Goal: Task Accomplishment & Management: Manage account settings

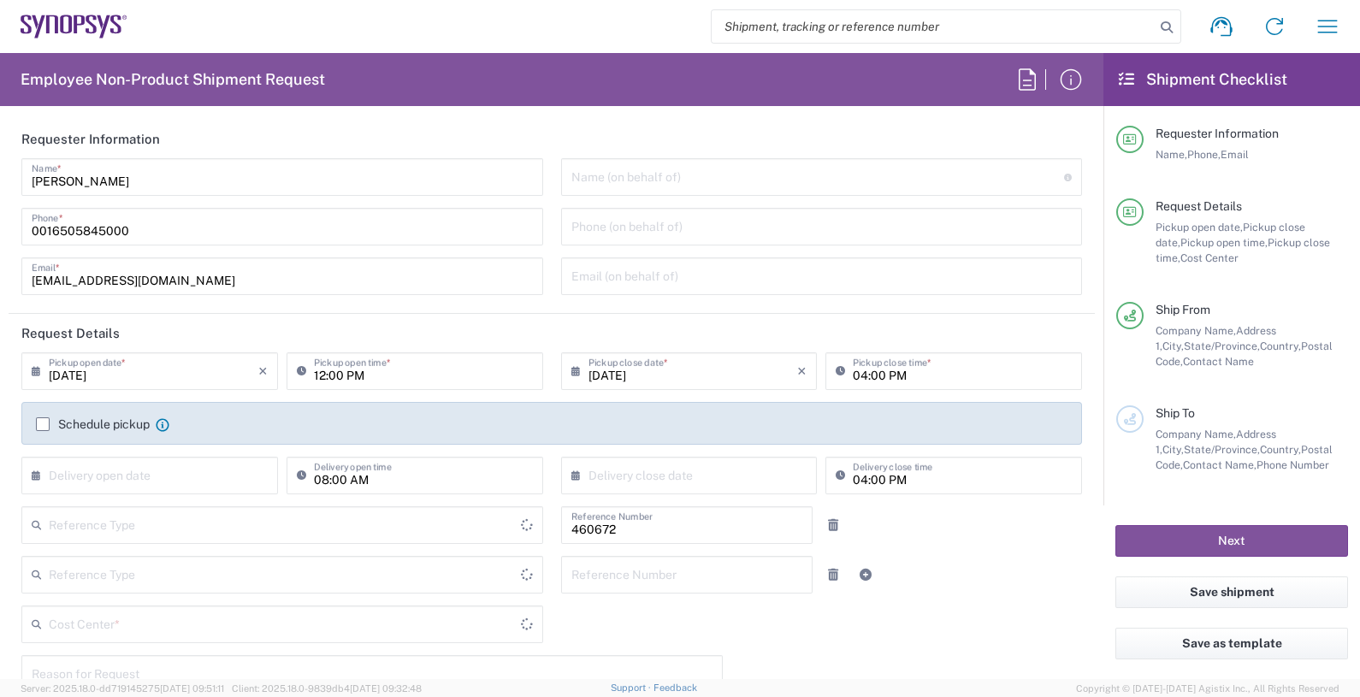
type input "Department"
type input "Delivered at Place"
type input "US01, FIN, Distri 460672"
type input "United States"
type input "California"
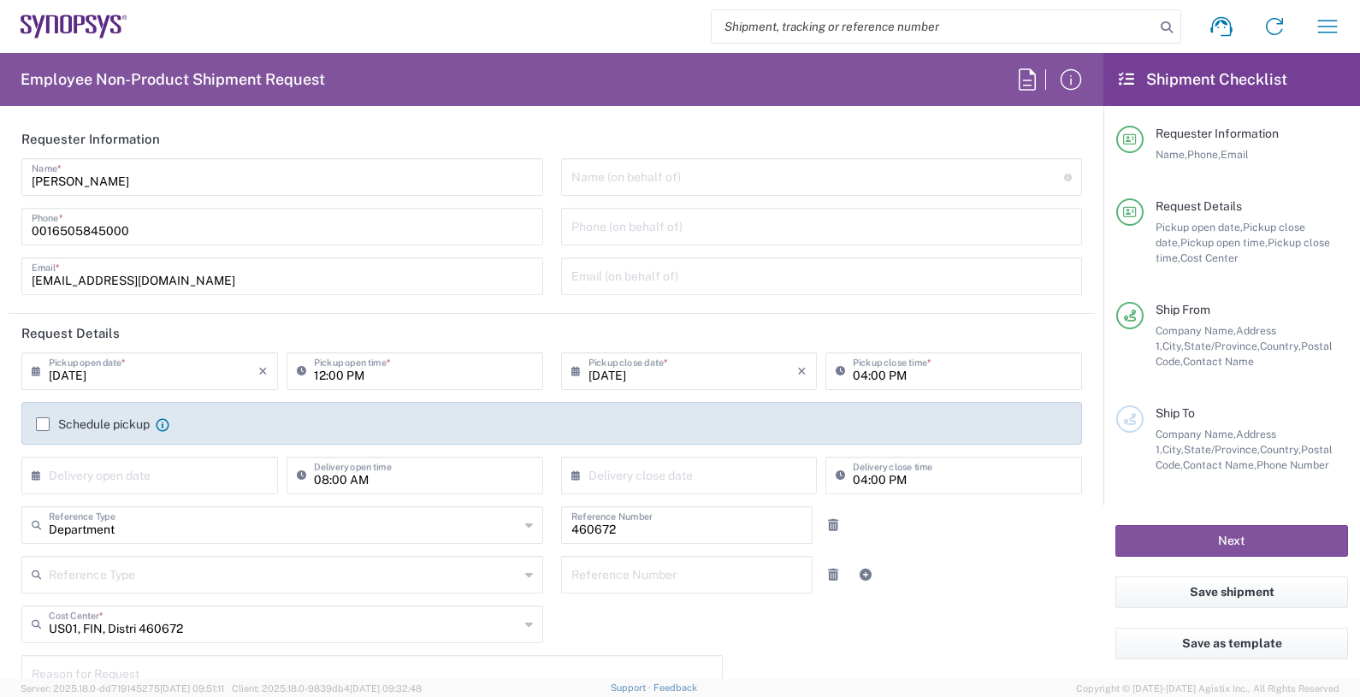
type input "United States"
type input "Headquarters USSV"
click at [753, 94] on agx-form-header "Employee Non-Product Shipment Request" at bounding box center [552, 79] width 1104 height 53
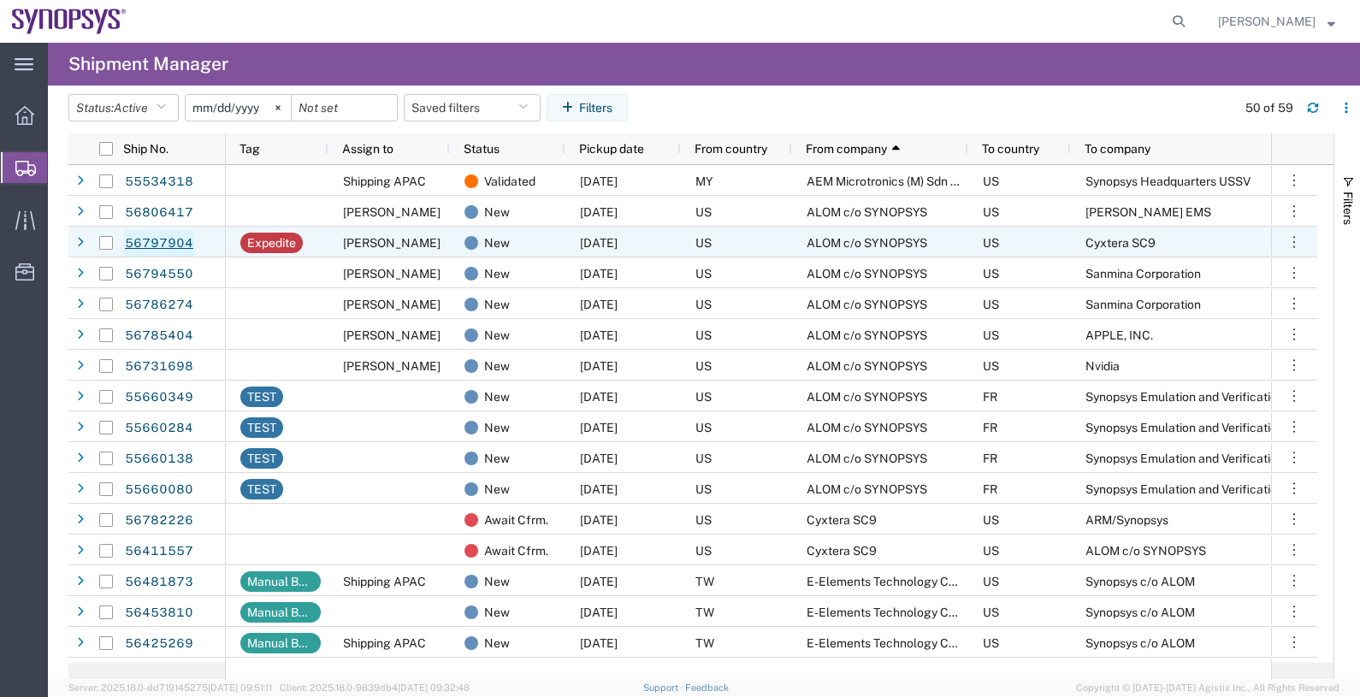
click at [170, 240] on link "56797904" at bounding box center [159, 243] width 70 height 27
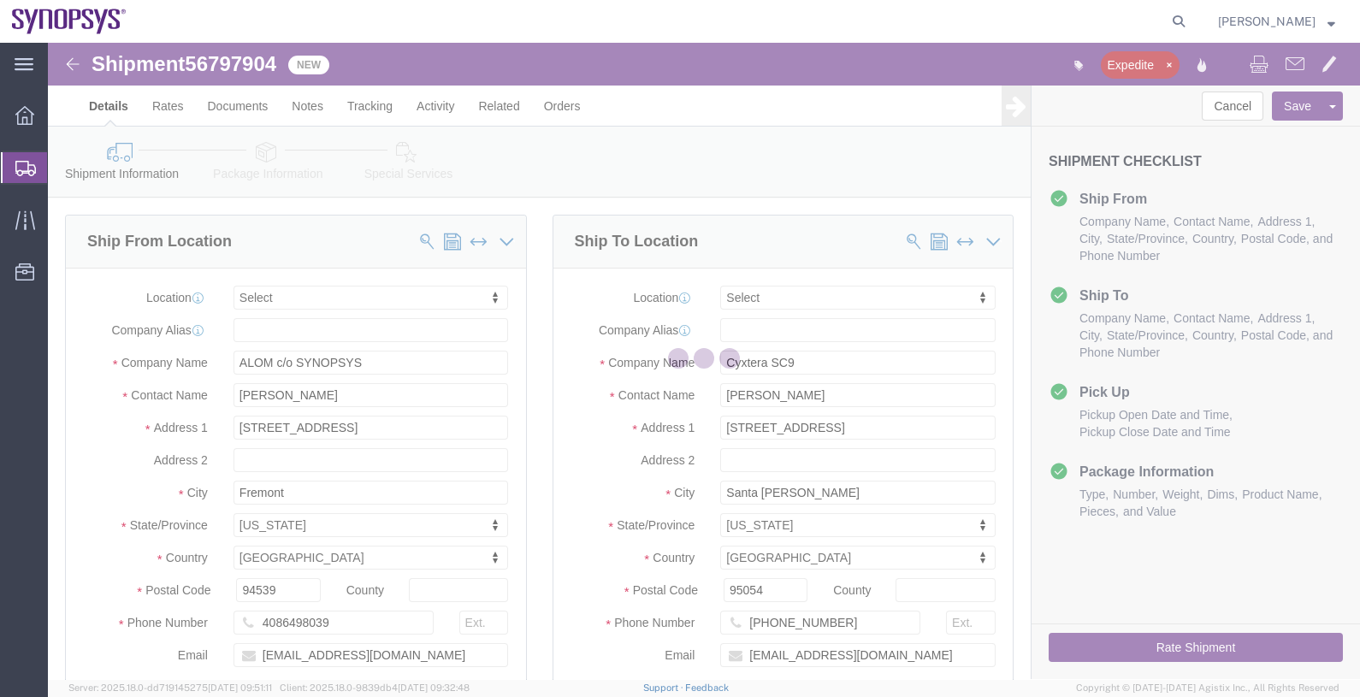
select select
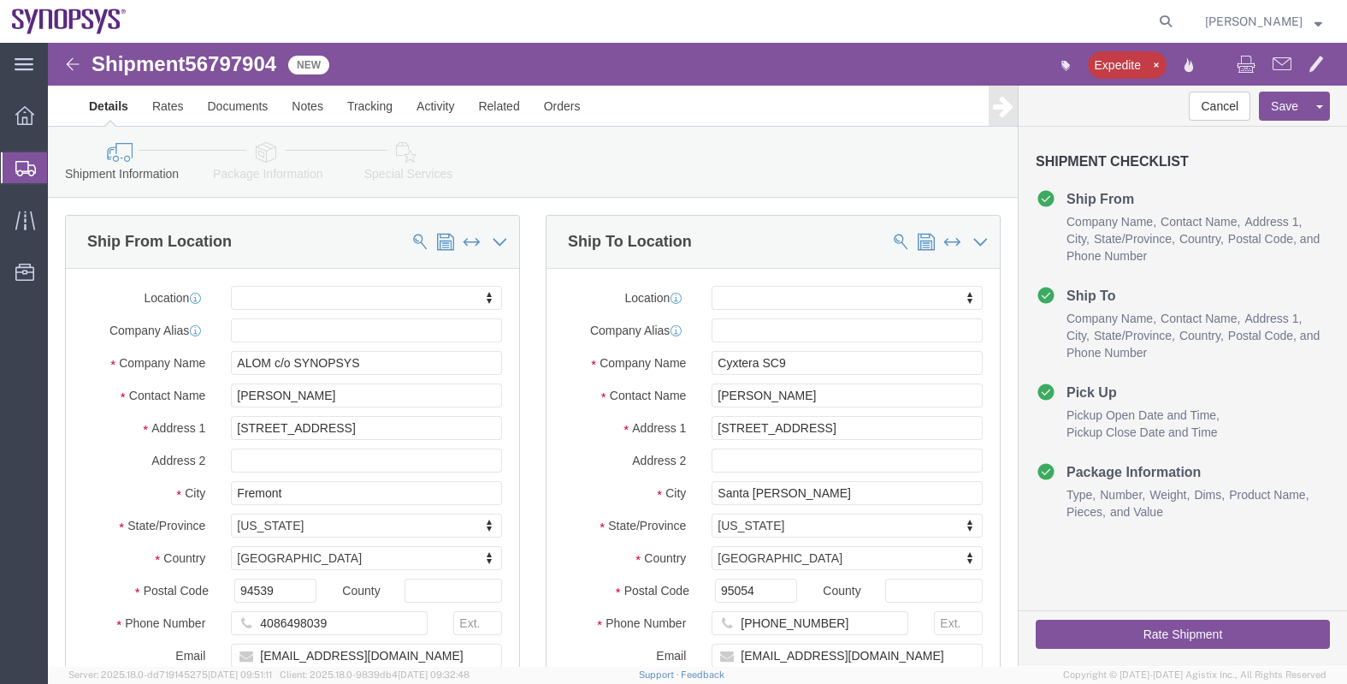
click div "Shipment Information Package Information Special Services"
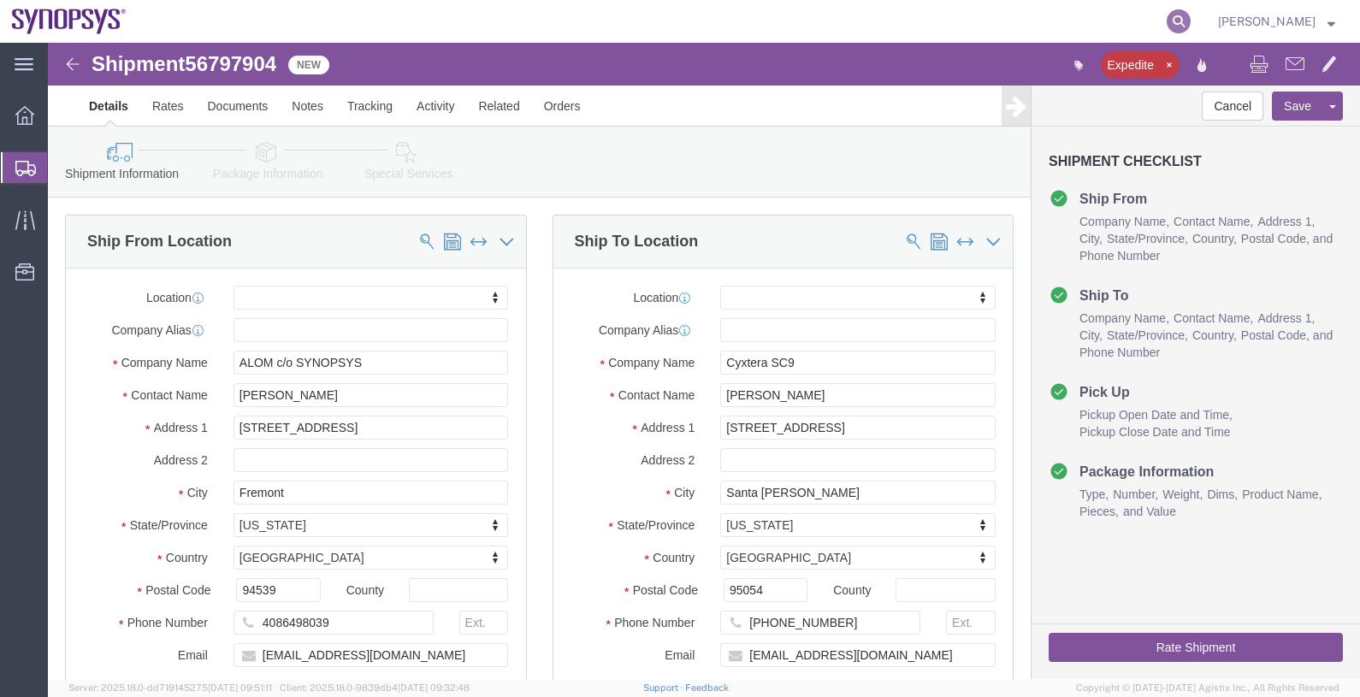
click at [1191, 25] on icon at bounding box center [1179, 21] width 24 height 24
click at [987, 20] on input "search" at bounding box center [907, 21] width 520 height 41
paste input "56797904"
type input "56797904"
click at [956, 21] on input "56797904" at bounding box center [907, 21] width 520 height 41
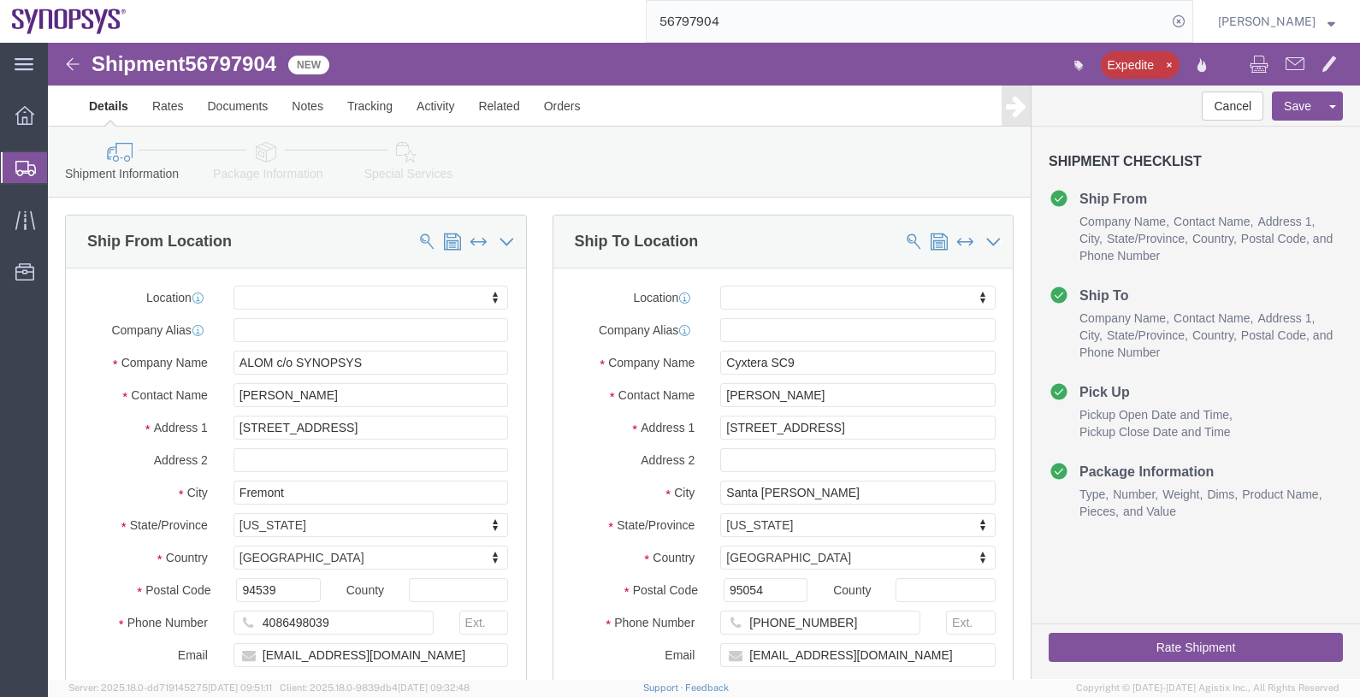
click at [93, 21] on img at bounding box center [69, 22] width 115 height 26
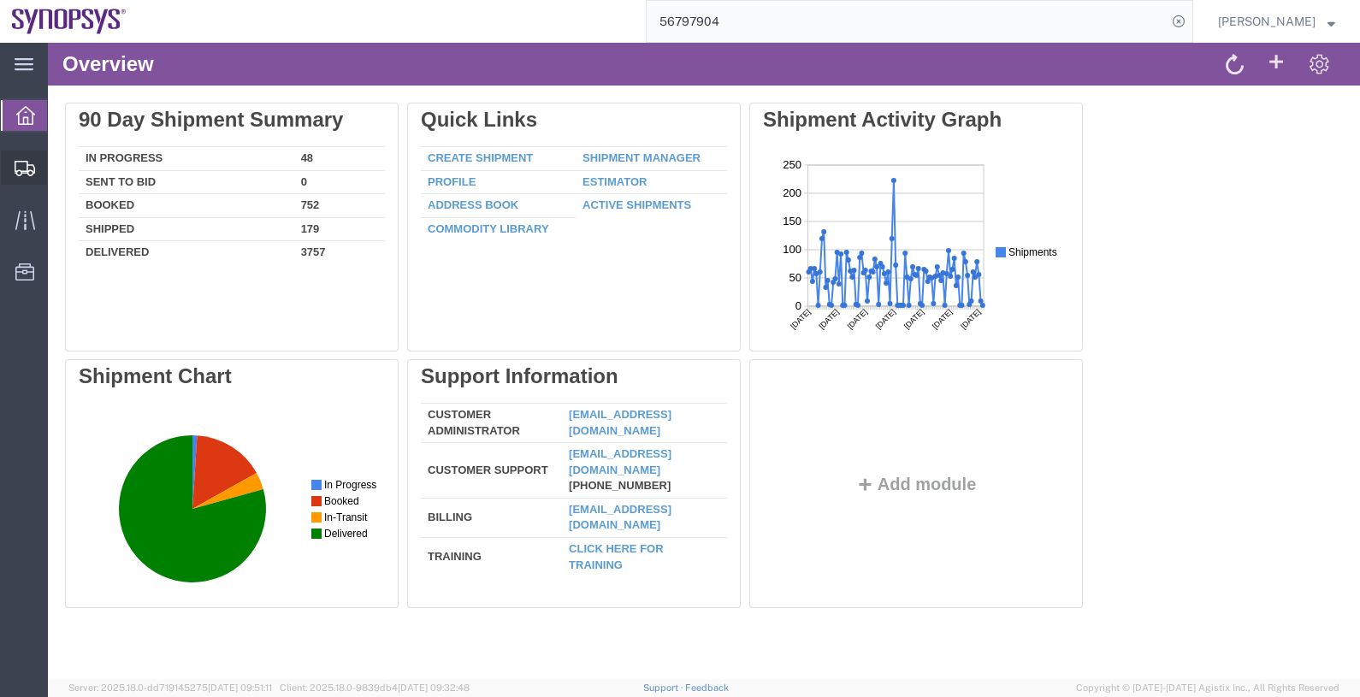
click at [59, 169] on span "Shipments" at bounding box center [53, 168] width 12 height 34
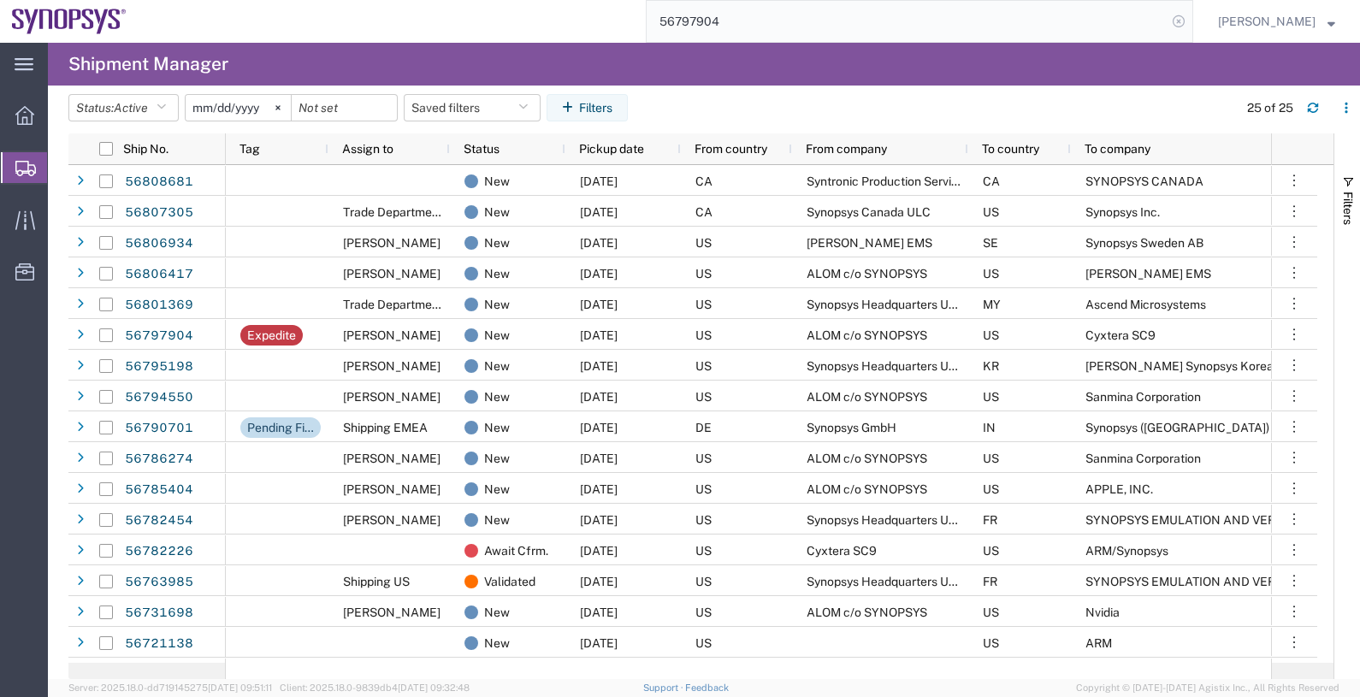
click at [1191, 19] on icon at bounding box center [1179, 21] width 24 height 24
click at [1191, 18] on icon at bounding box center [1179, 21] width 24 height 24
click at [1106, 17] on input "search" at bounding box center [907, 21] width 520 height 41
paste input "56797904"
type input "56797904"
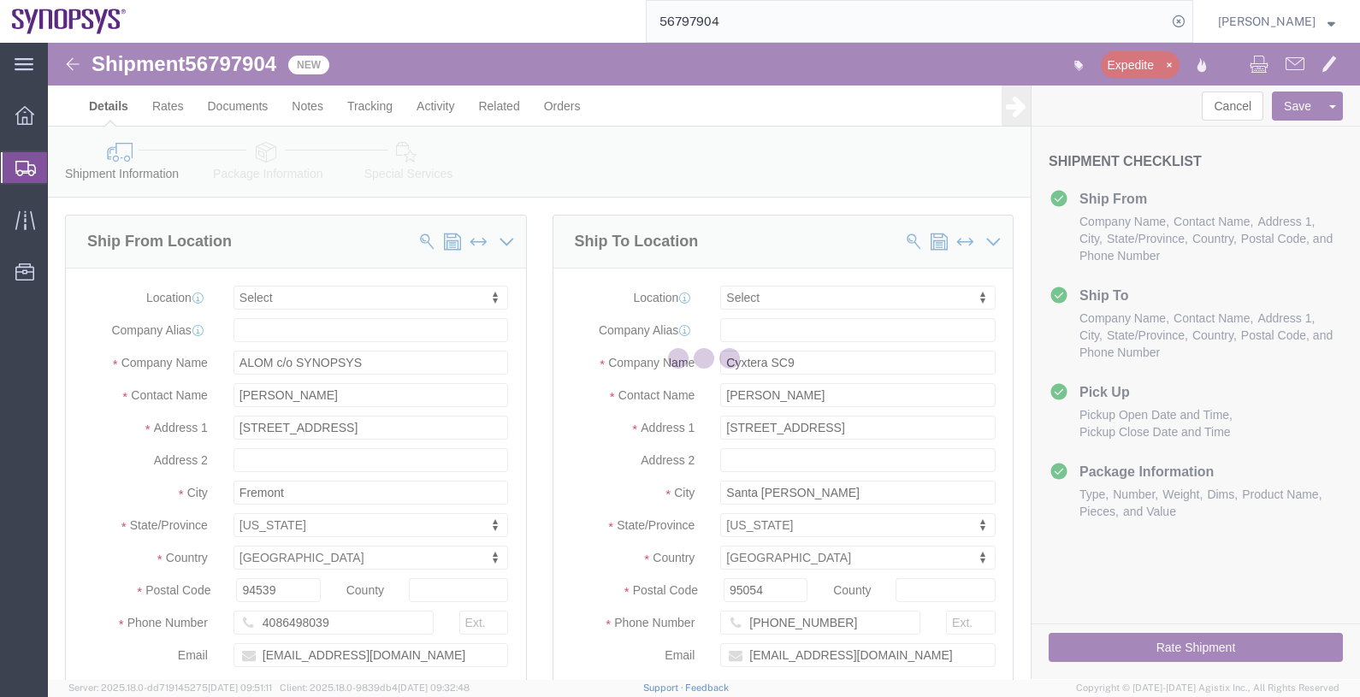
select select
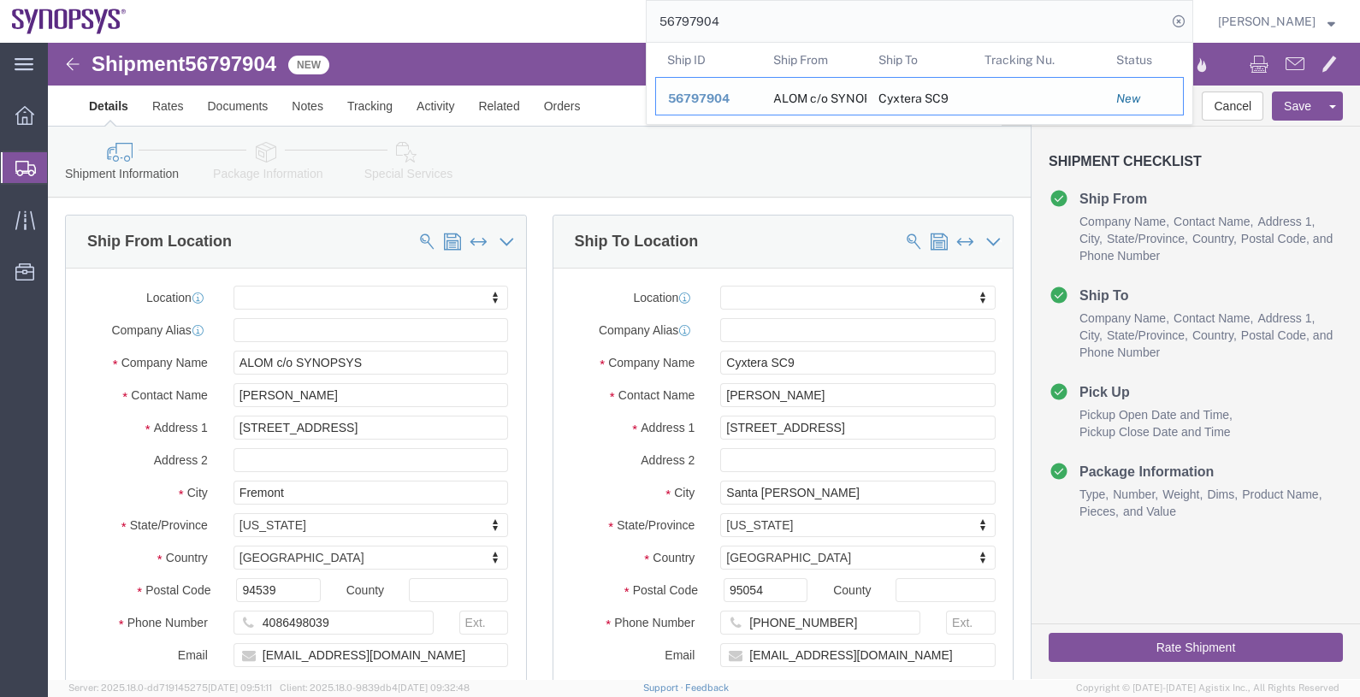
click at [727, 94] on span "56797904" at bounding box center [699, 99] width 62 height 14
click at [714, 13] on input "56797904" at bounding box center [907, 21] width 520 height 41
paste input "search"
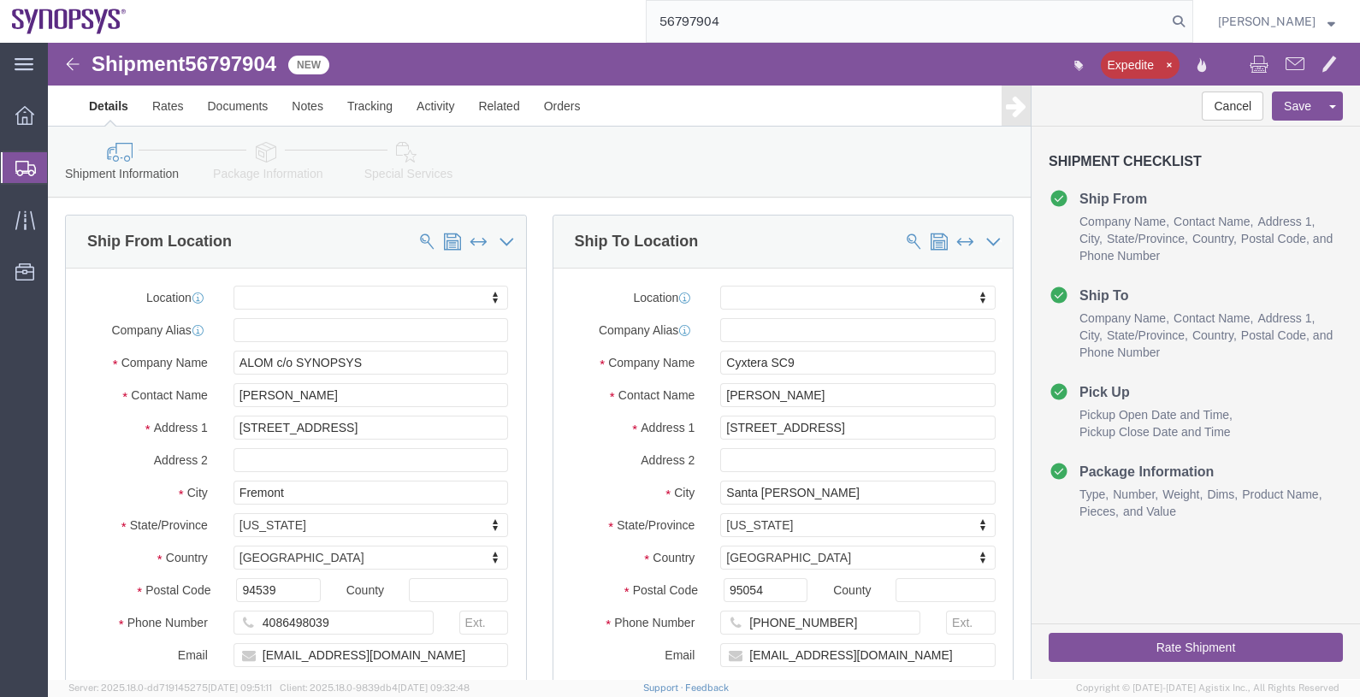
type input "56797904"
click at [1191, 22] on icon at bounding box center [1179, 21] width 24 height 24
click at [73, 23] on img at bounding box center [69, 22] width 115 height 26
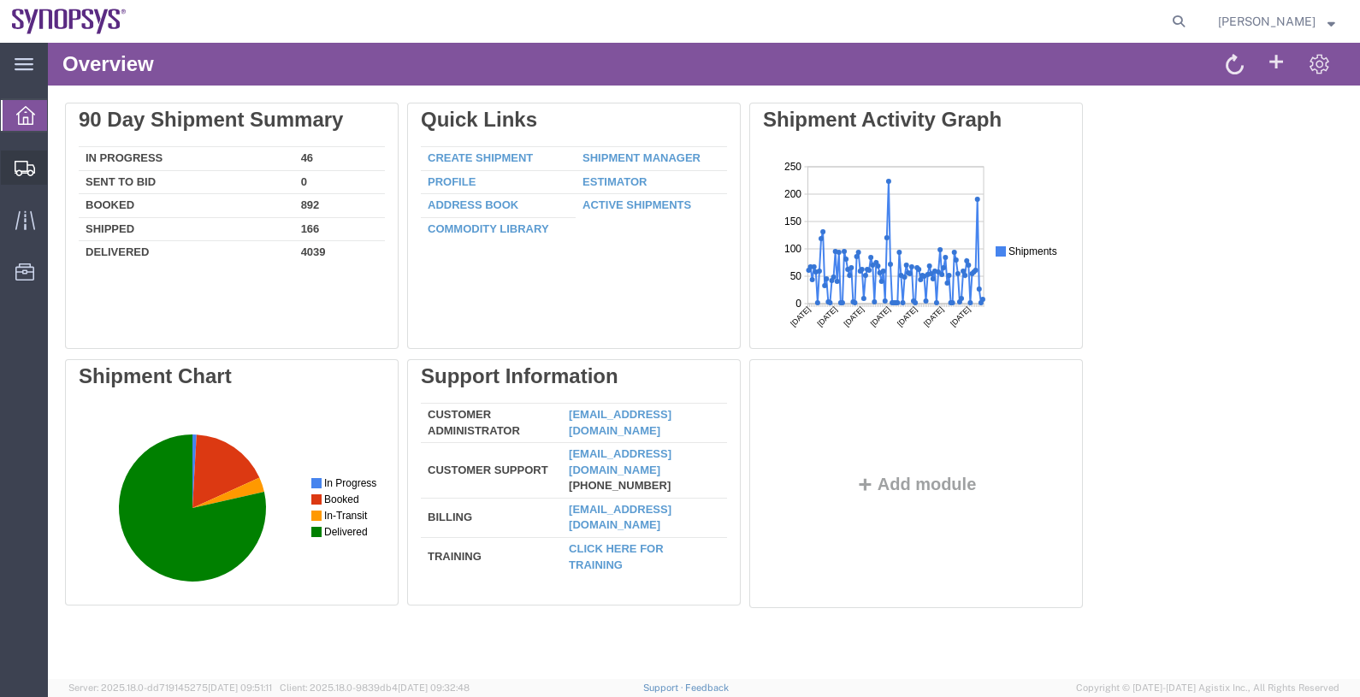
click at [59, 167] on span "Shipments" at bounding box center [53, 168] width 12 height 34
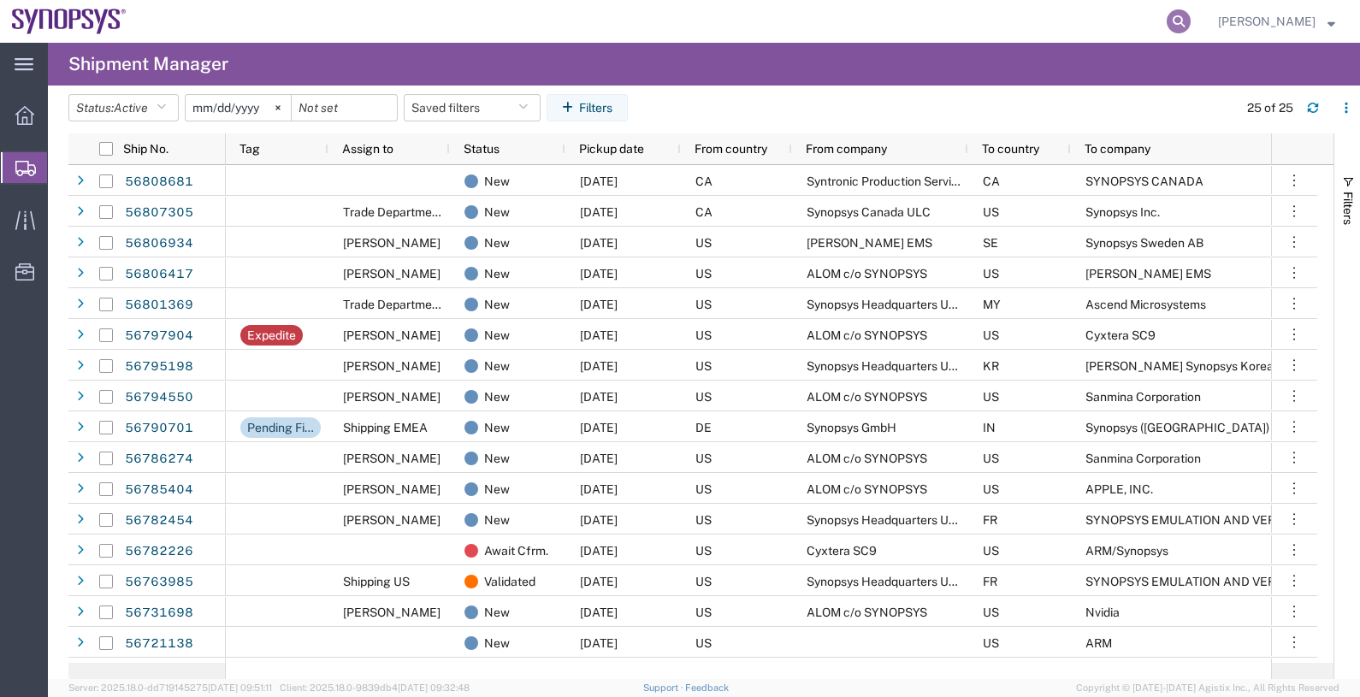
click at [1191, 25] on icon at bounding box center [1179, 21] width 24 height 24
paste input "56797904"
type input "56797904"
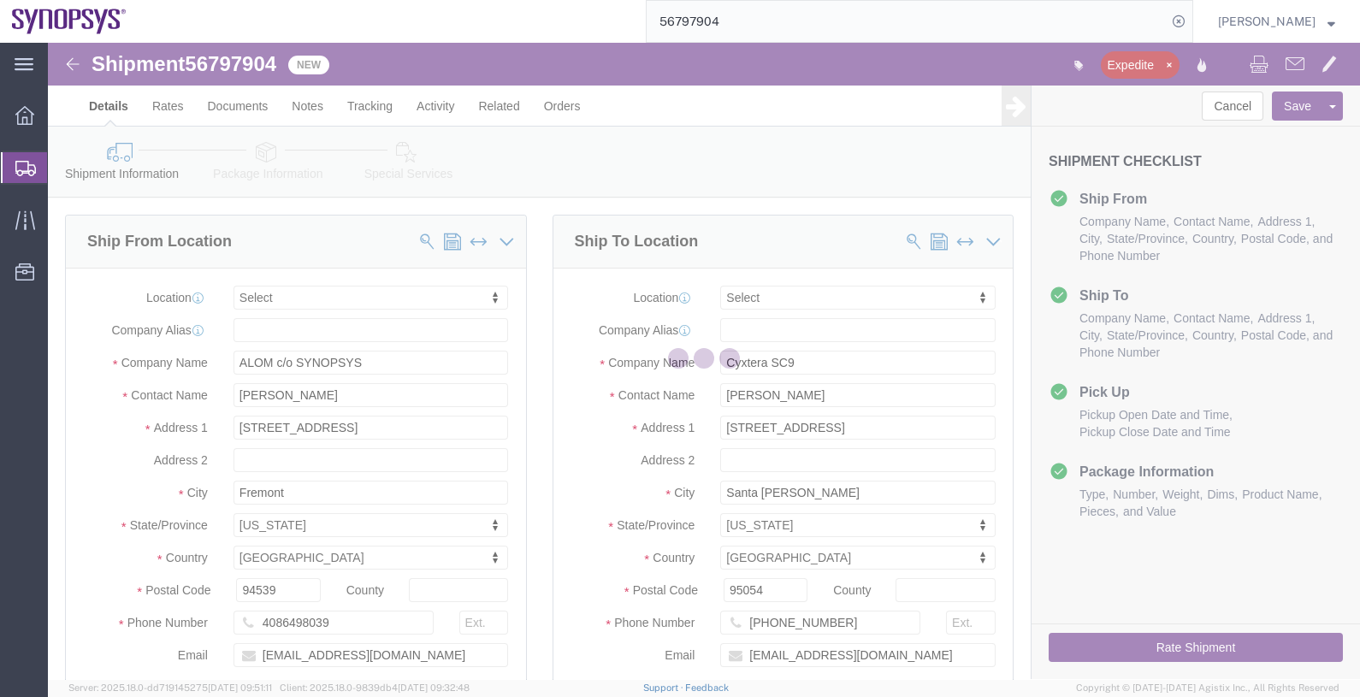
select select
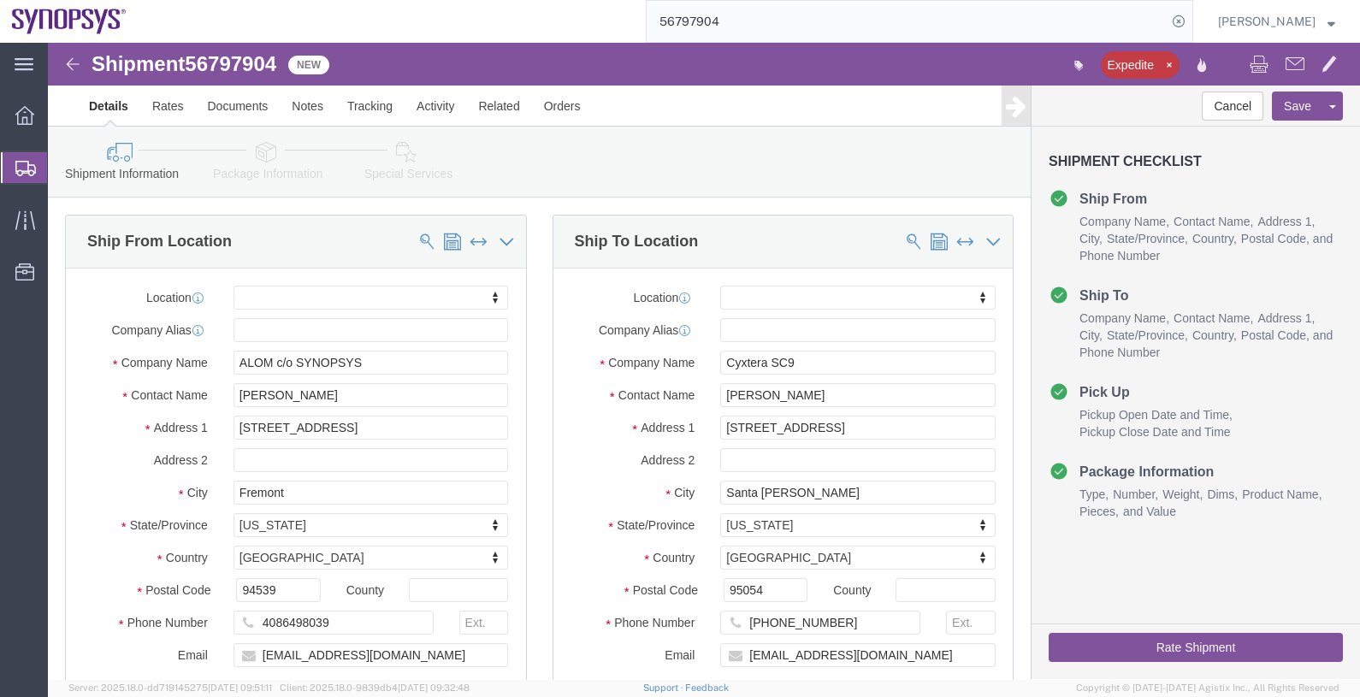
click at [937, 22] on input "56797904" at bounding box center [907, 21] width 520 height 41
click at [61, 168] on span "Shipments" at bounding box center [54, 168] width 14 height 34
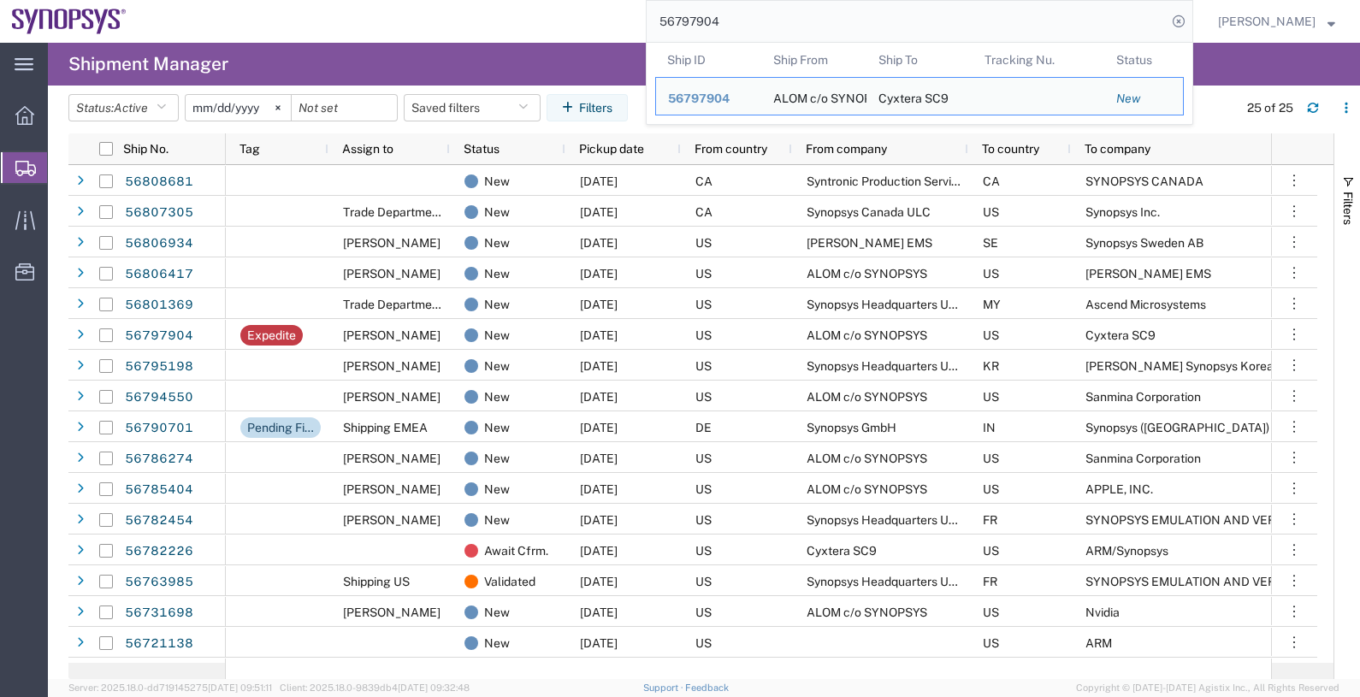
click at [817, 25] on input "56797904" at bounding box center [907, 21] width 520 height 41
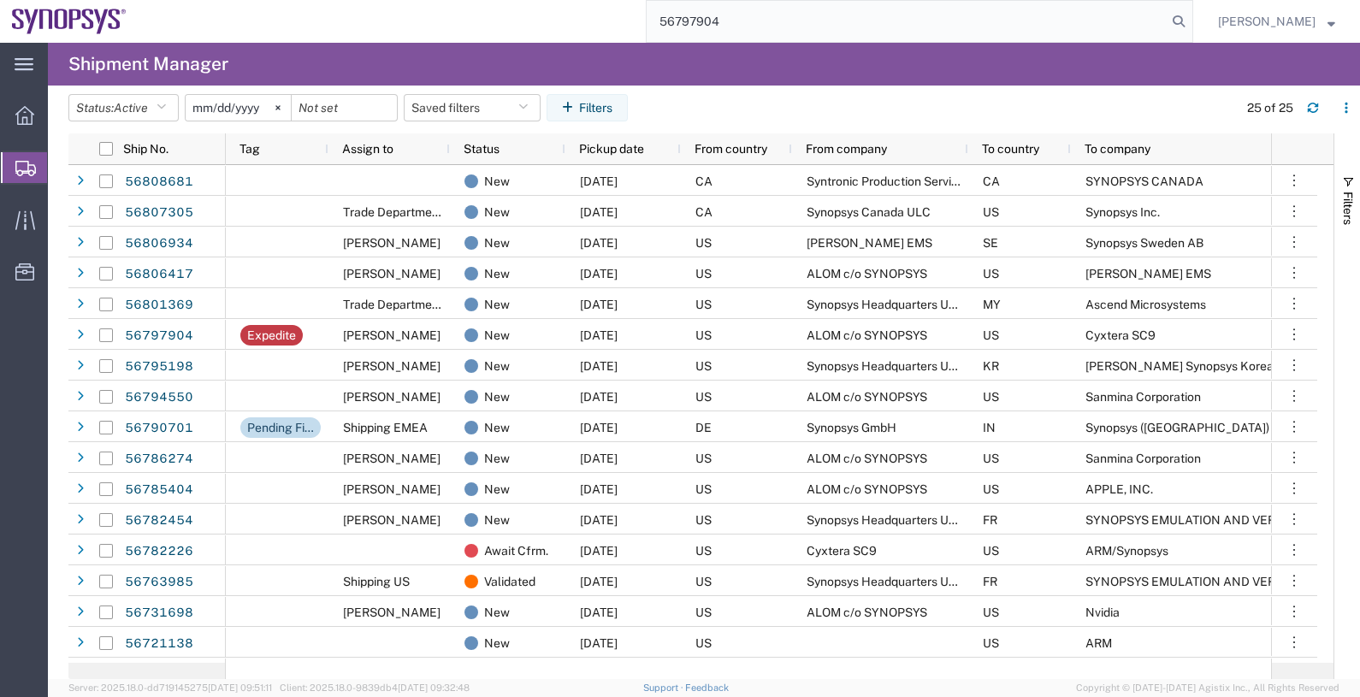
type input "56797904"
click at [1191, 20] on icon at bounding box center [1179, 21] width 24 height 24
click at [61, 165] on span "Shipments" at bounding box center [54, 168] width 14 height 34
click at [61, 166] on span "Shipments" at bounding box center [54, 168] width 14 height 34
click at [894, 153] on div "From company" at bounding box center [884, 149] width 156 height 22
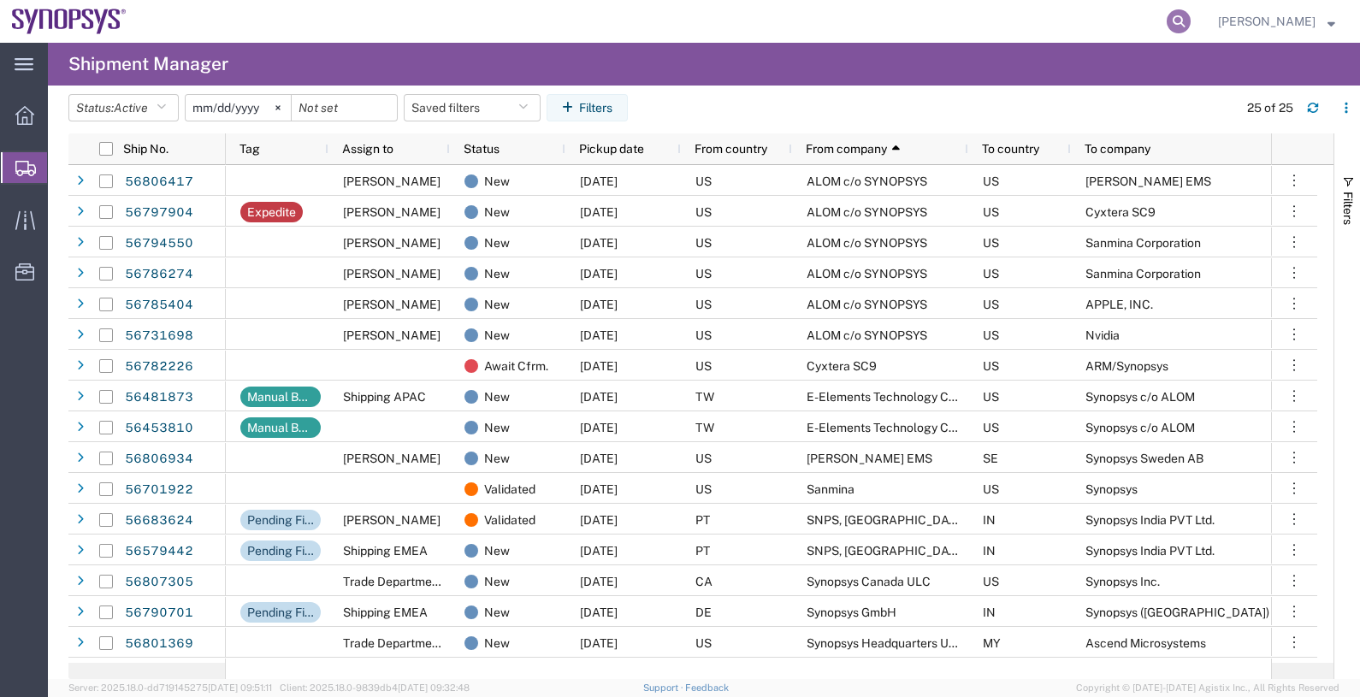
click at [1191, 27] on icon at bounding box center [1179, 21] width 24 height 24
paste input "56797904"
type input "56797904"
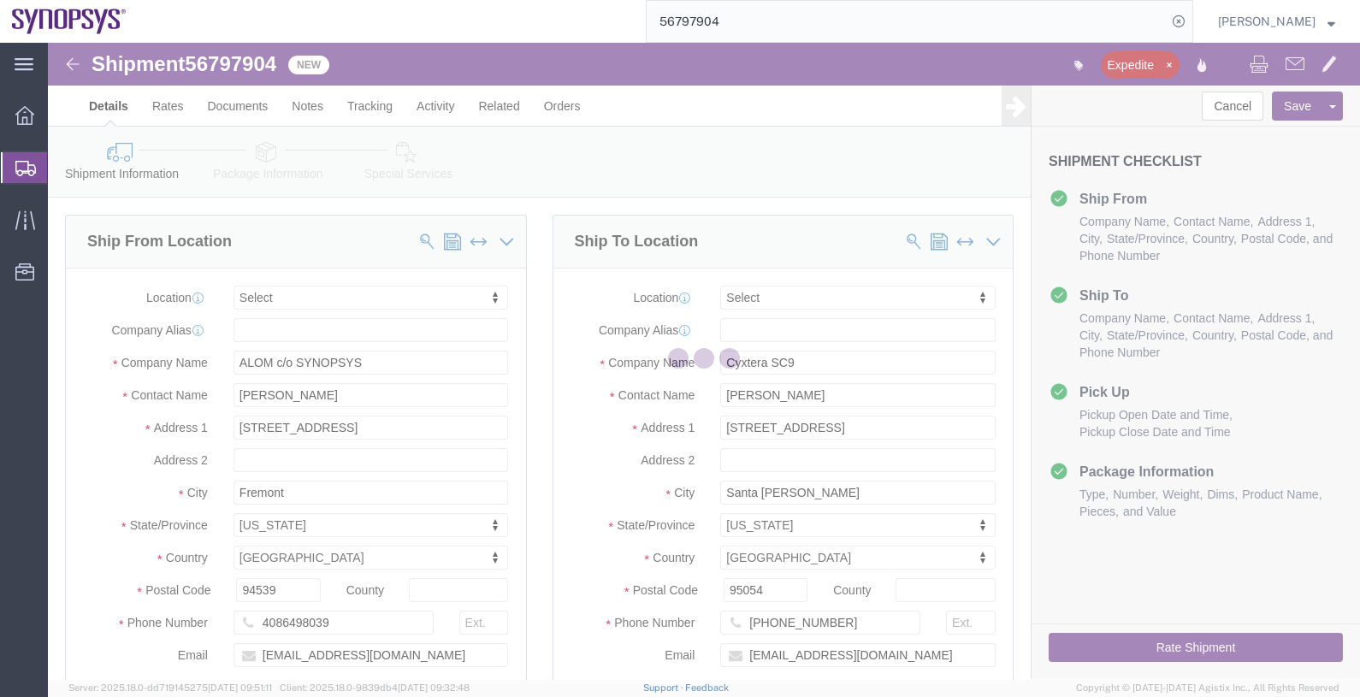
select select
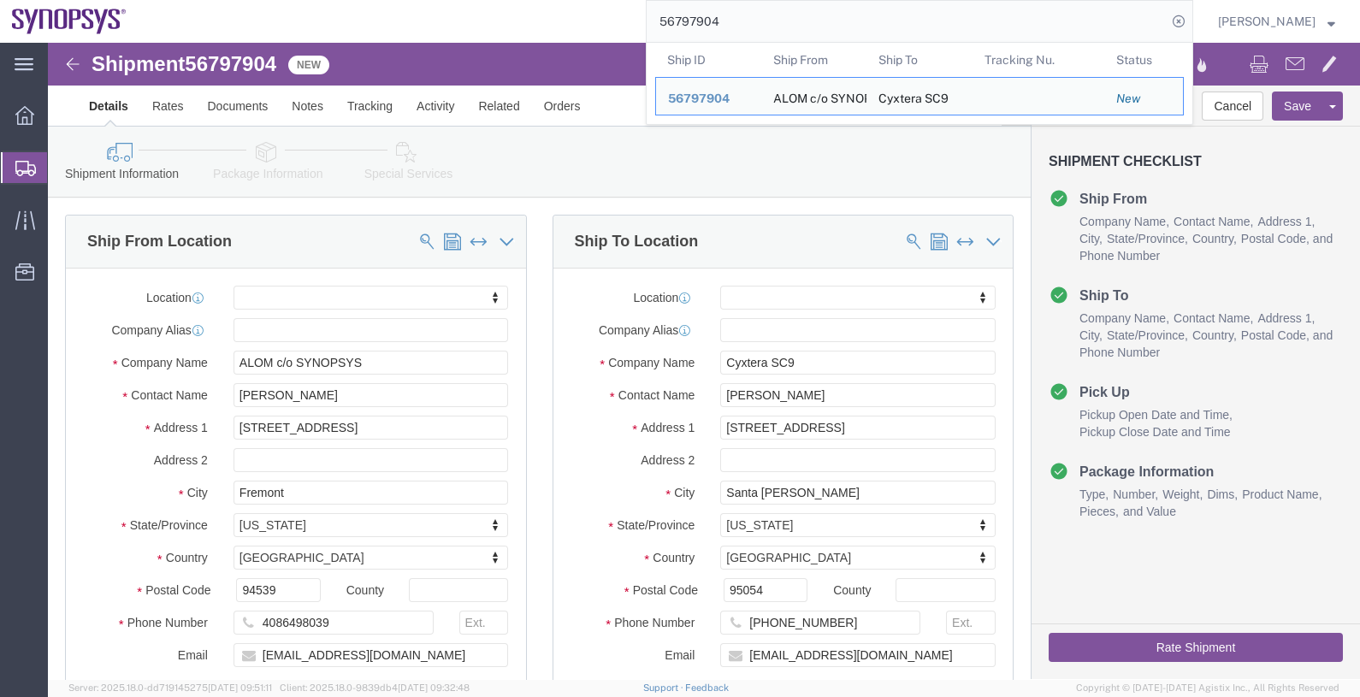
click div "Shipment Information Package Information Special Services"
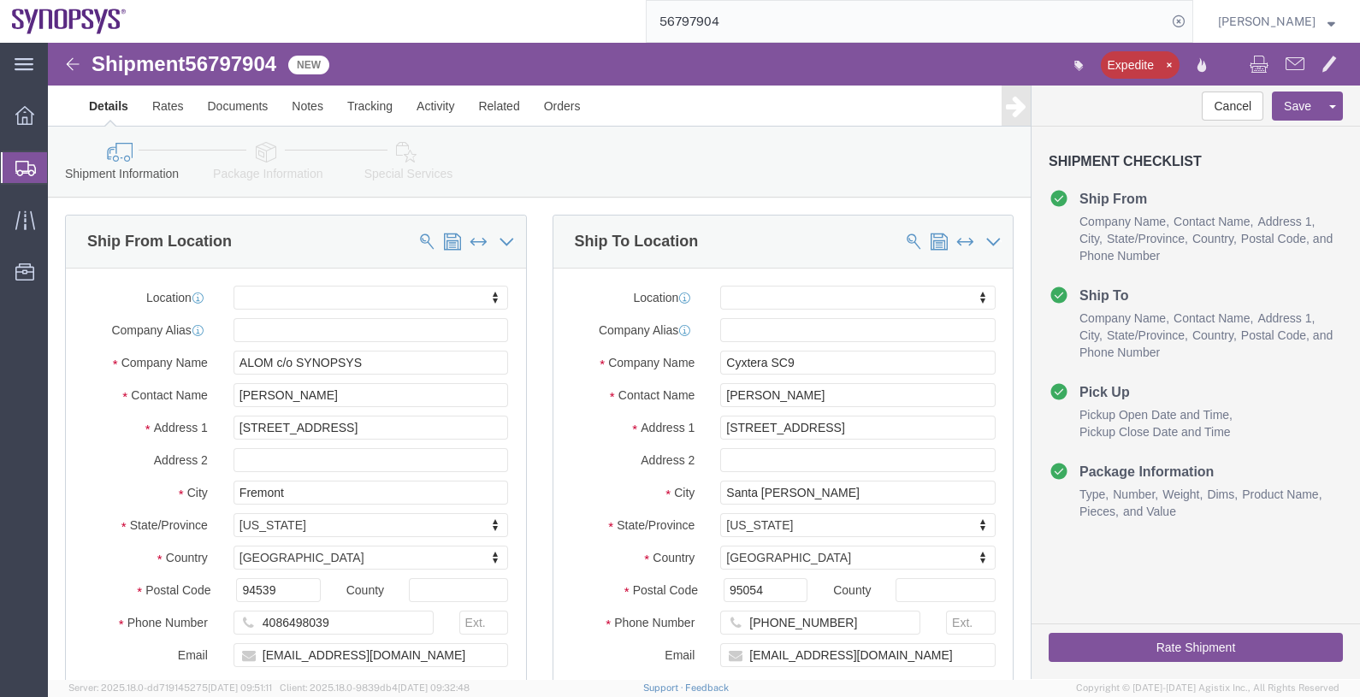
click span "56797904"
copy span "56797904"
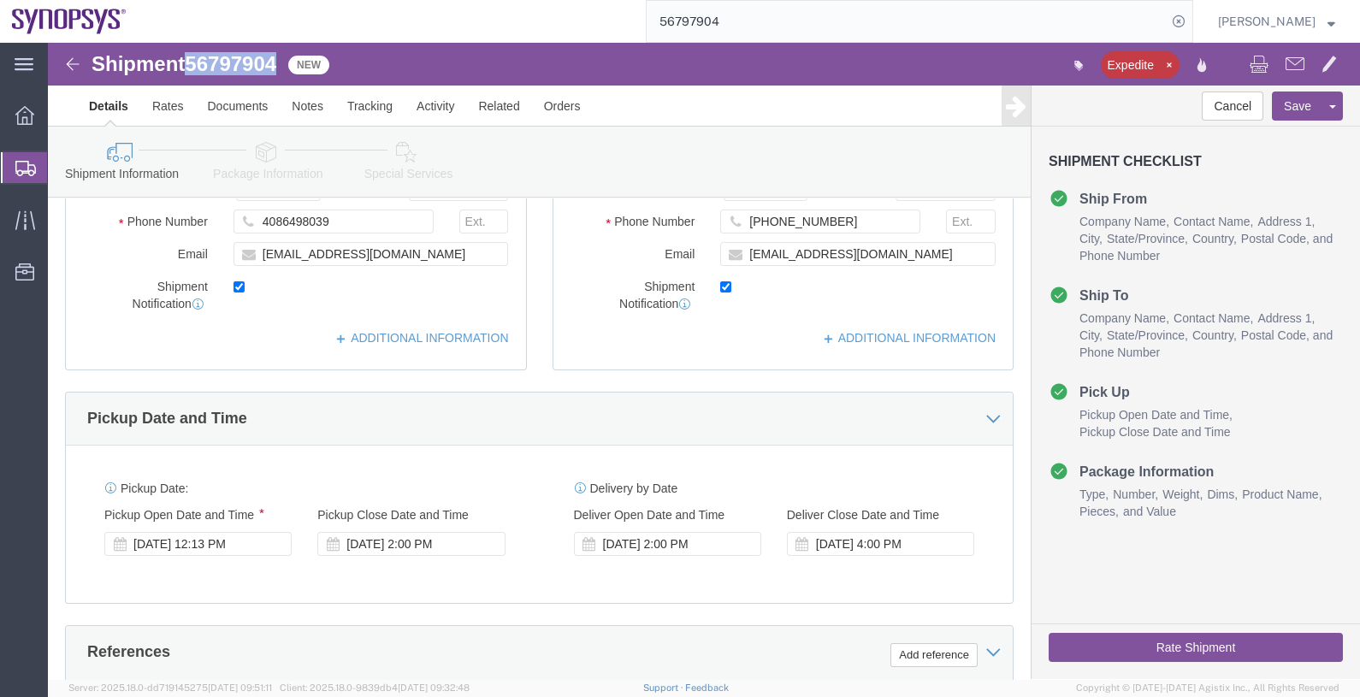
scroll to position [427, 0]
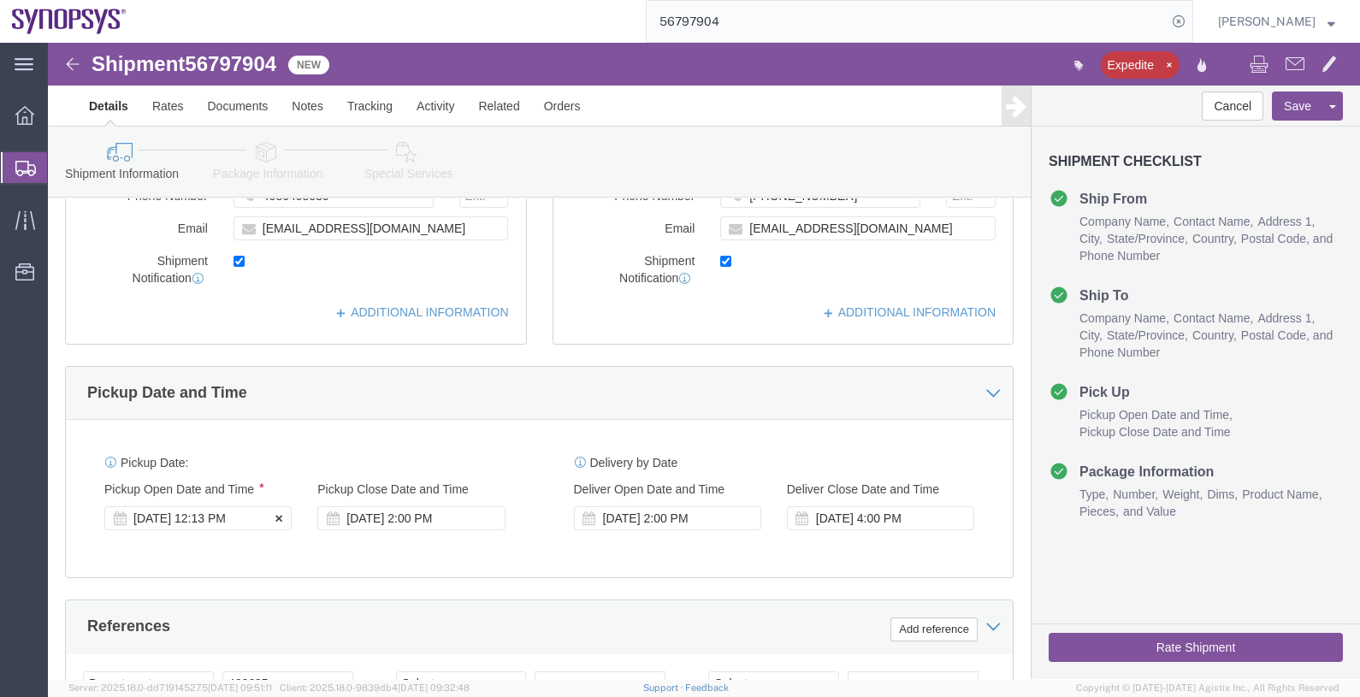
click div "Sep 12 2025 12:13 PM"
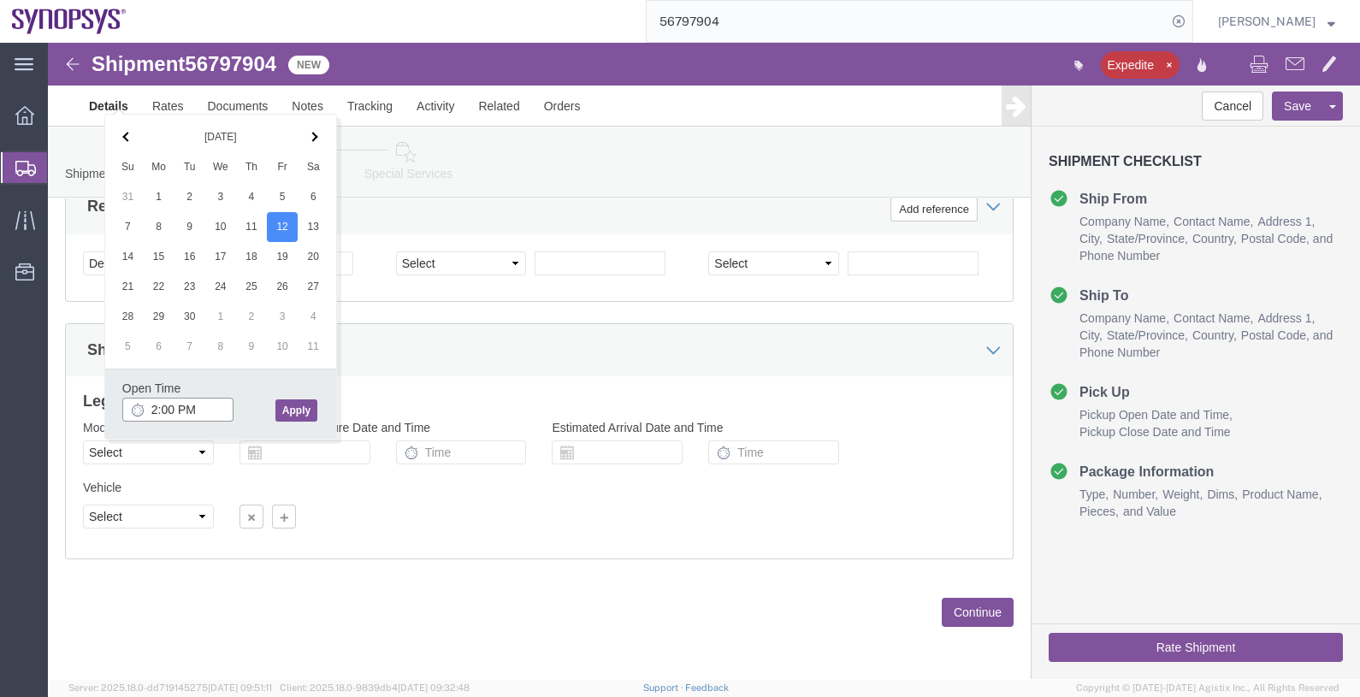
type input "2:00 PM"
click button "Apply"
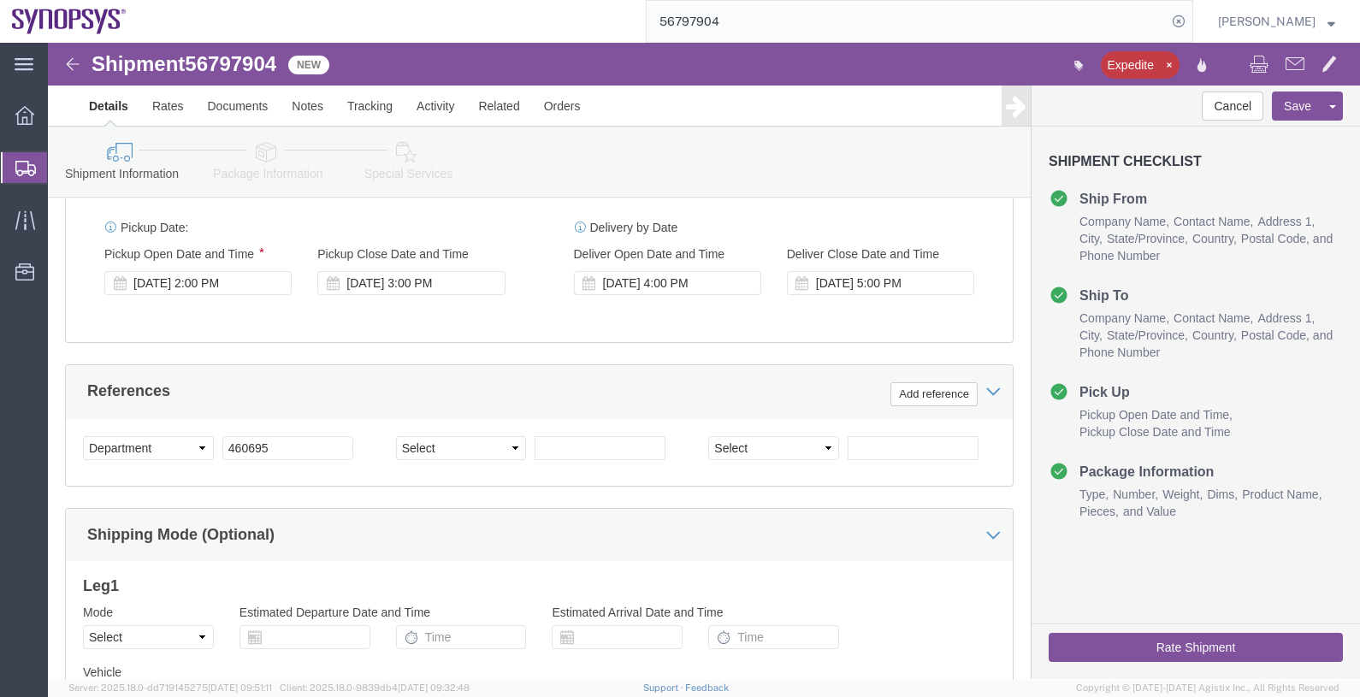
scroll to position [633, 0]
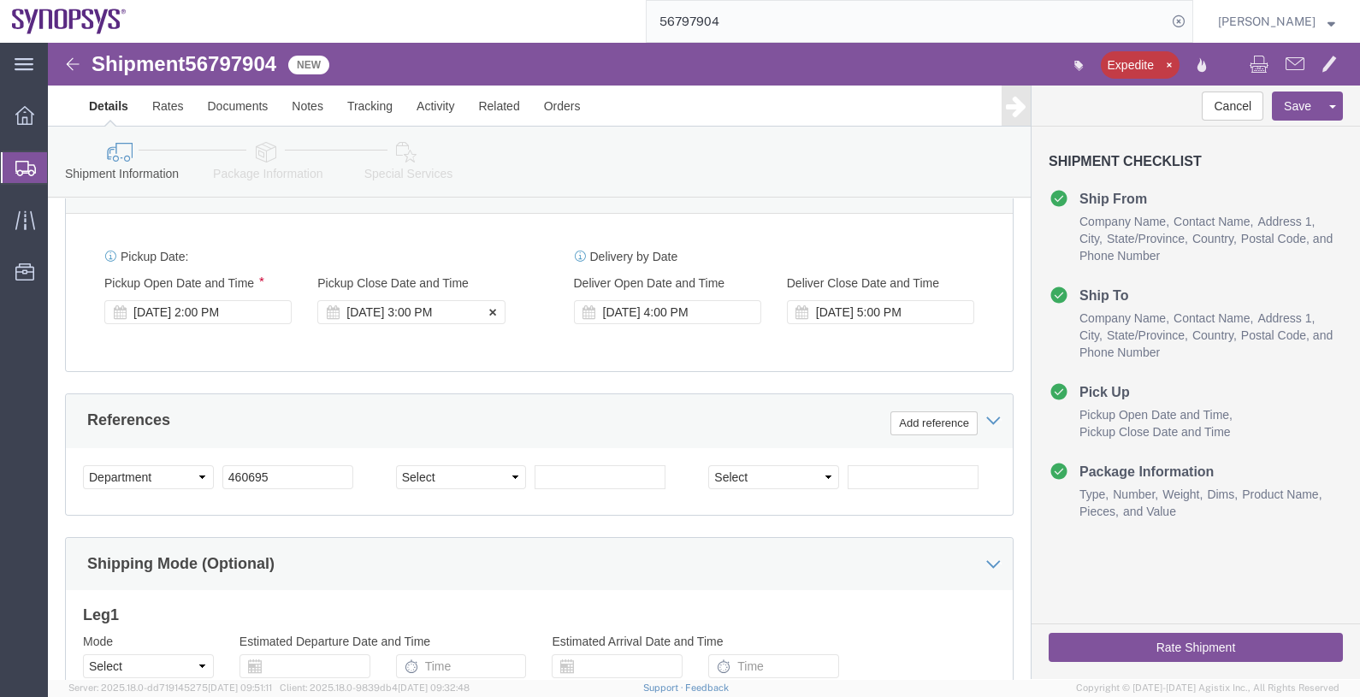
click div "Sep 12 2025 3:00 PM"
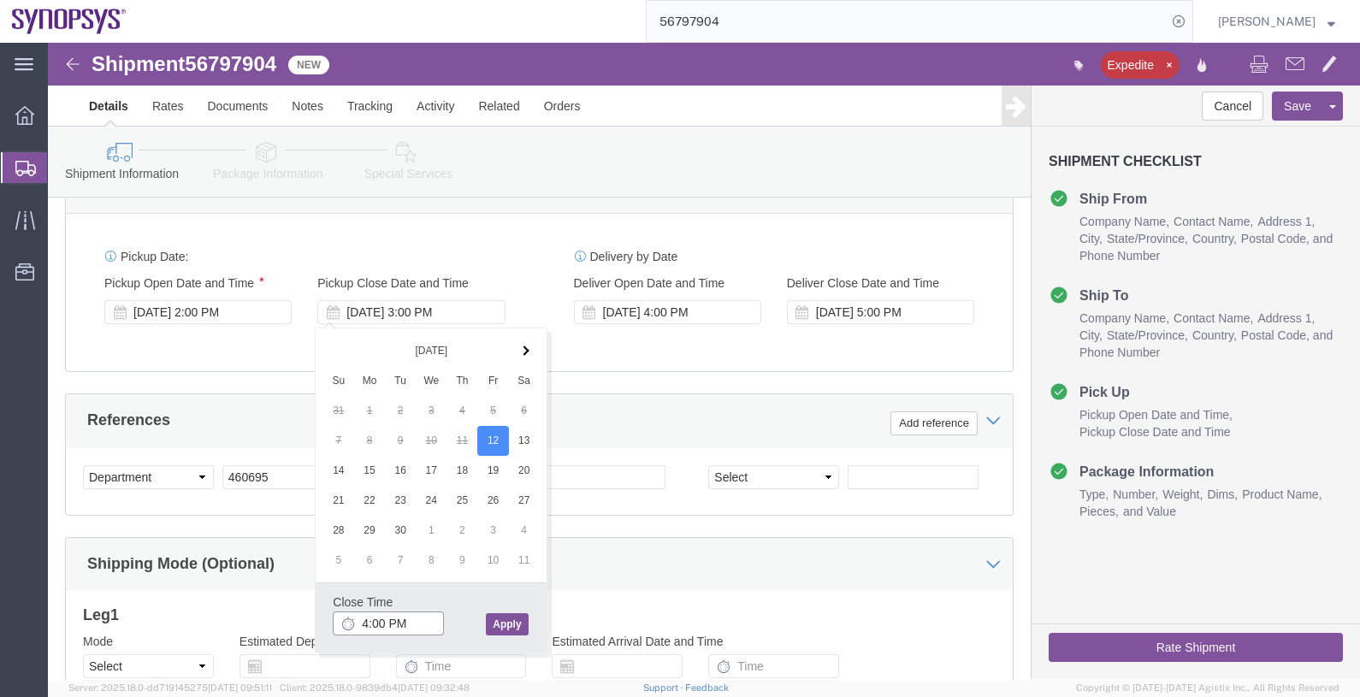
type input "4:00 PM"
click button "Apply"
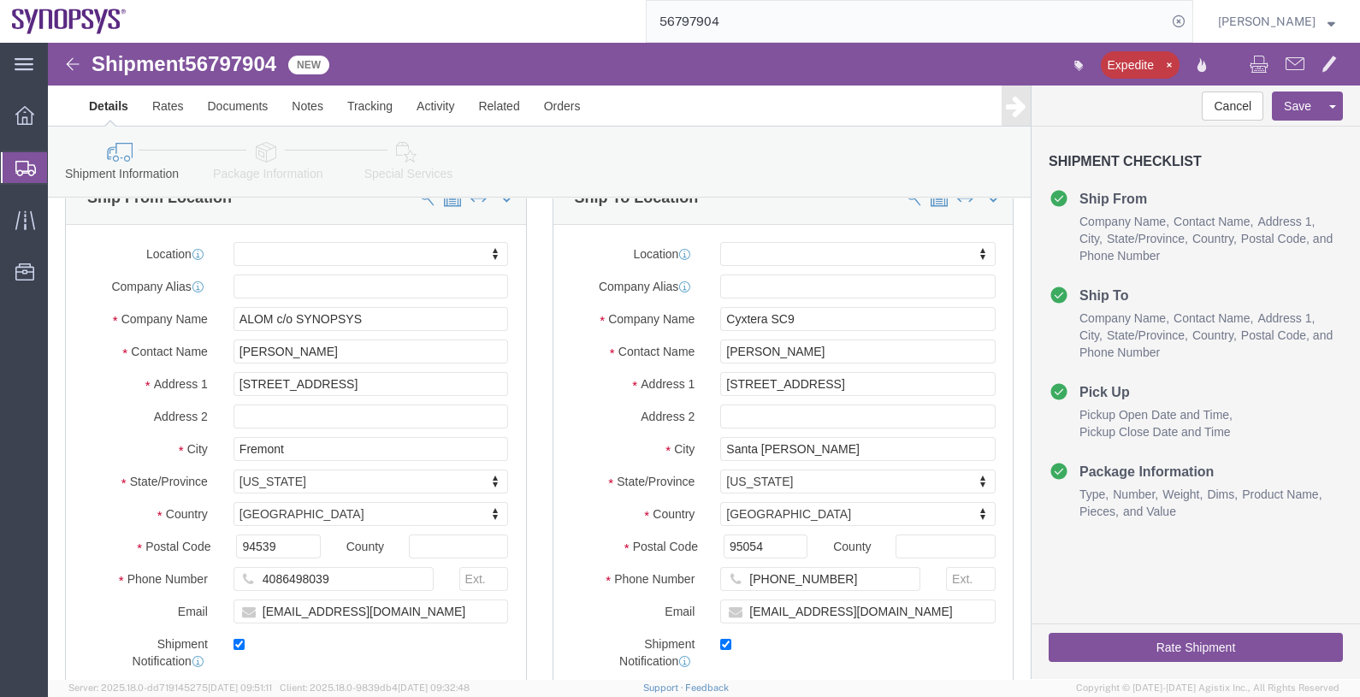
scroll to position [0, 0]
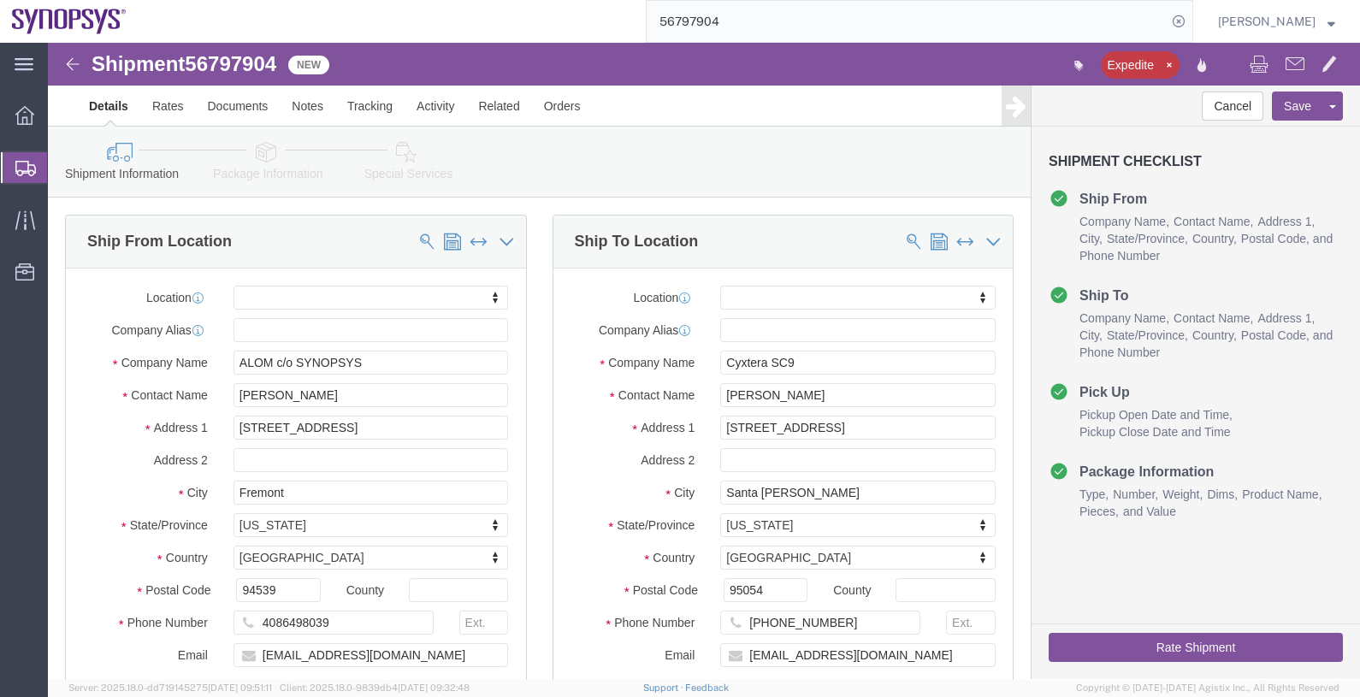
click link "Package Information"
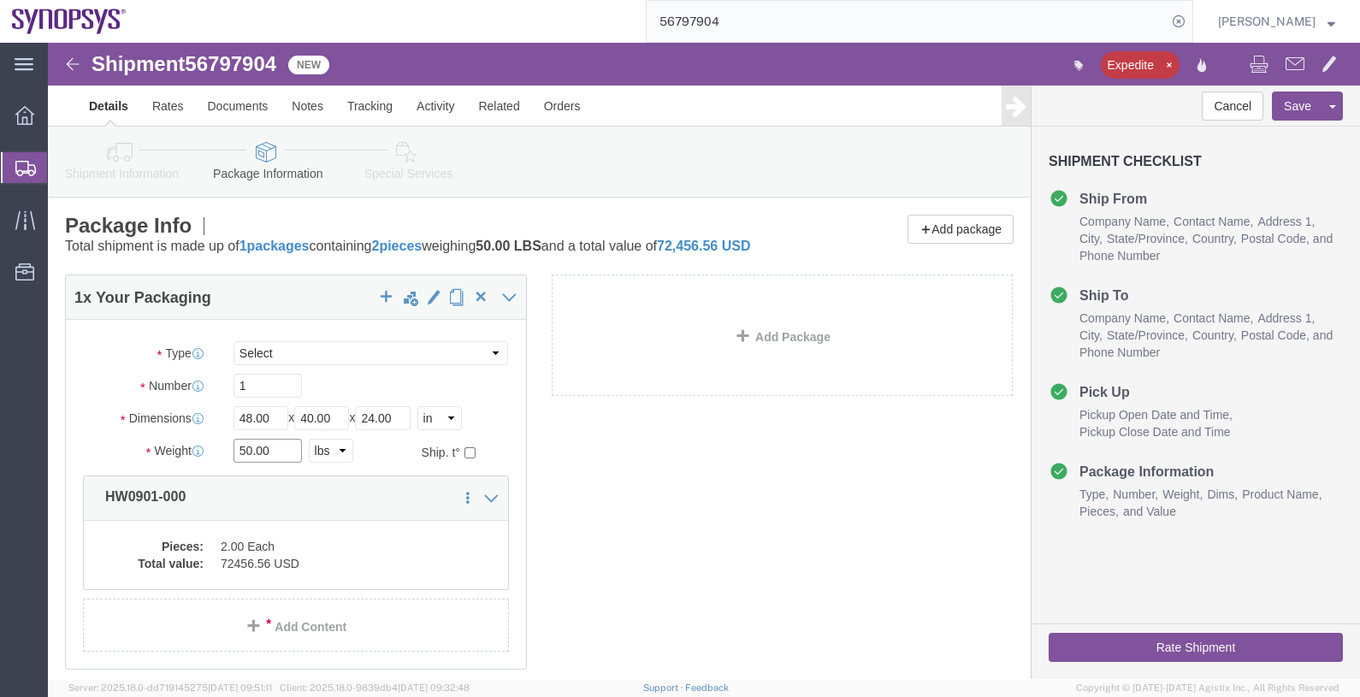
drag, startPoint x: 230, startPoint y: 426, endPoint x: 136, endPoint y: 411, distance: 95.2
click input "50.00"
type input "5"
type input "187"
click input "24.00"
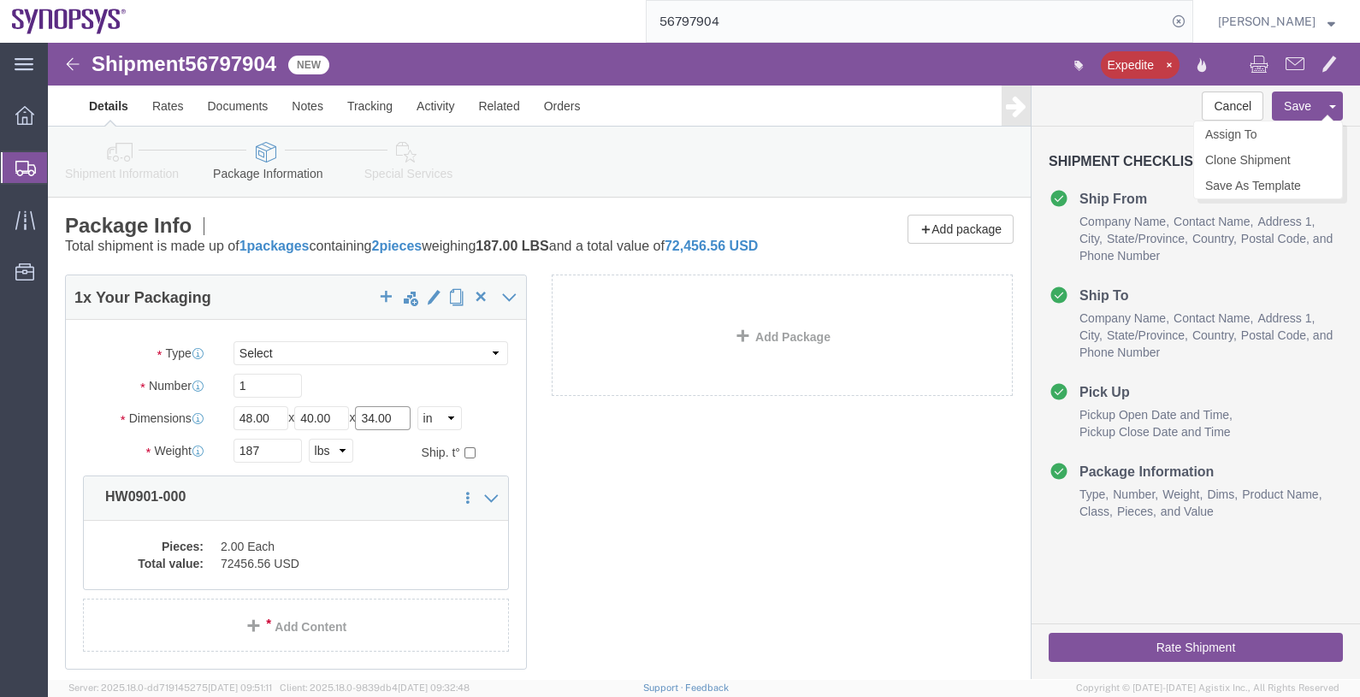
type input "34.00"
click button "Save"
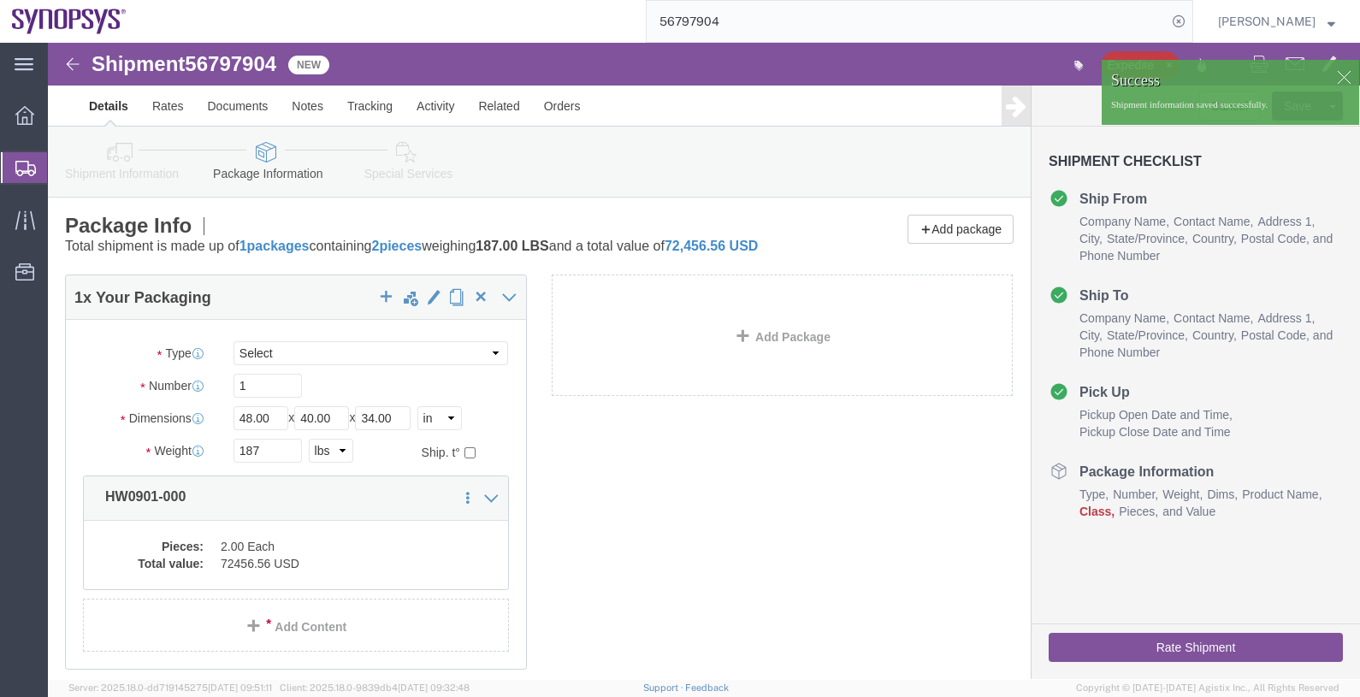
click div
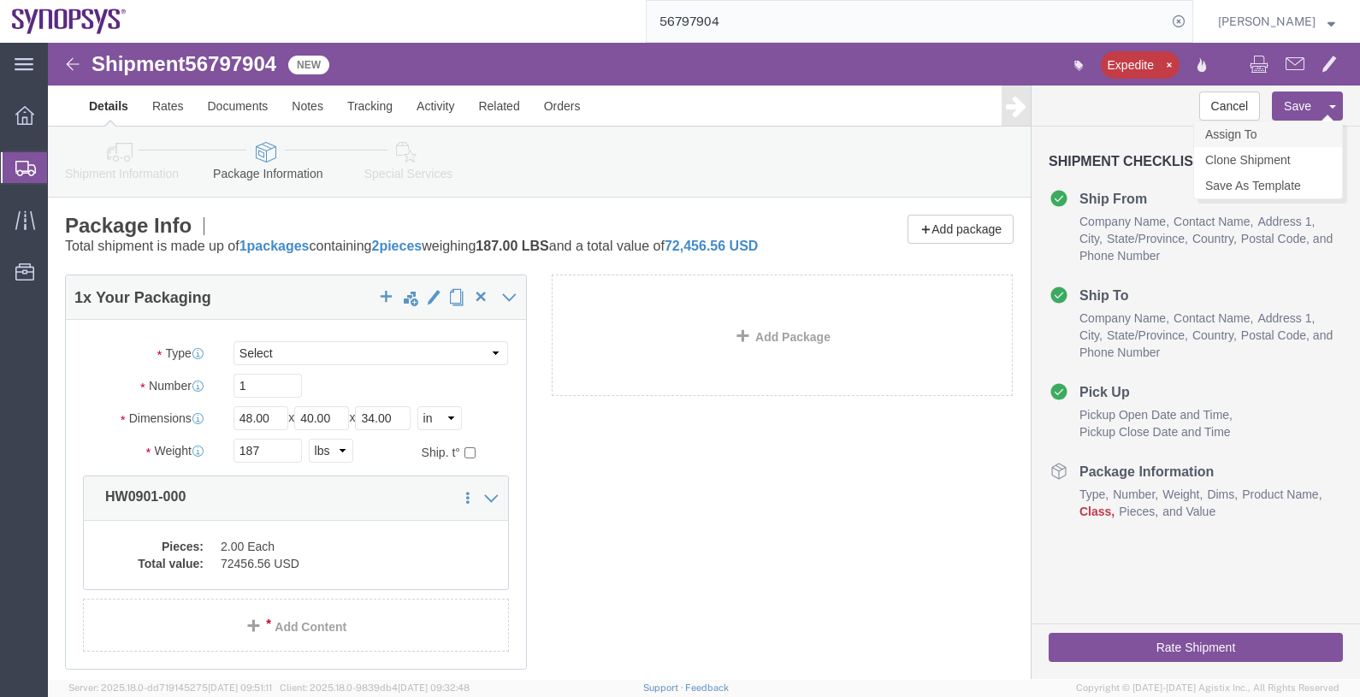
click link "Assign To"
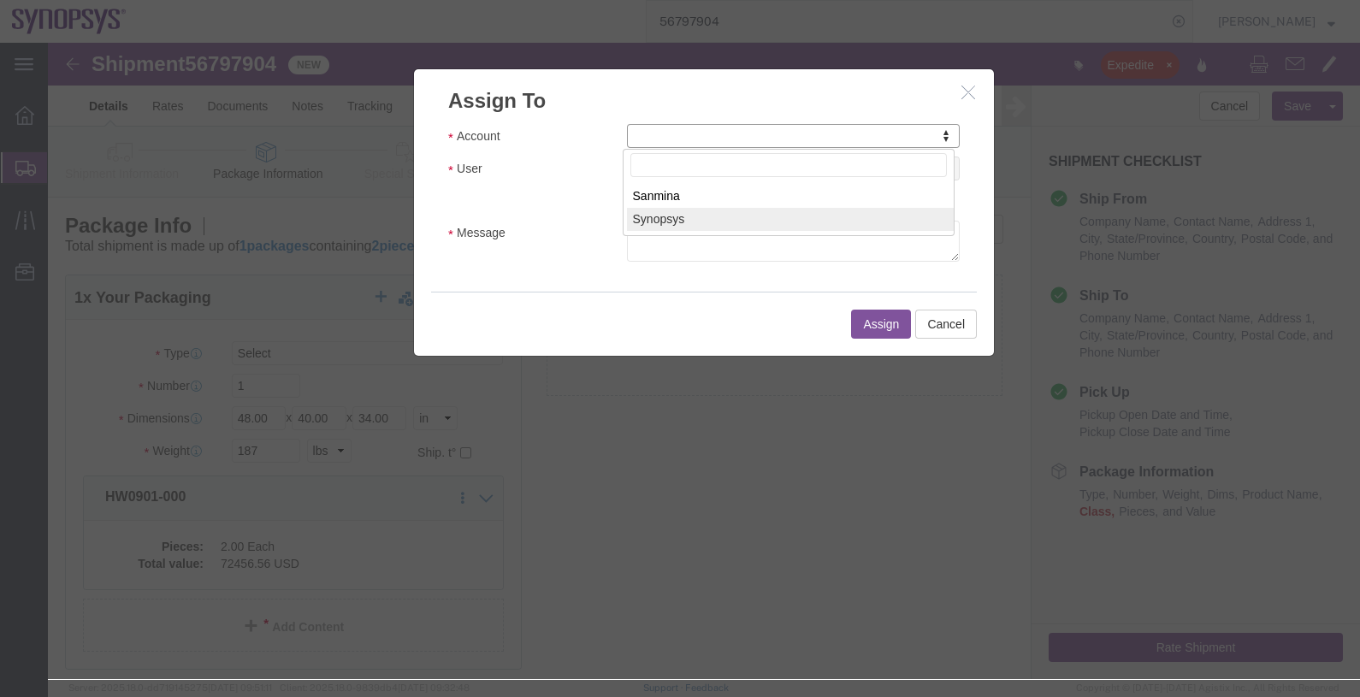
select select "117156"
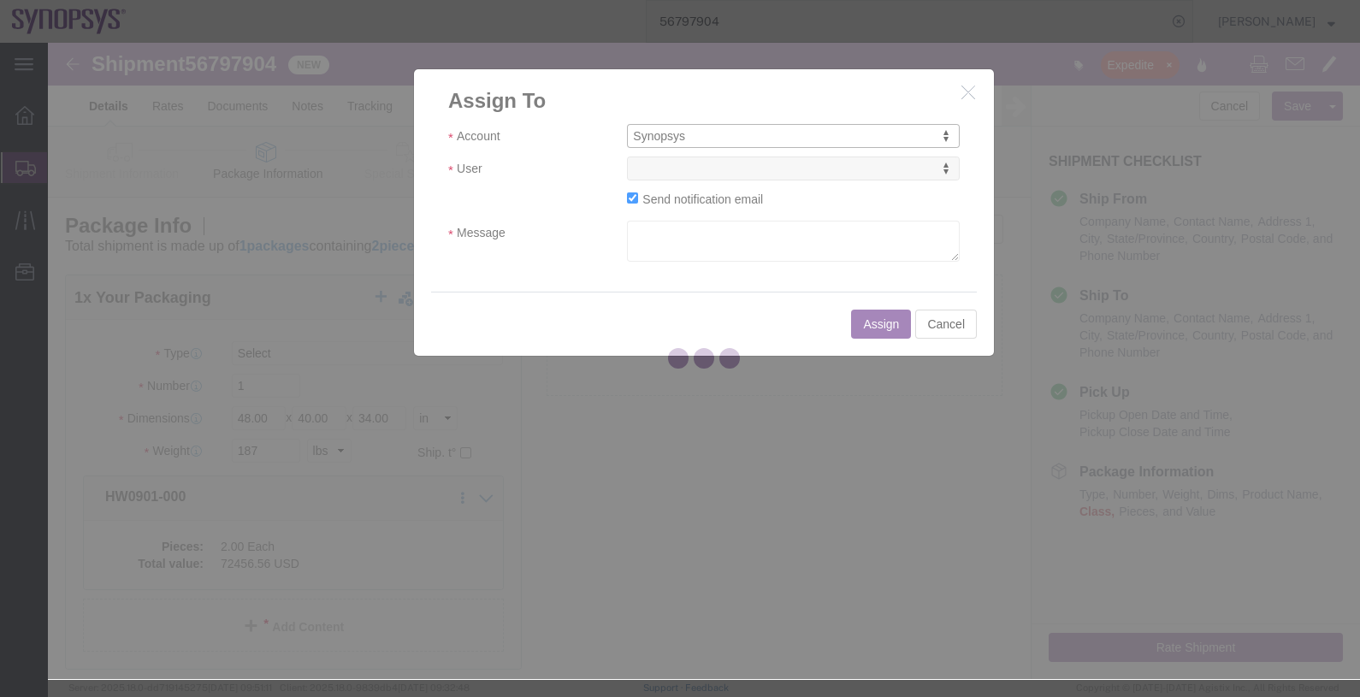
select select
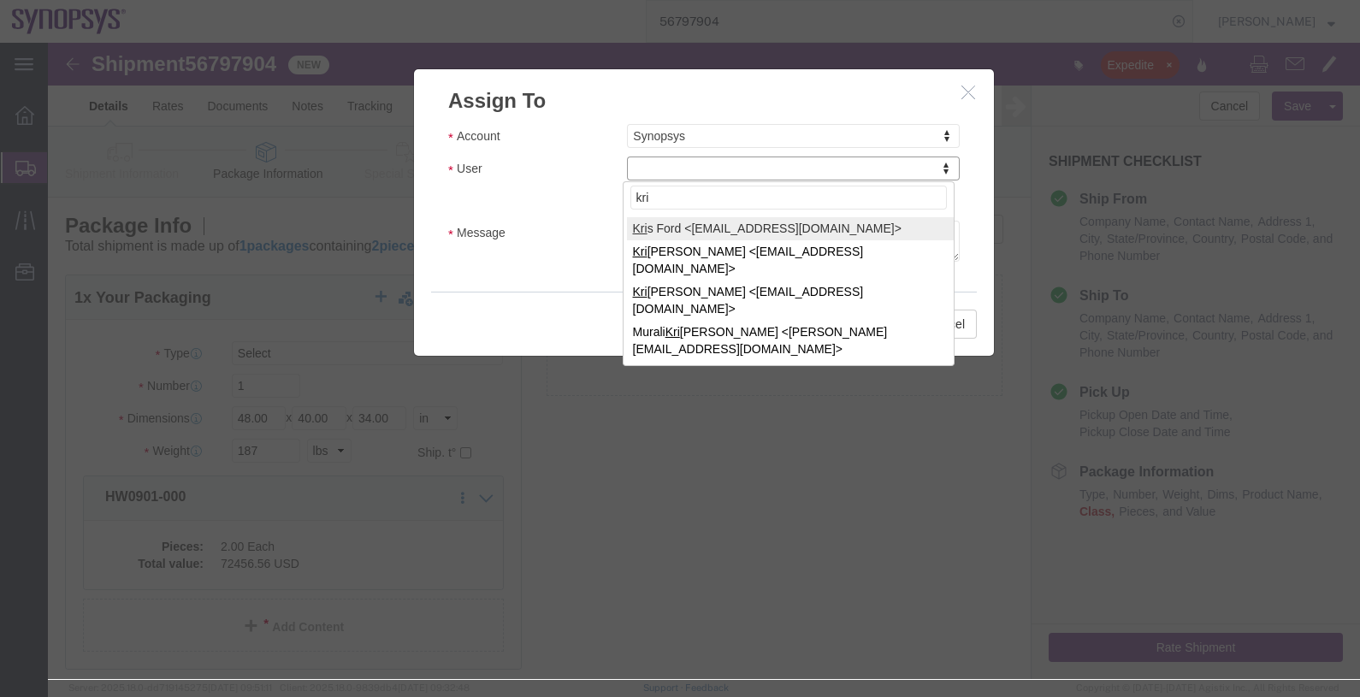
type input "kri"
select select "98360"
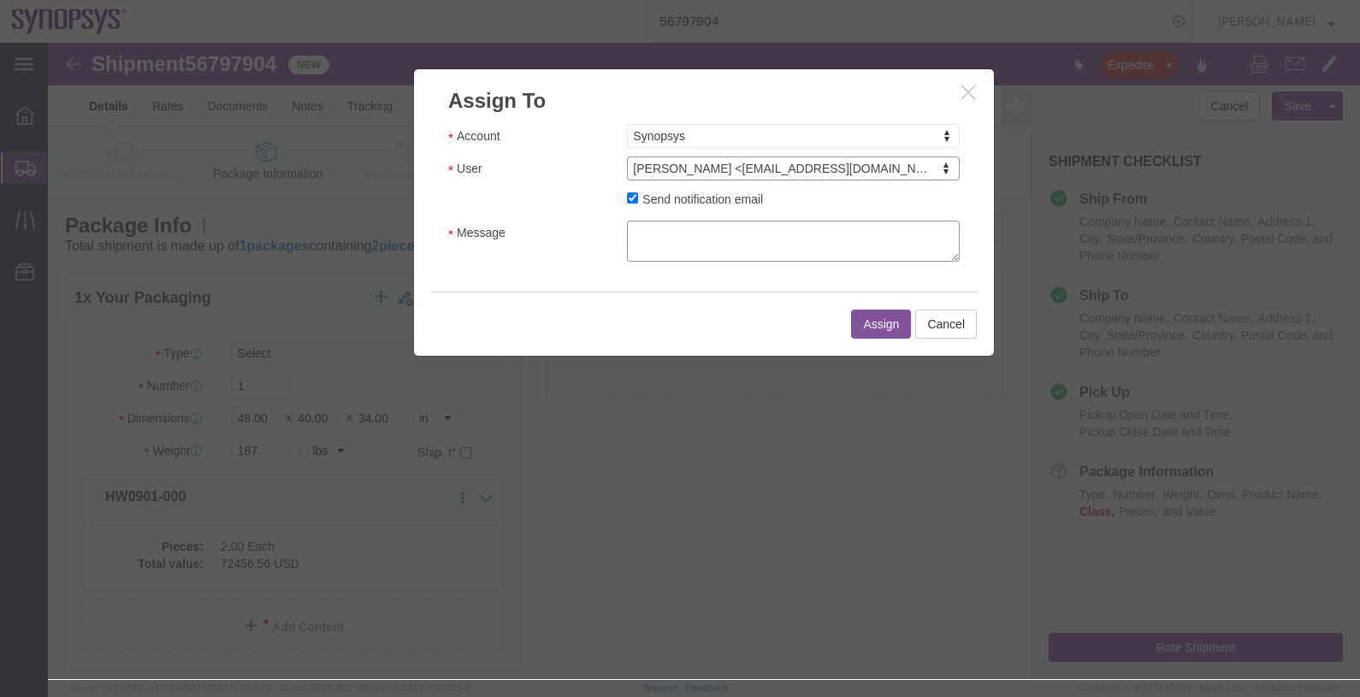
click textarea "Message"
type textarea "."
click button "Assign"
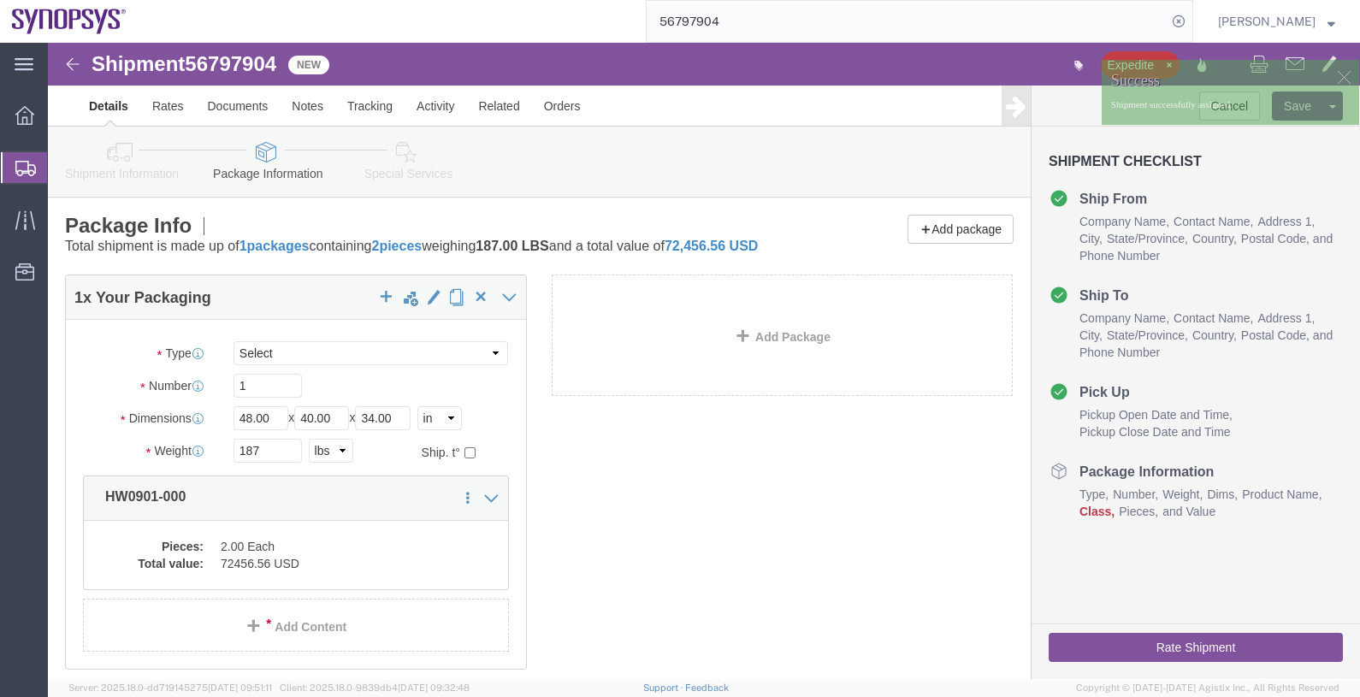
click span "56797904"
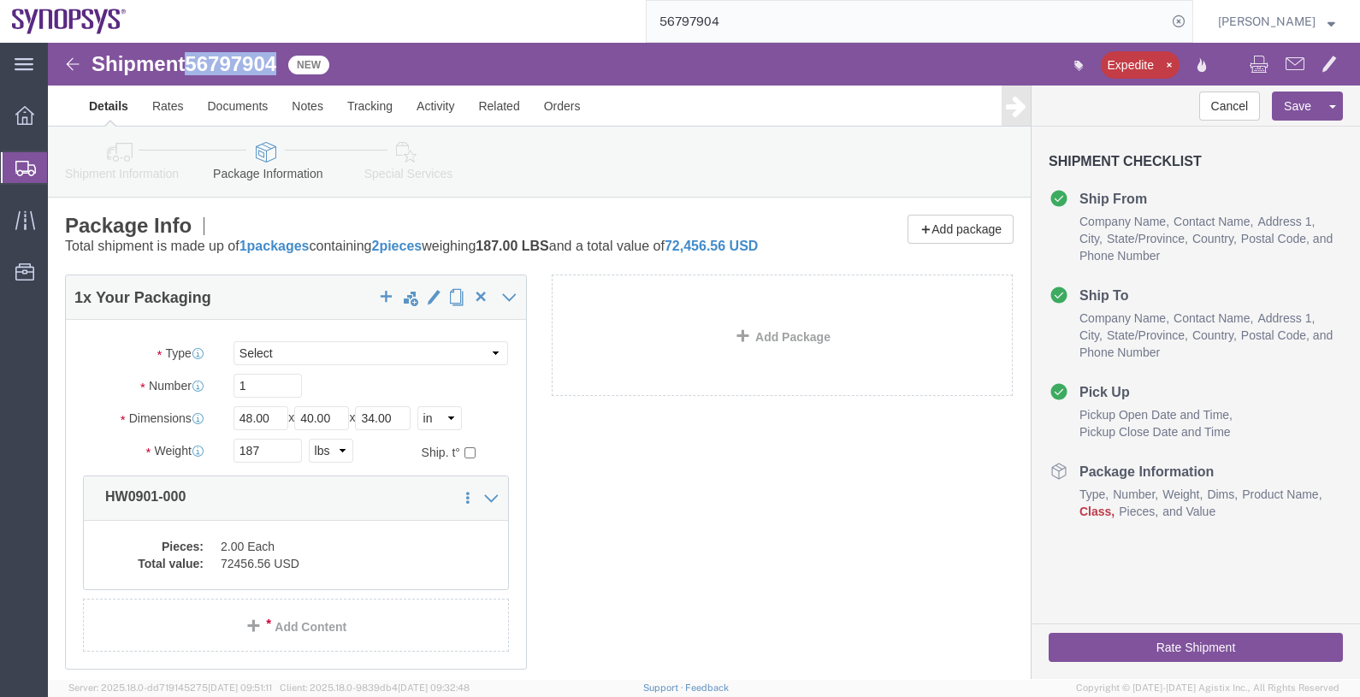
copy span "56797904"
click link "Documents"
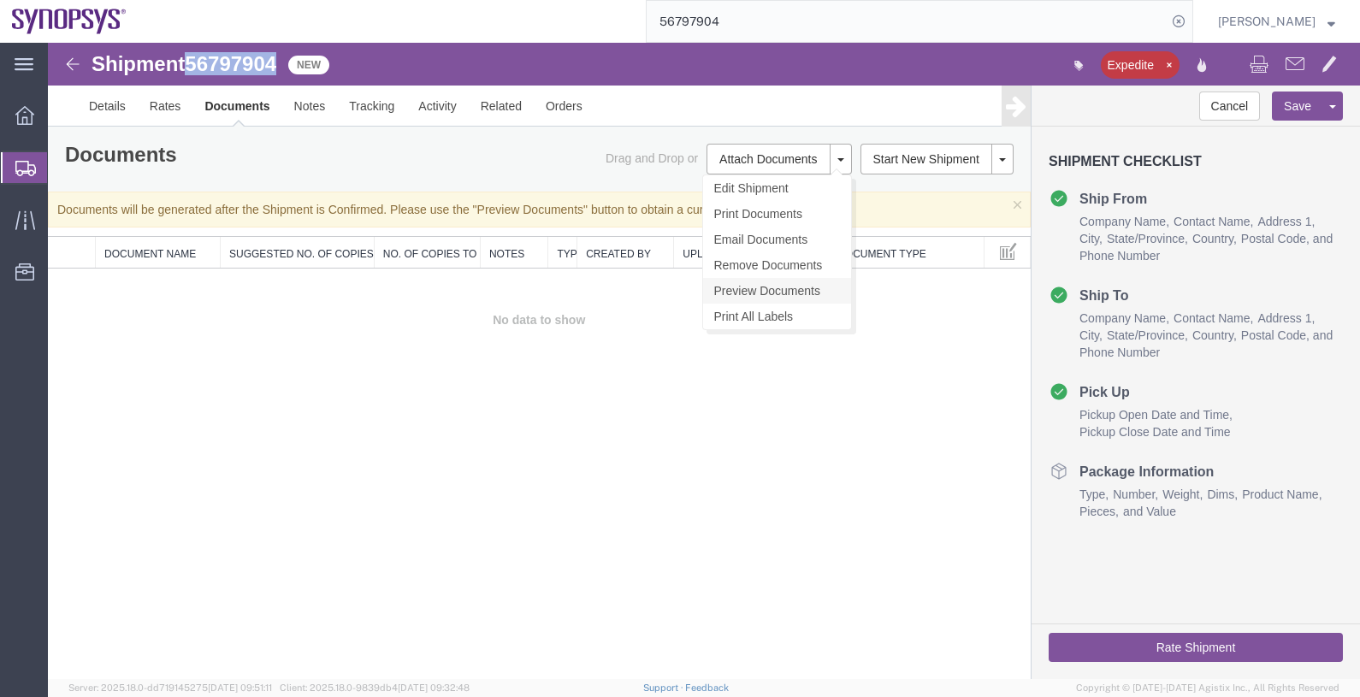
click at [781, 292] on link "Preview Documents" at bounding box center [777, 291] width 148 height 26
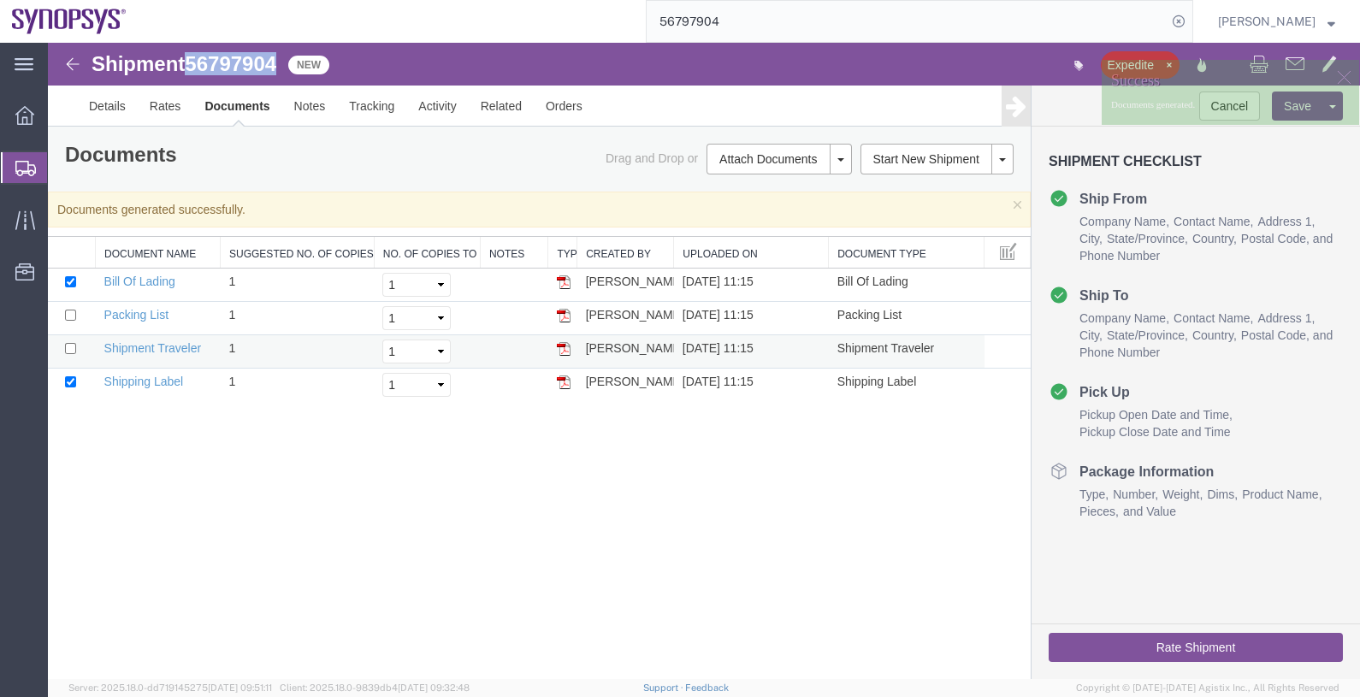
click at [559, 345] on img at bounding box center [564, 349] width 14 height 14
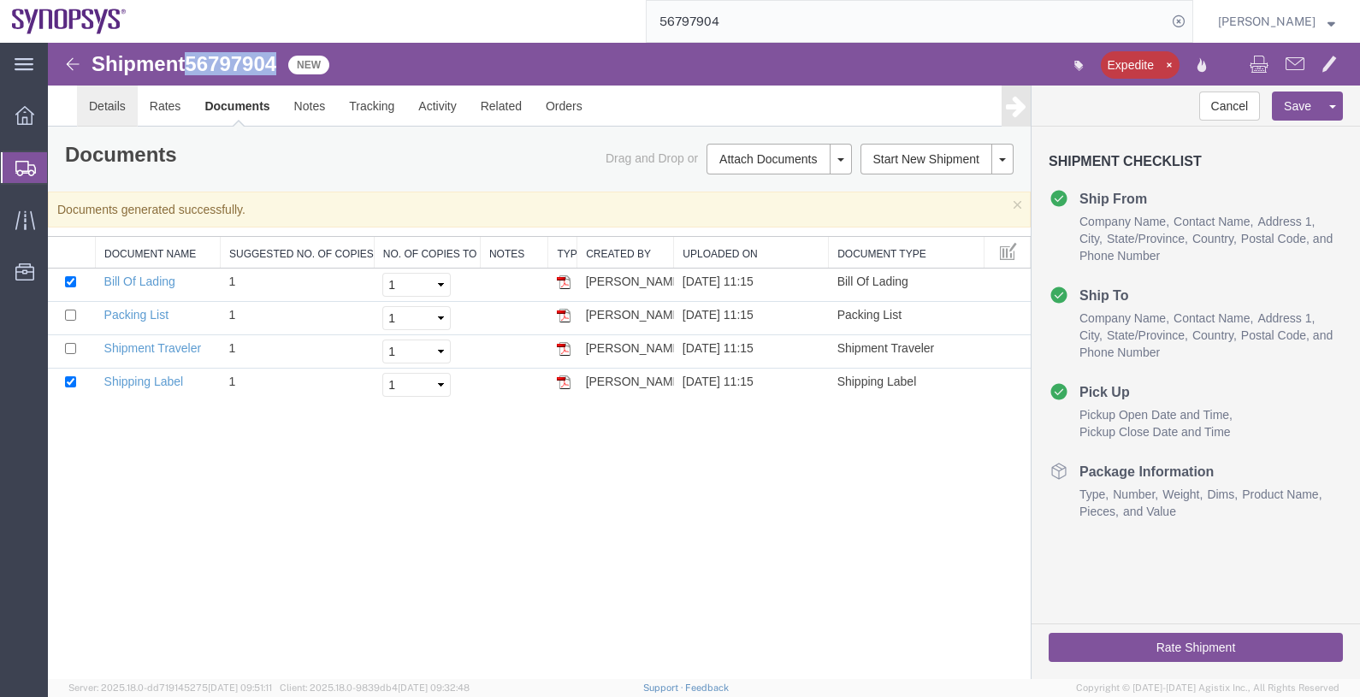
click at [103, 106] on link "Details" at bounding box center [107, 106] width 61 height 41
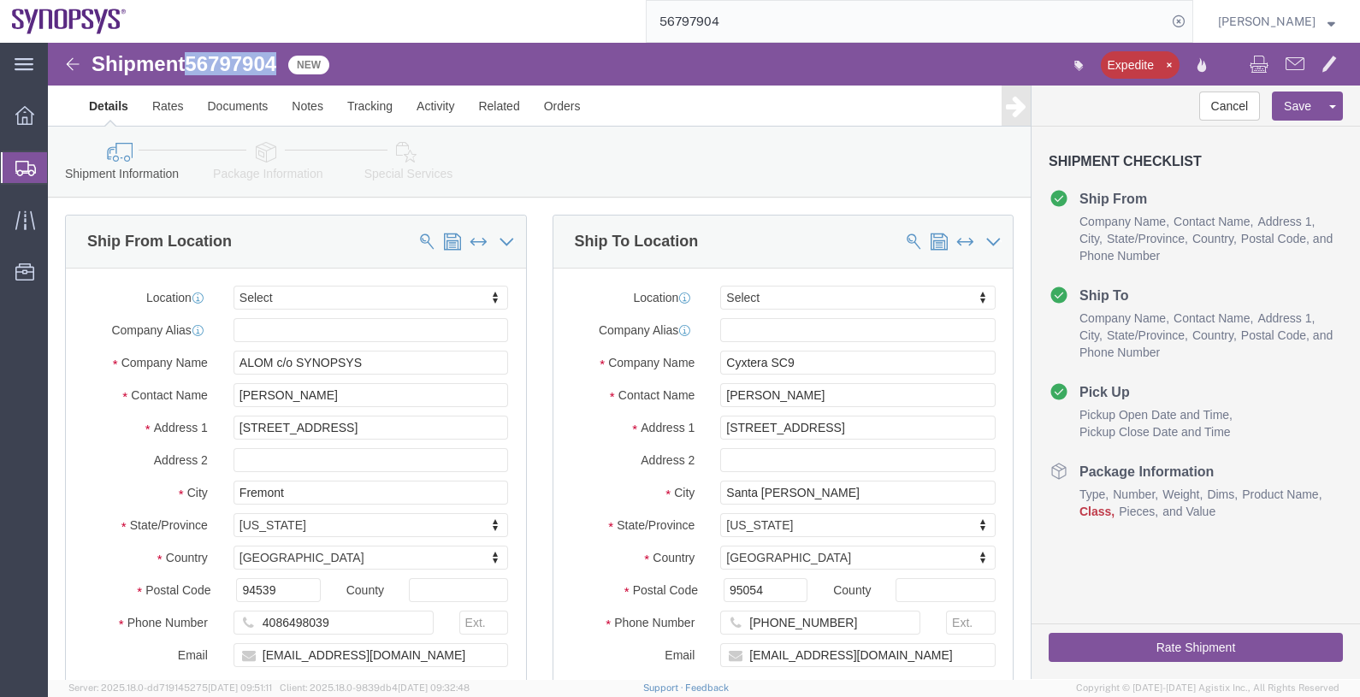
click icon
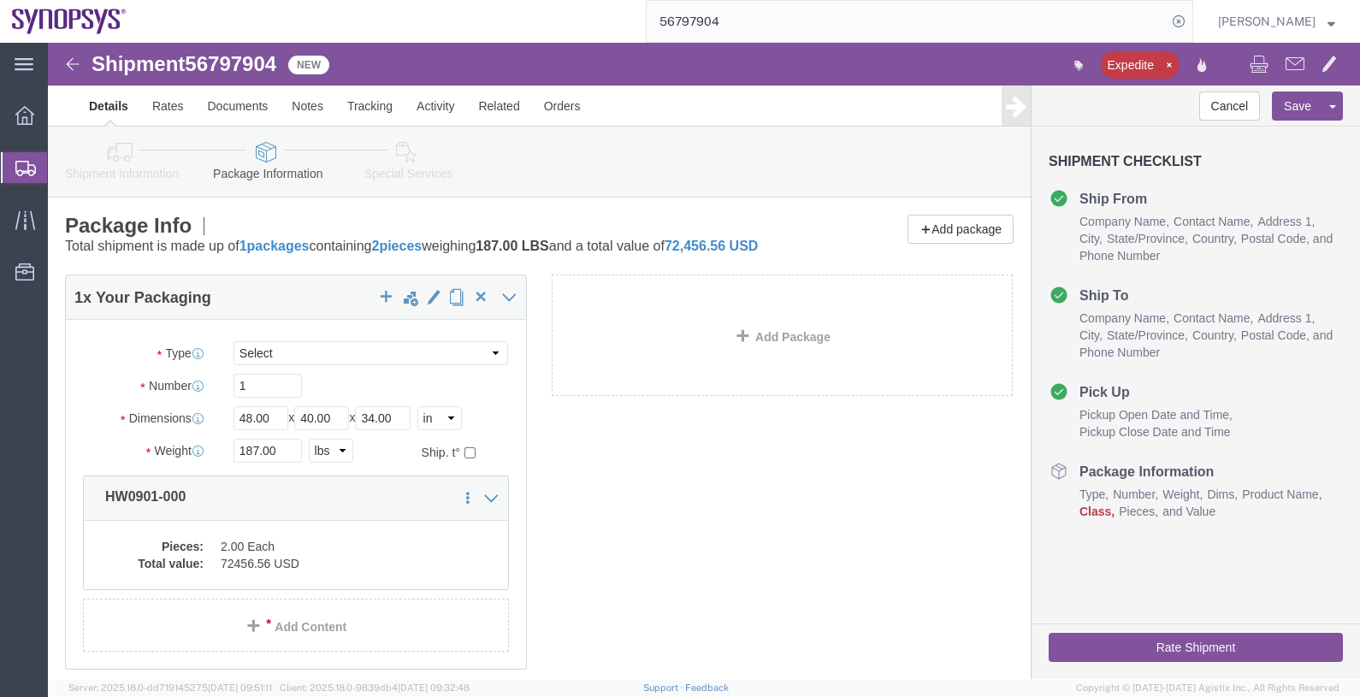
click icon
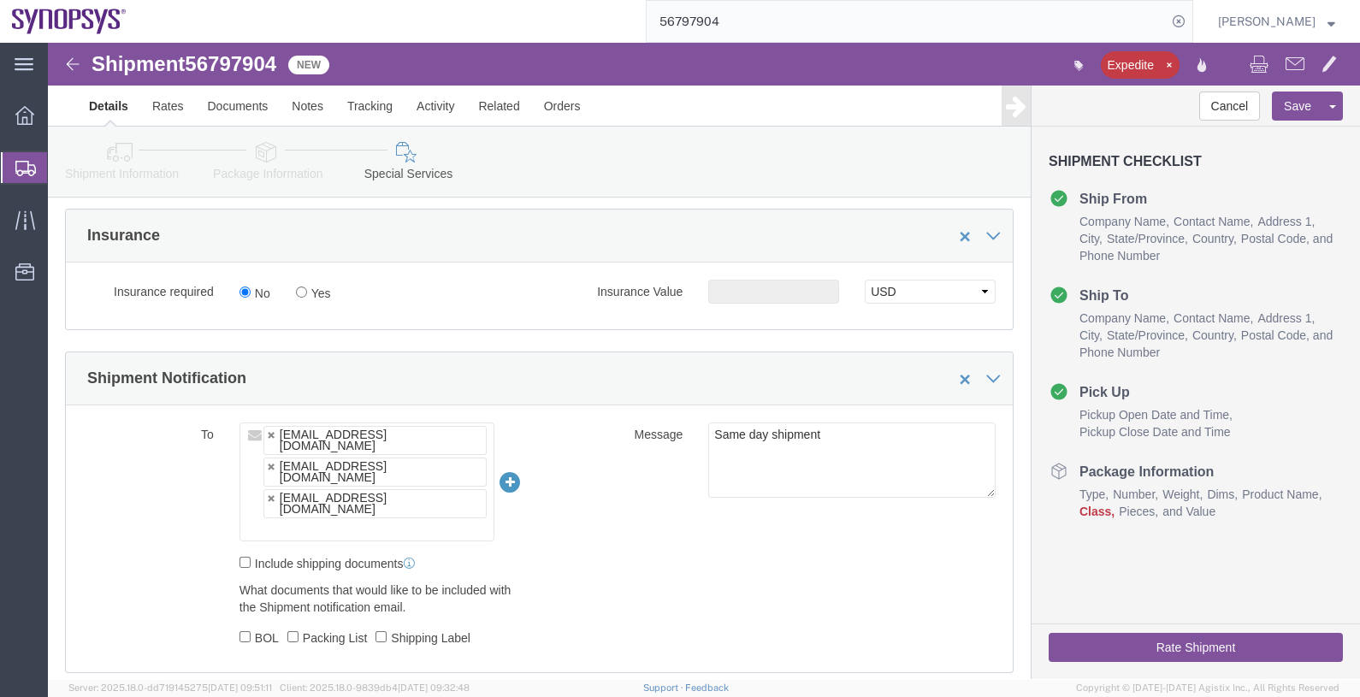
scroll to position [1069, 0]
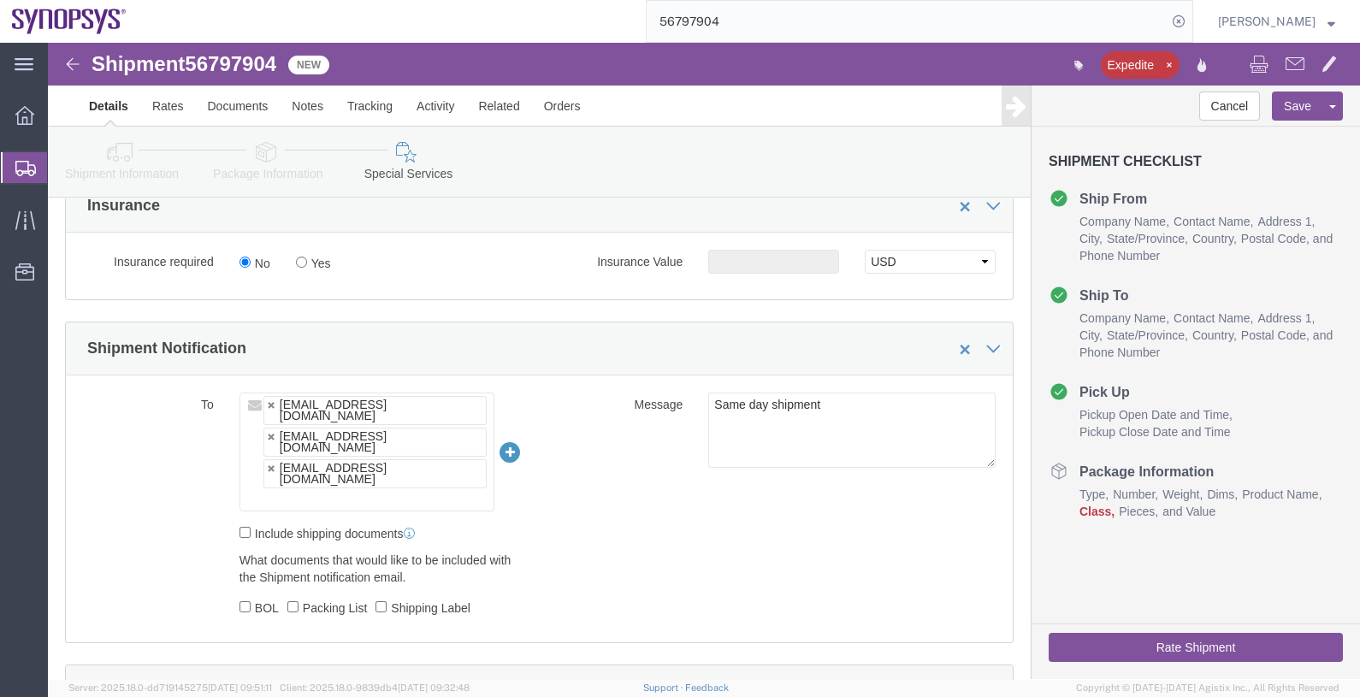
click ul "lyoung@synopsys.com inventory-team@synopsys.com jerryd@synopsys.com"
type input "[EMAIL_ADDRESS][DOMAIN_NAME]"
type input "lyoung@synopsys.com,inventory-team@synopsys.com,jerryd@synopsys.com,kford@synop…"
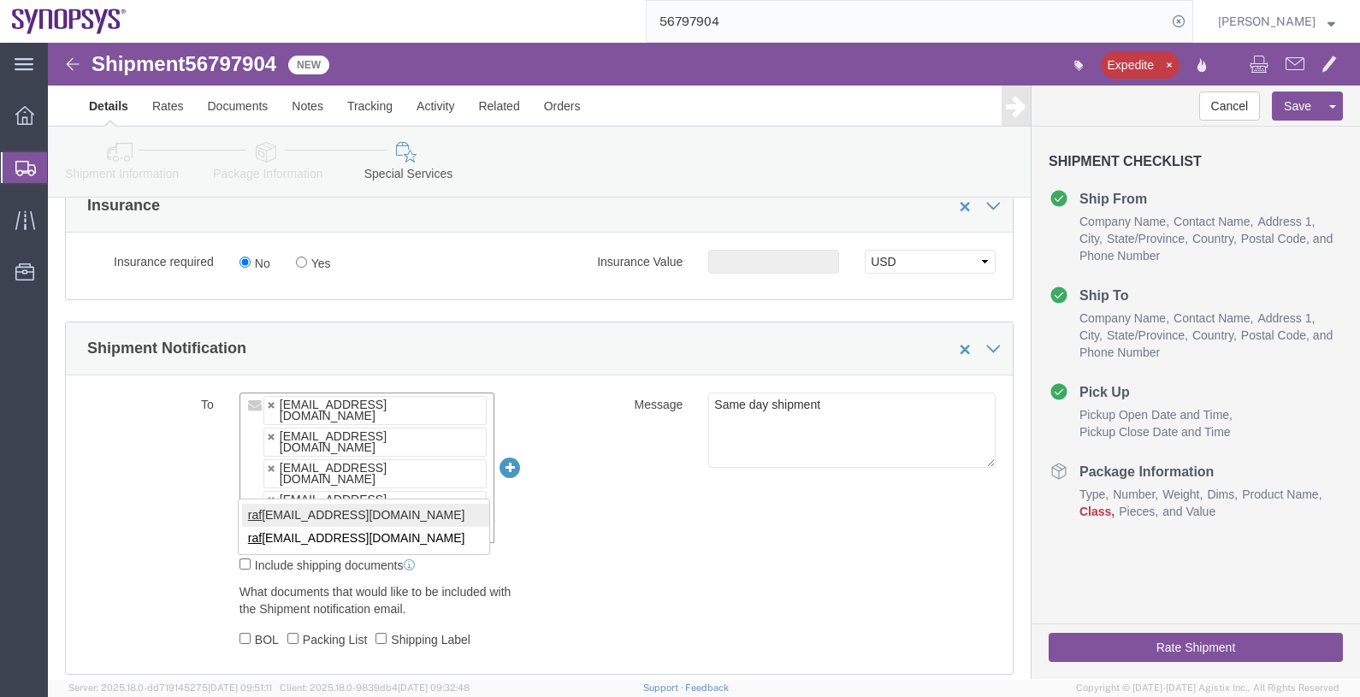
type input "raf"
type input "lyoung@synopsys.com,inventory-team@synopsys.com,jerryd@synopsys.com,kford@synop…"
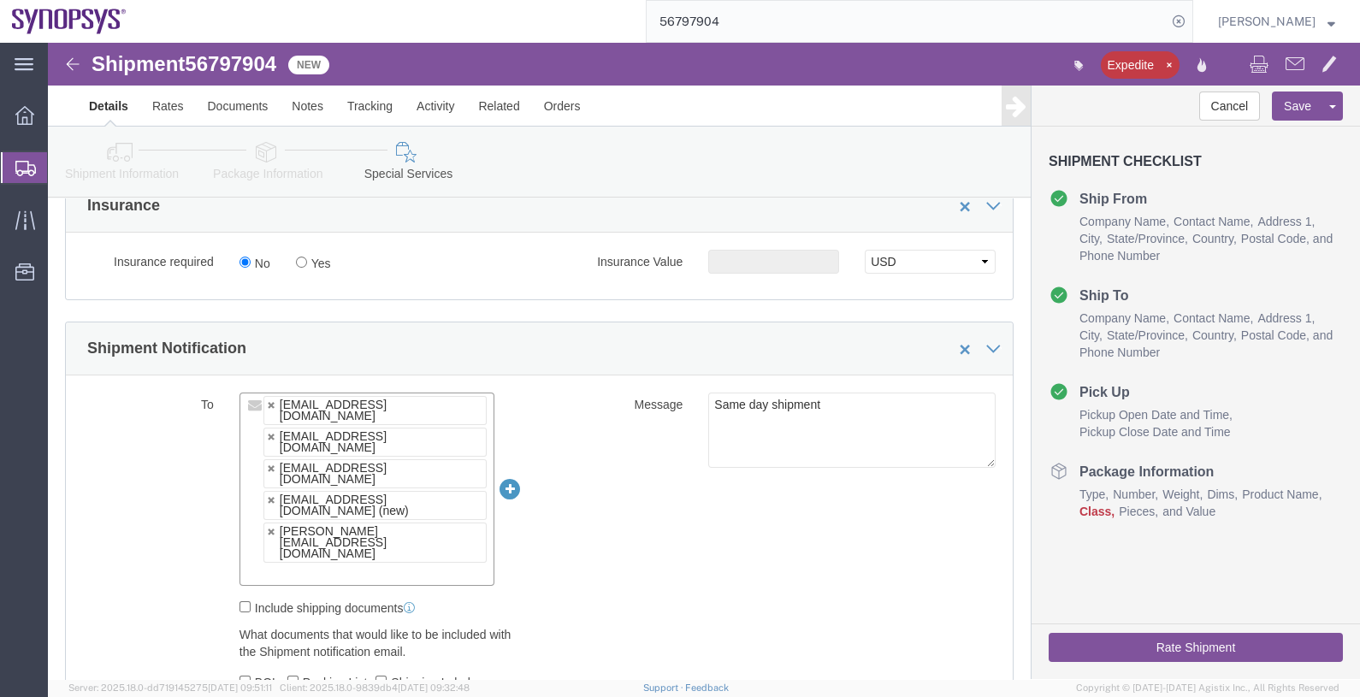
paste input "[EMAIL_ADDRESS][DOMAIN_NAME]"
type input "[EMAIL_ADDRESS][DOMAIN_NAME]"
paste input "[EMAIL_ADDRESS][DOMAIN_NAME]"
type input "[EMAIL_ADDRESS][DOMAIN_NAME]"
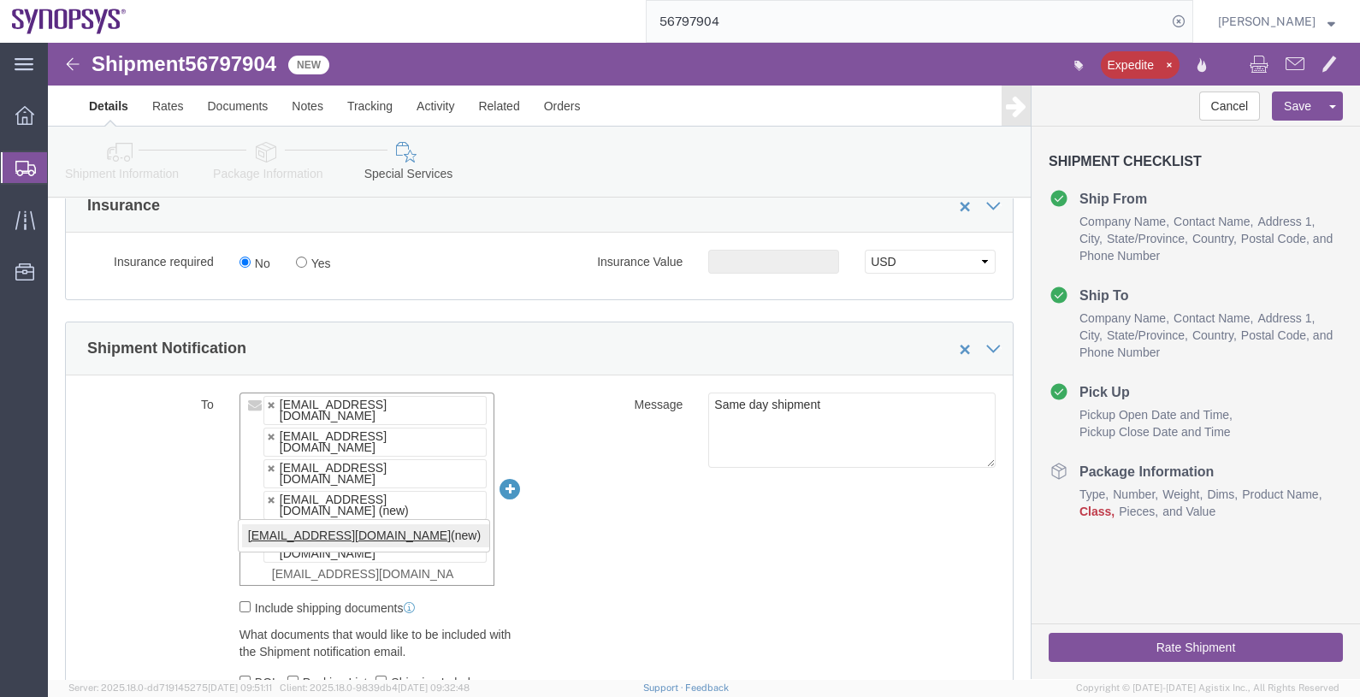
type input "lyoung@synopsys.com,inventory-team@synopsys.com,jerryd@synopsys.com,kford@synop…"
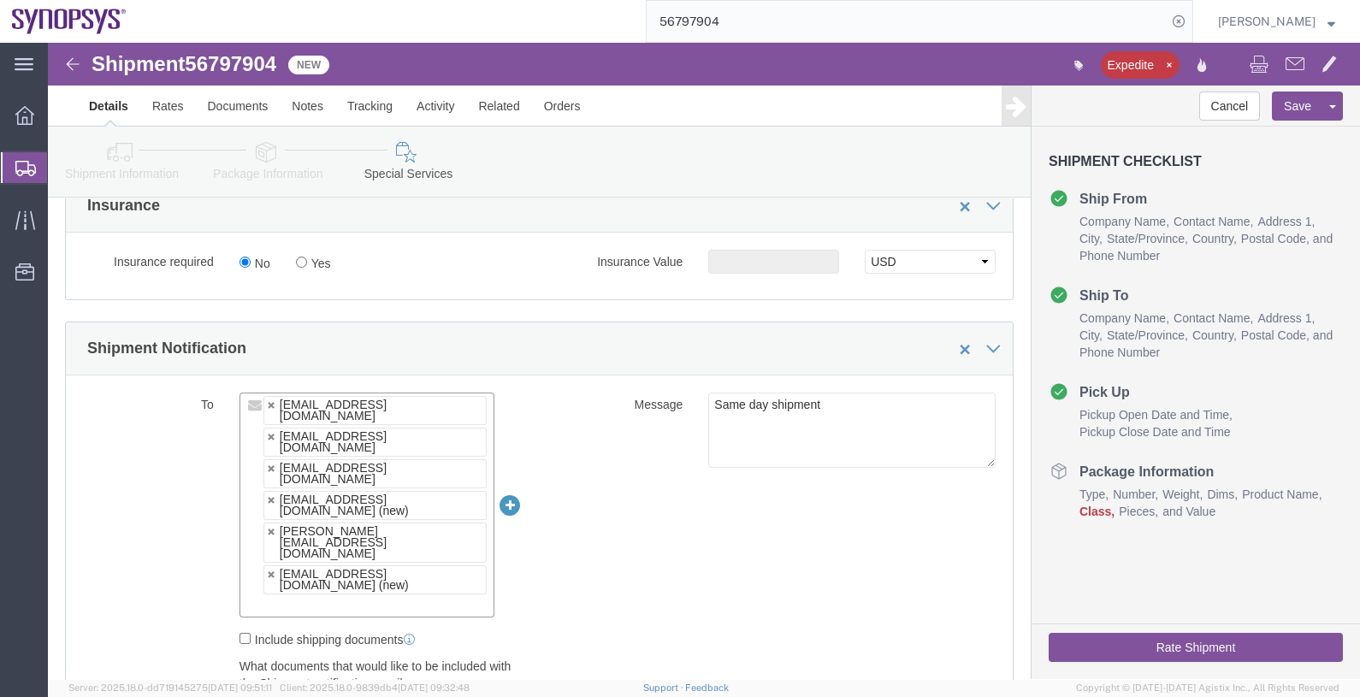
click div "Cancel Save Assign To Clone Shipment Save As Template"
click button "Save"
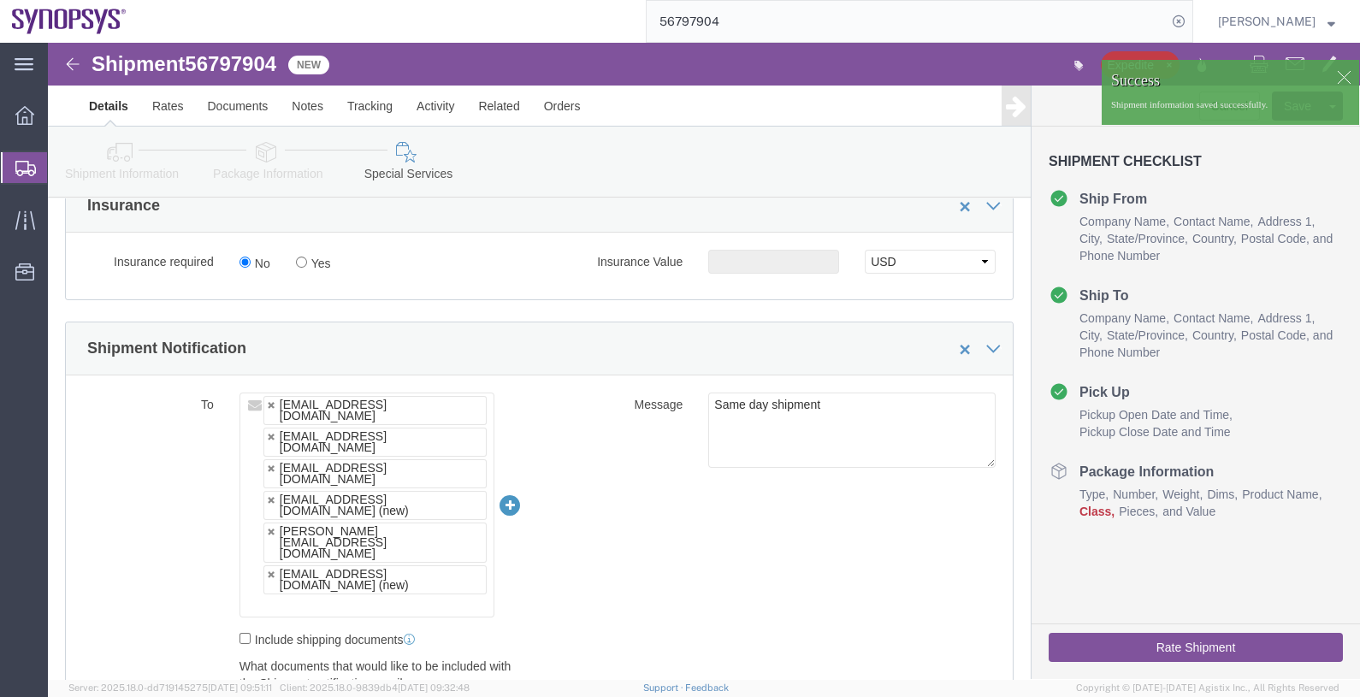
click button "Rate Shipment"
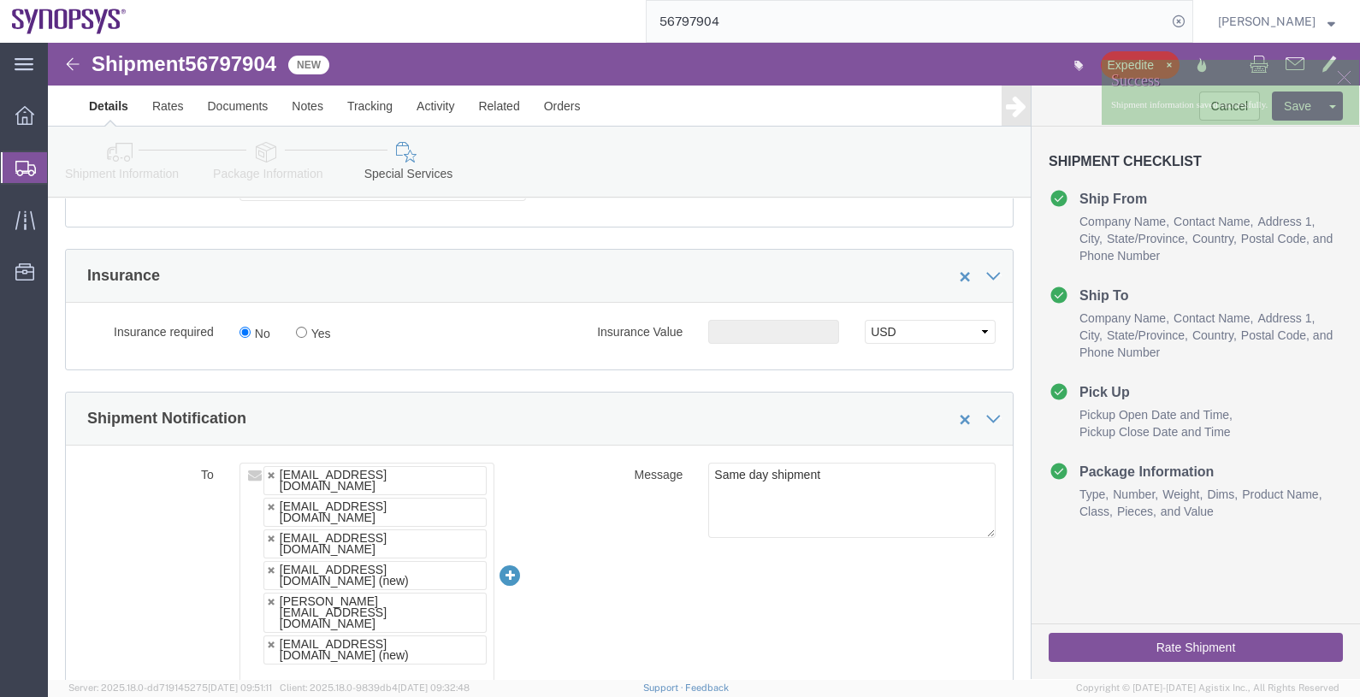
scroll to position [1138, 0]
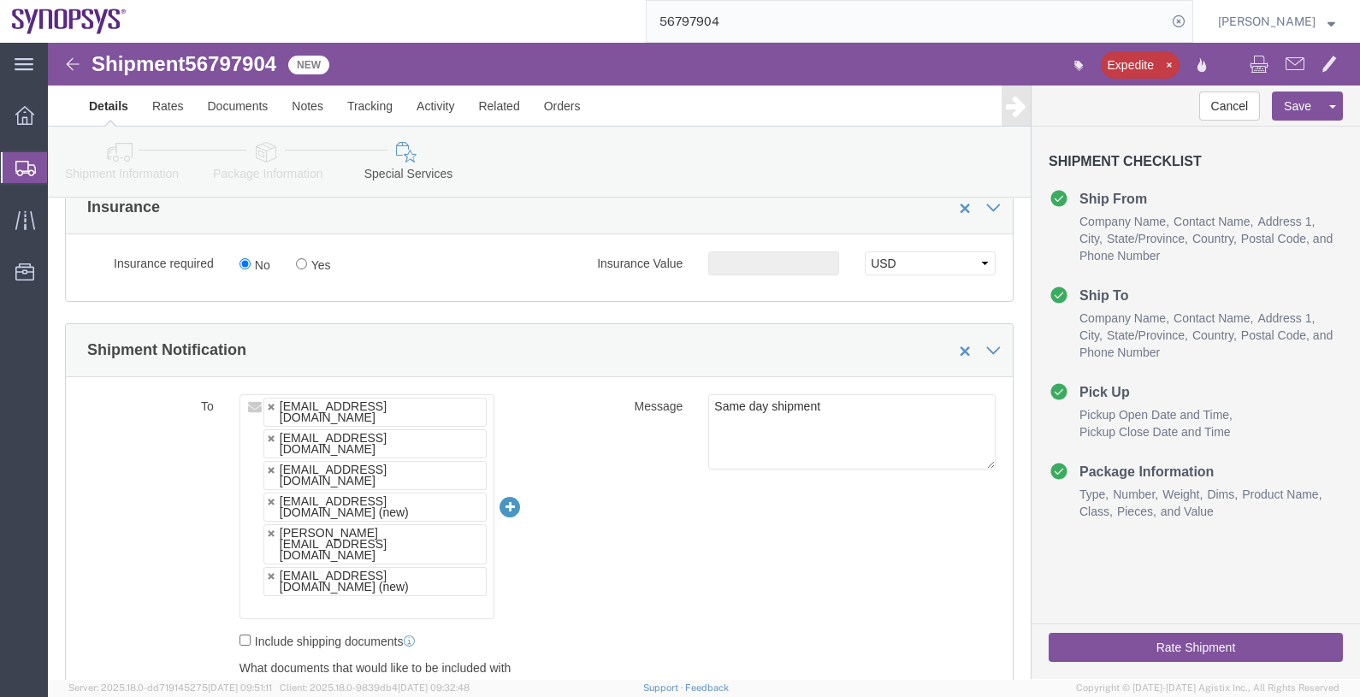
click button "Rate Shipment"
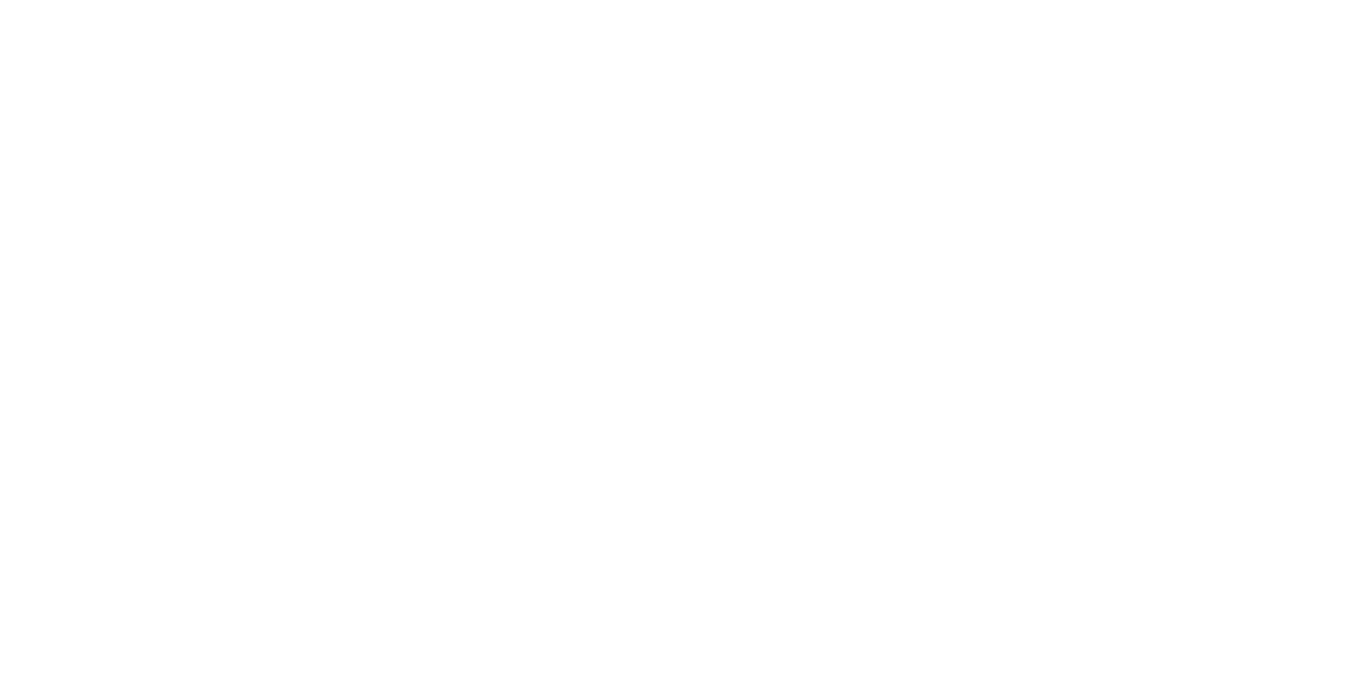
click at [736, 133] on agx-forms-root at bounding box center [680, 348] width 1360 height 697
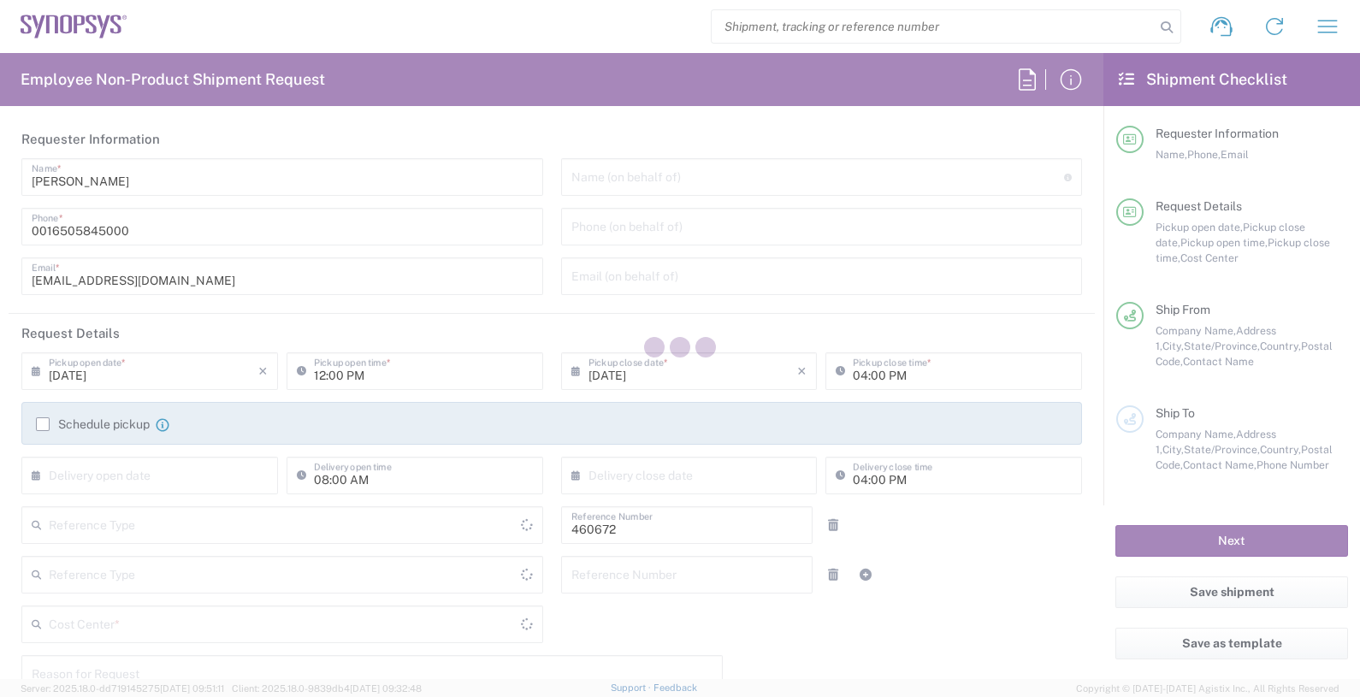
type input "Department"
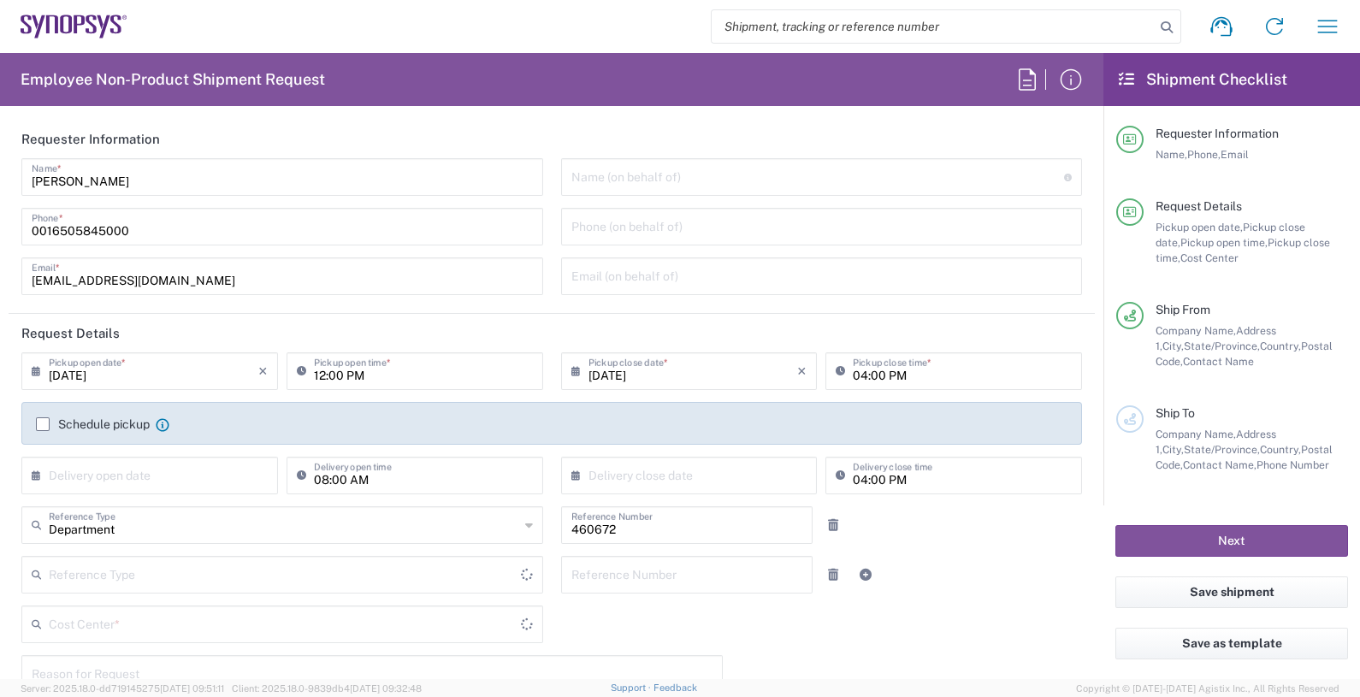
type input "US01, FIN, Distri 460672"
type input "[GEOGRAPHIC_DATA]"
type input "Delivered at Place"
type input "[US_STATE]"
type input "[GEOGRAPHIC_DATA]"
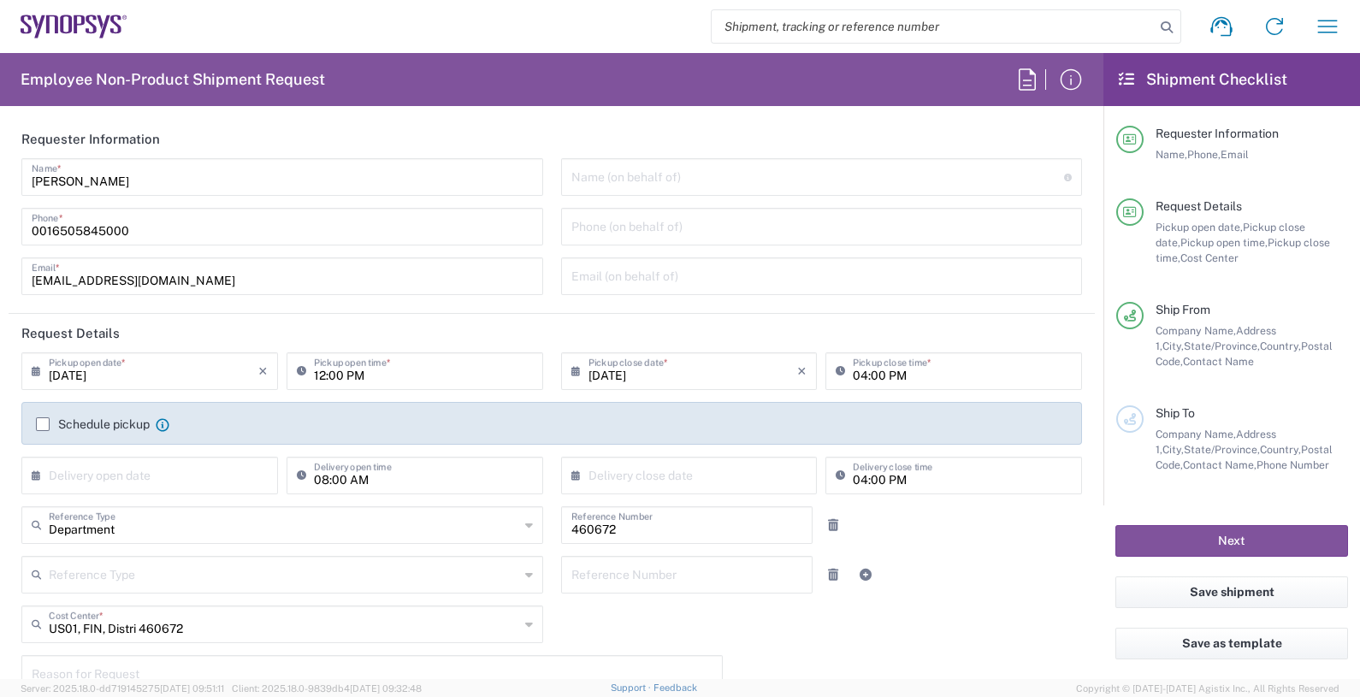
type input "Headquarters USSV"
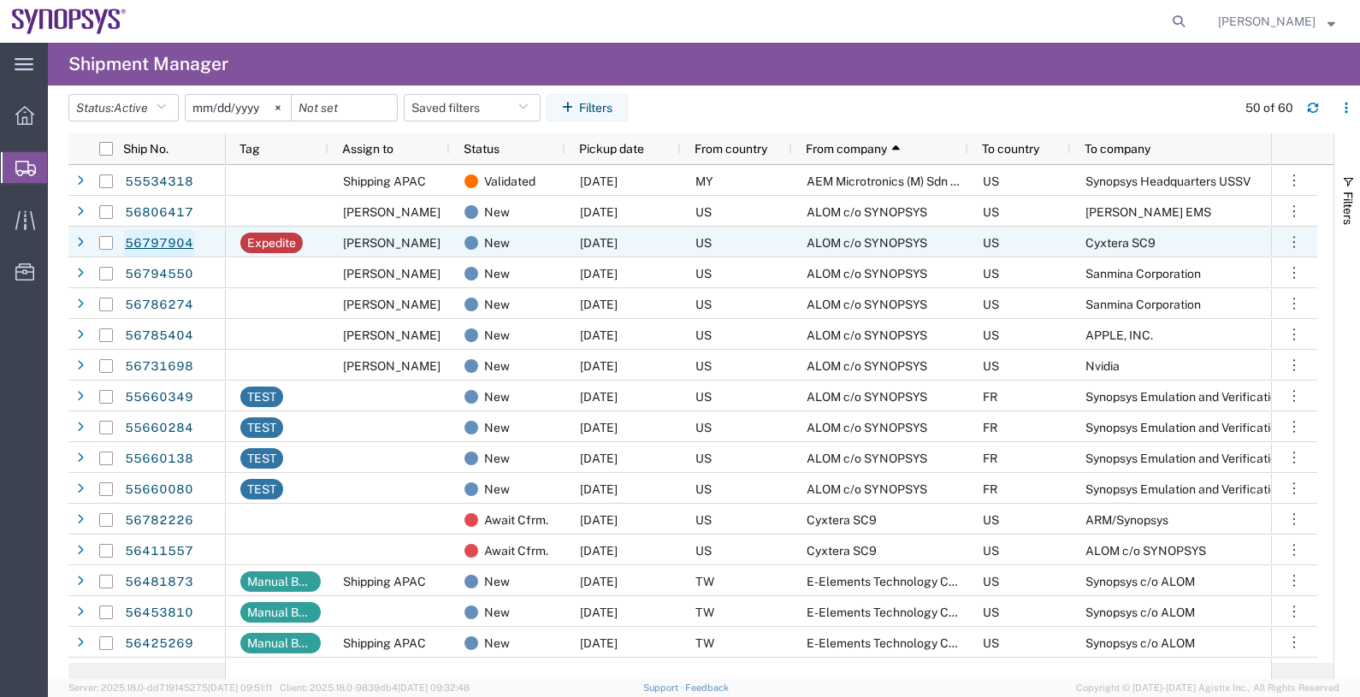
click at [167, 240] on link "56797904" at bounding box center [159, 243] width 70 height 27
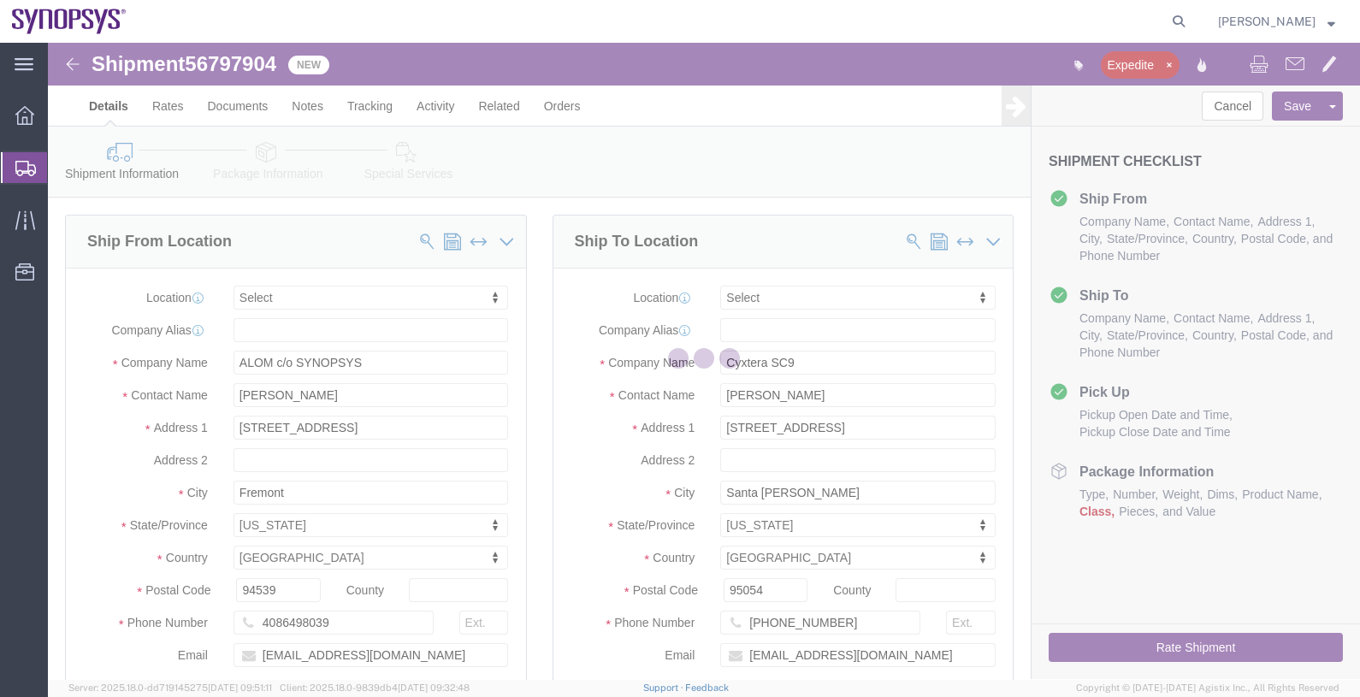
select select
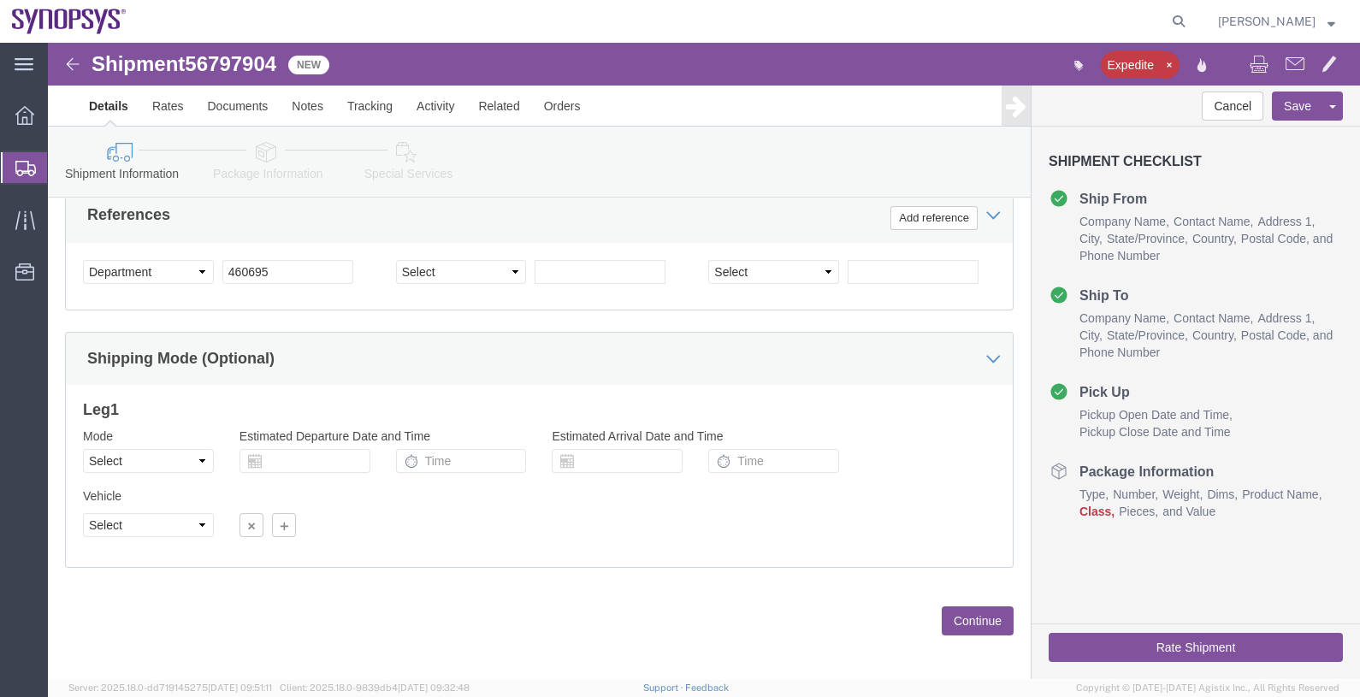
scroll to position [847, 0]
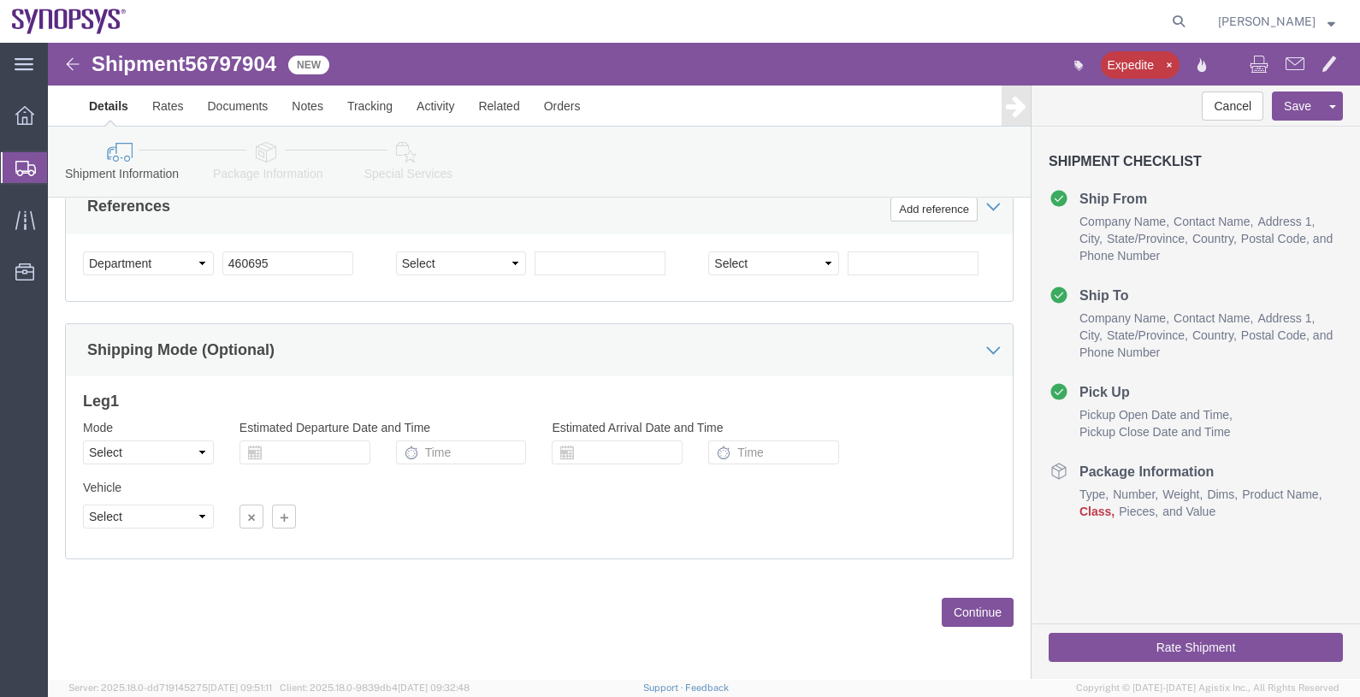
click button "Continue"
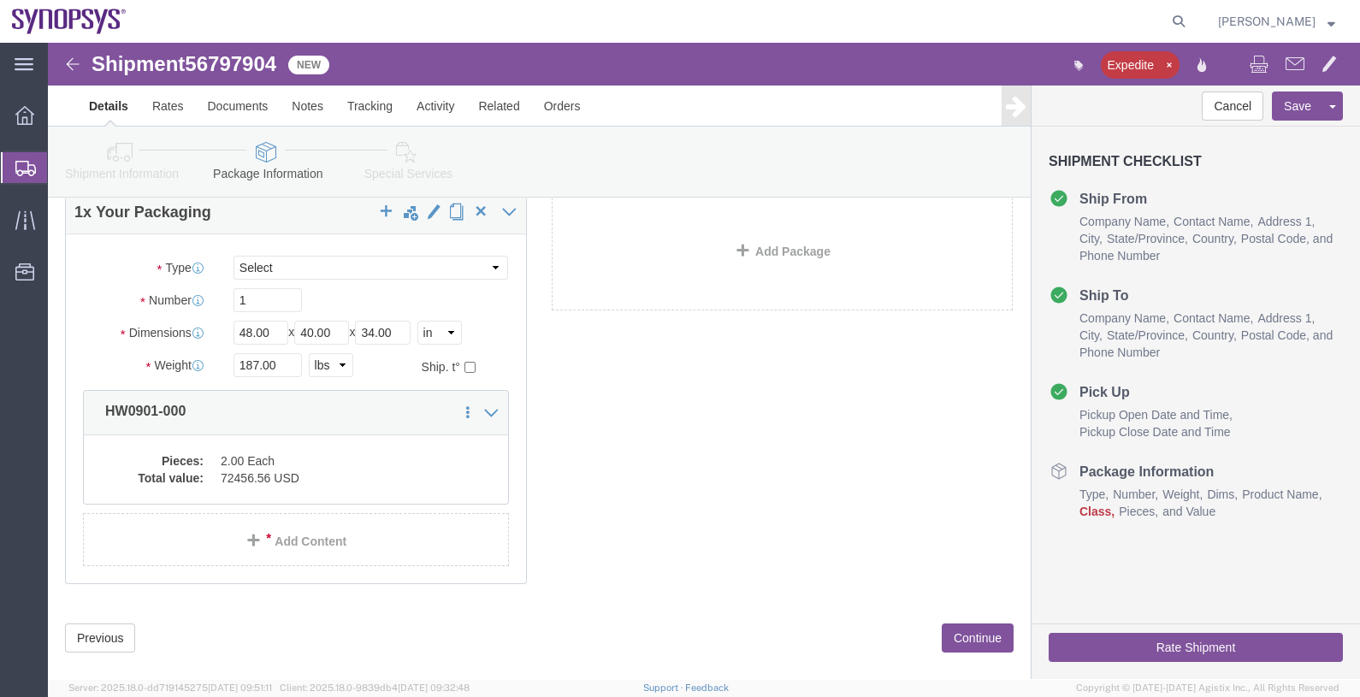
scroll to position [127, 0]
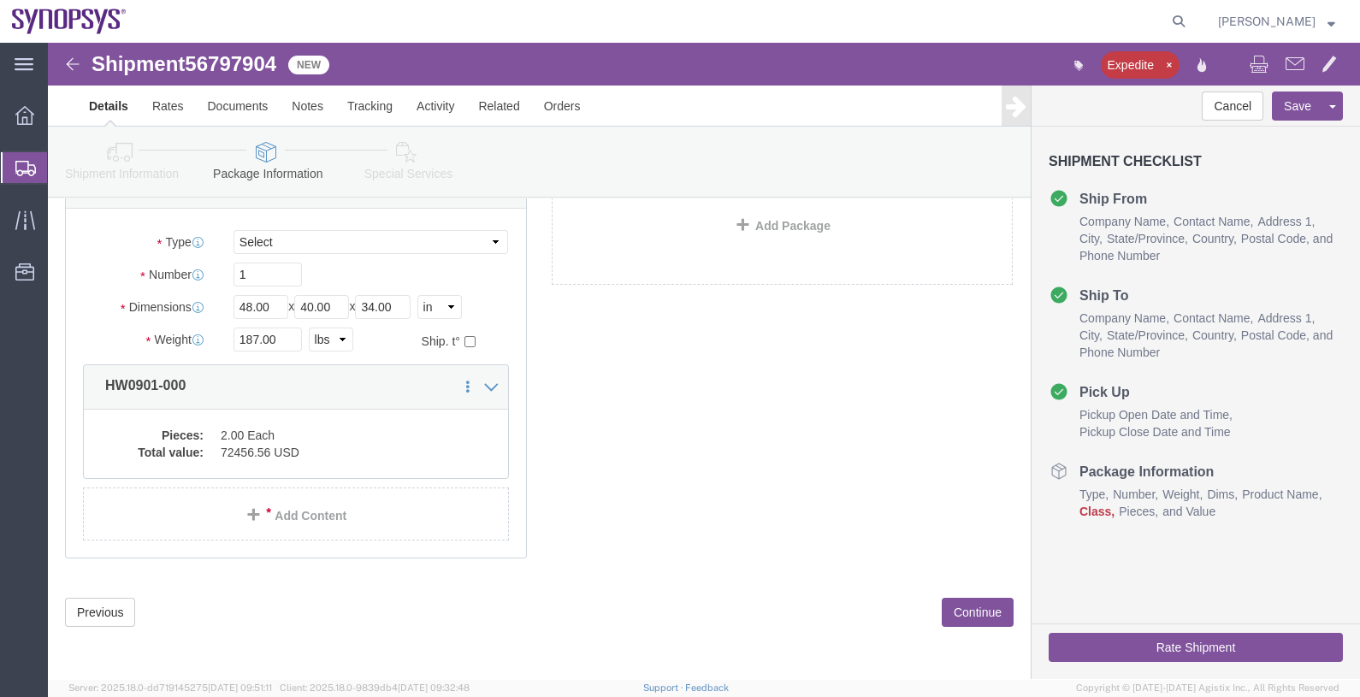
click button "Continue"
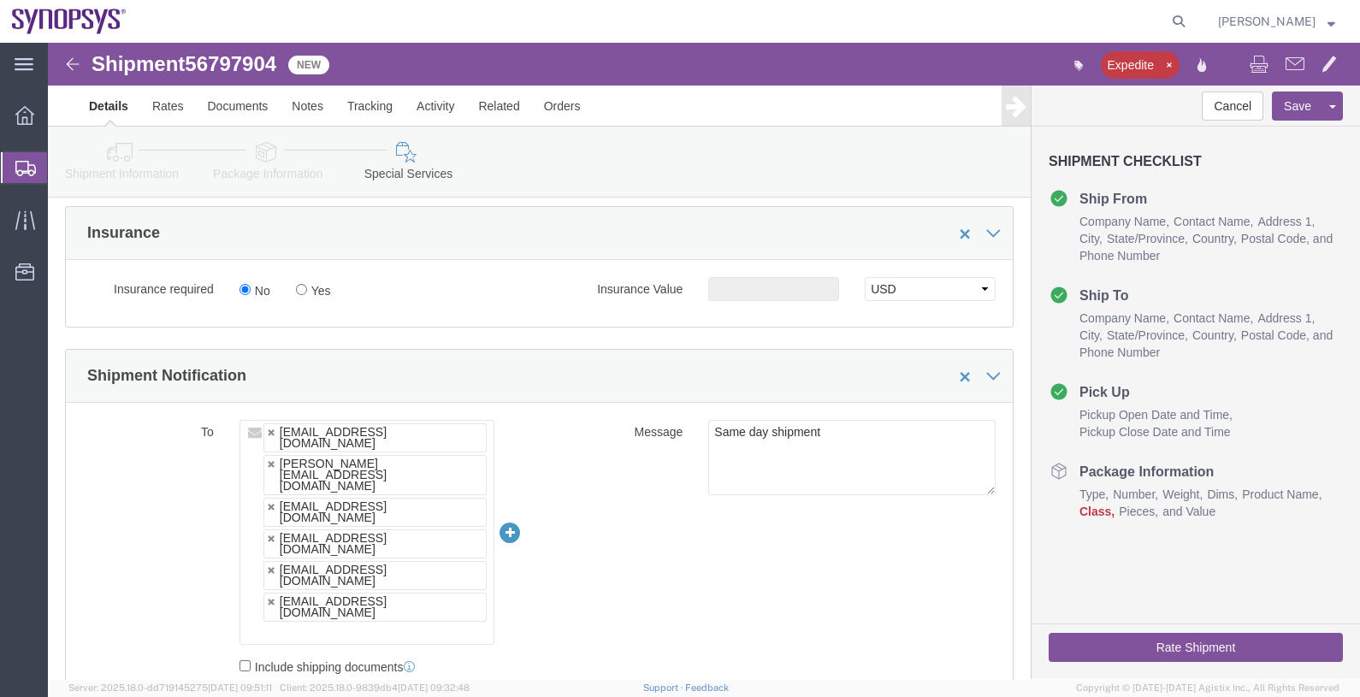
scroll to position [1090, 0]
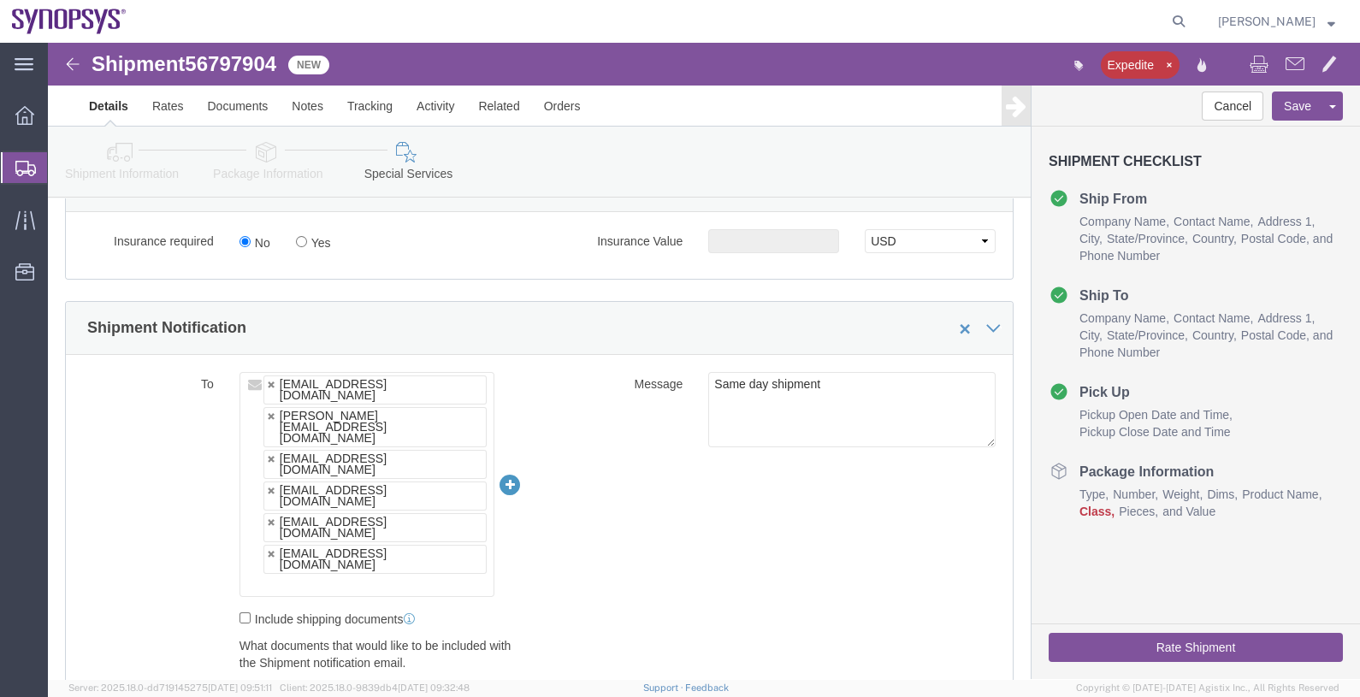
click button "Rate Shipment"
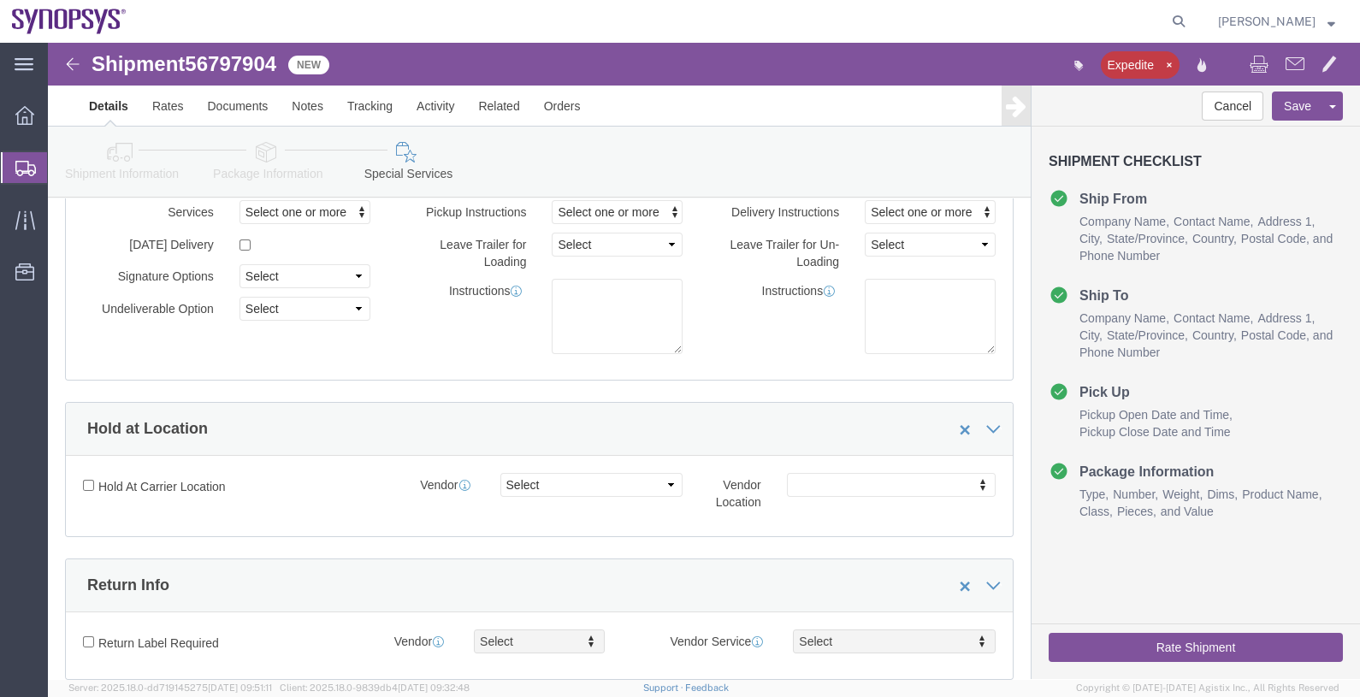
scroll to position [0, 0]
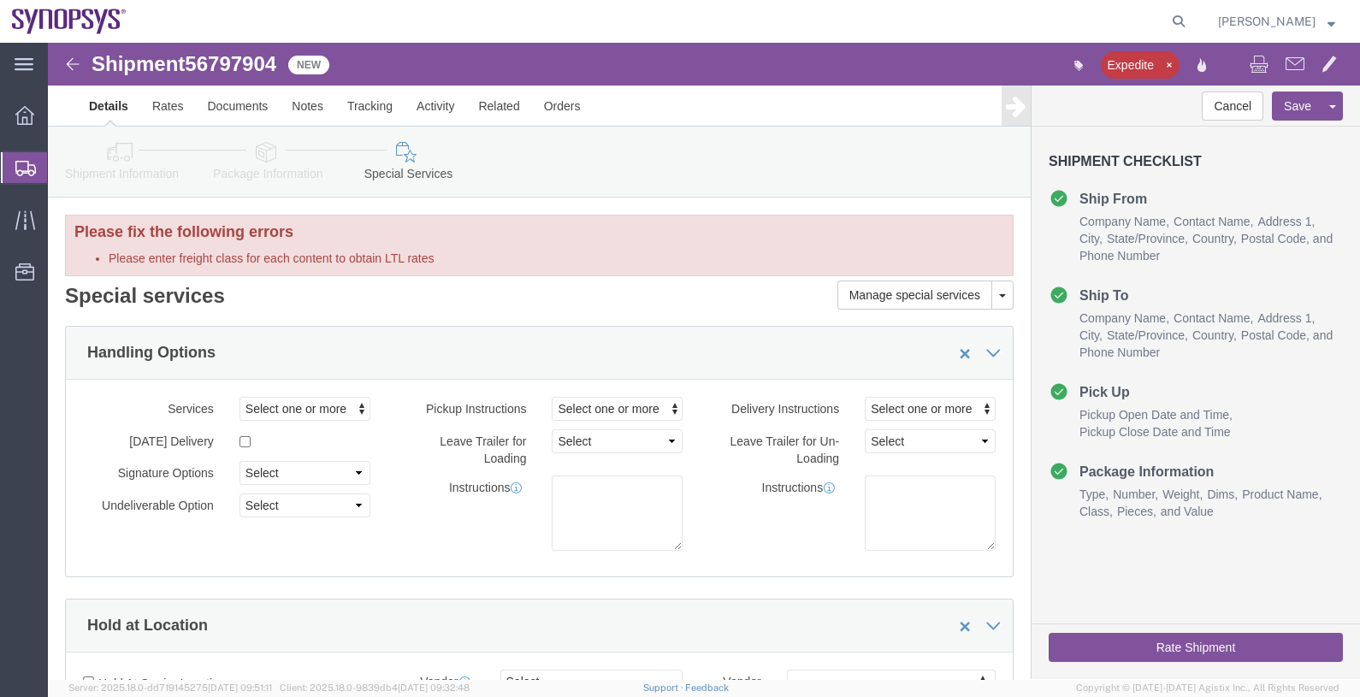
click icon
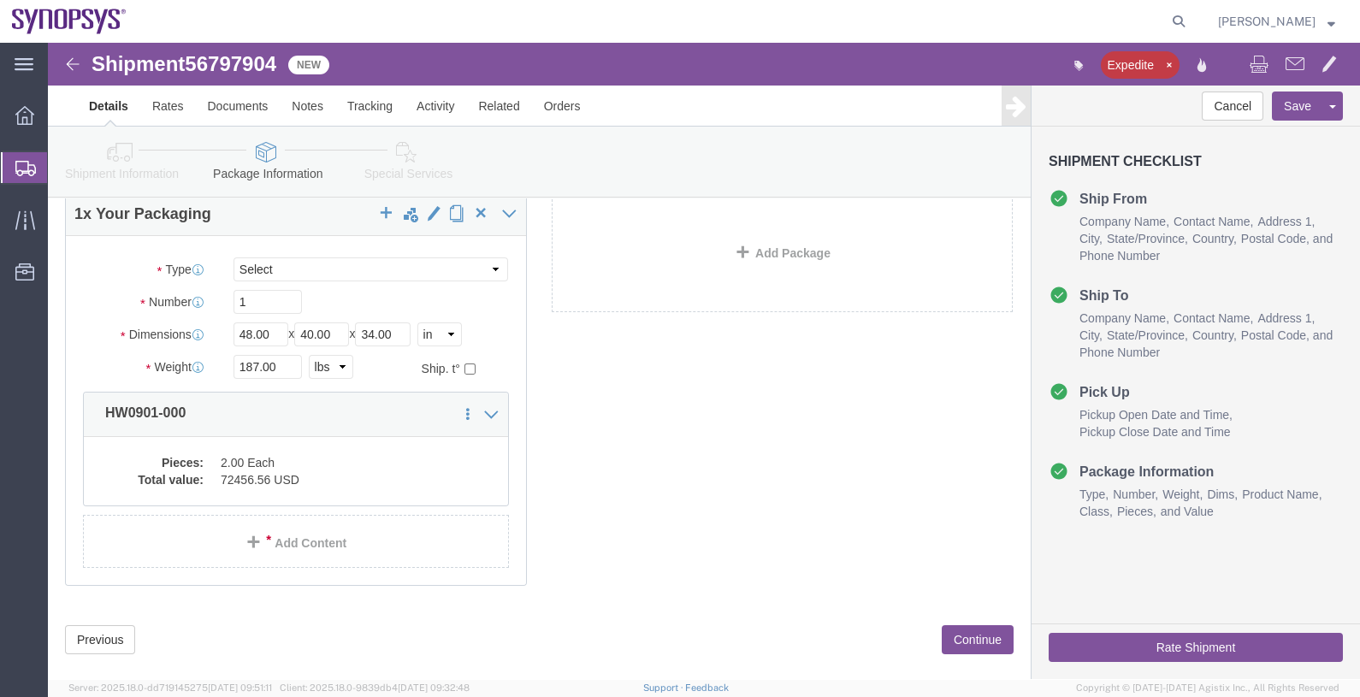
scroll to position [197, 0]
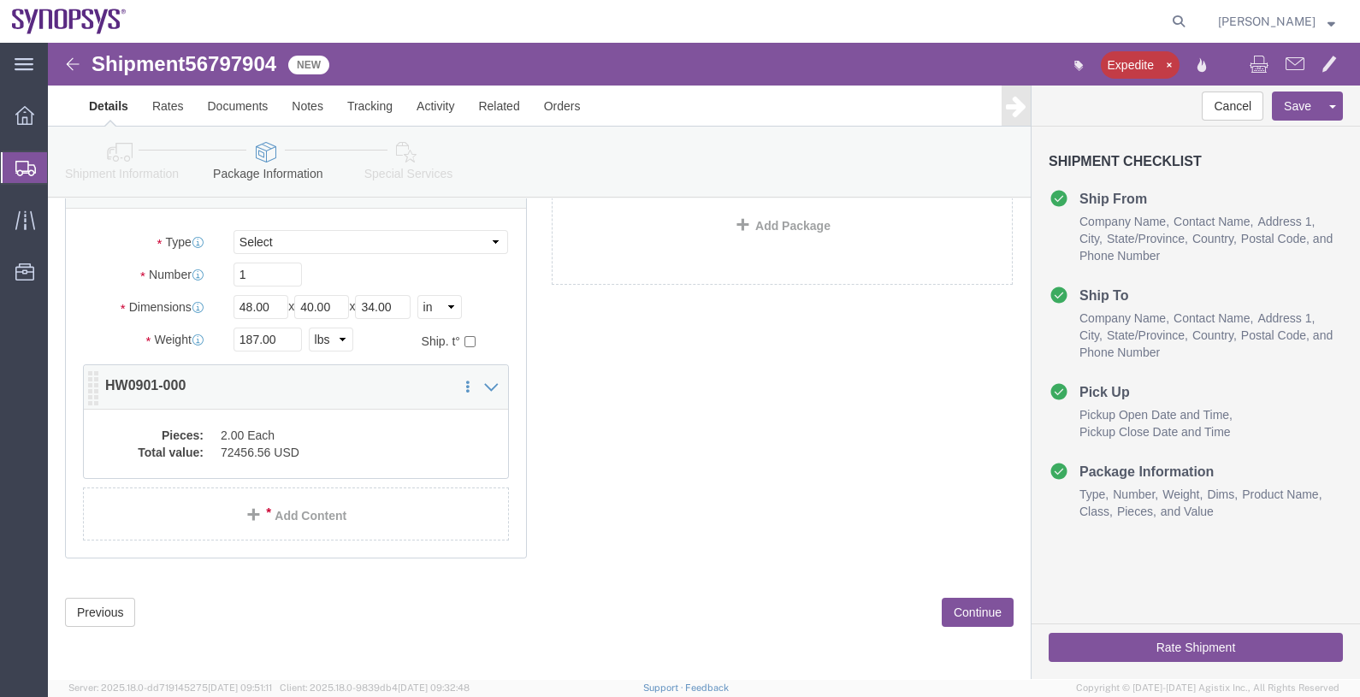
click div "Pieces: 2.00 Each Total value: 72456.56 USD"
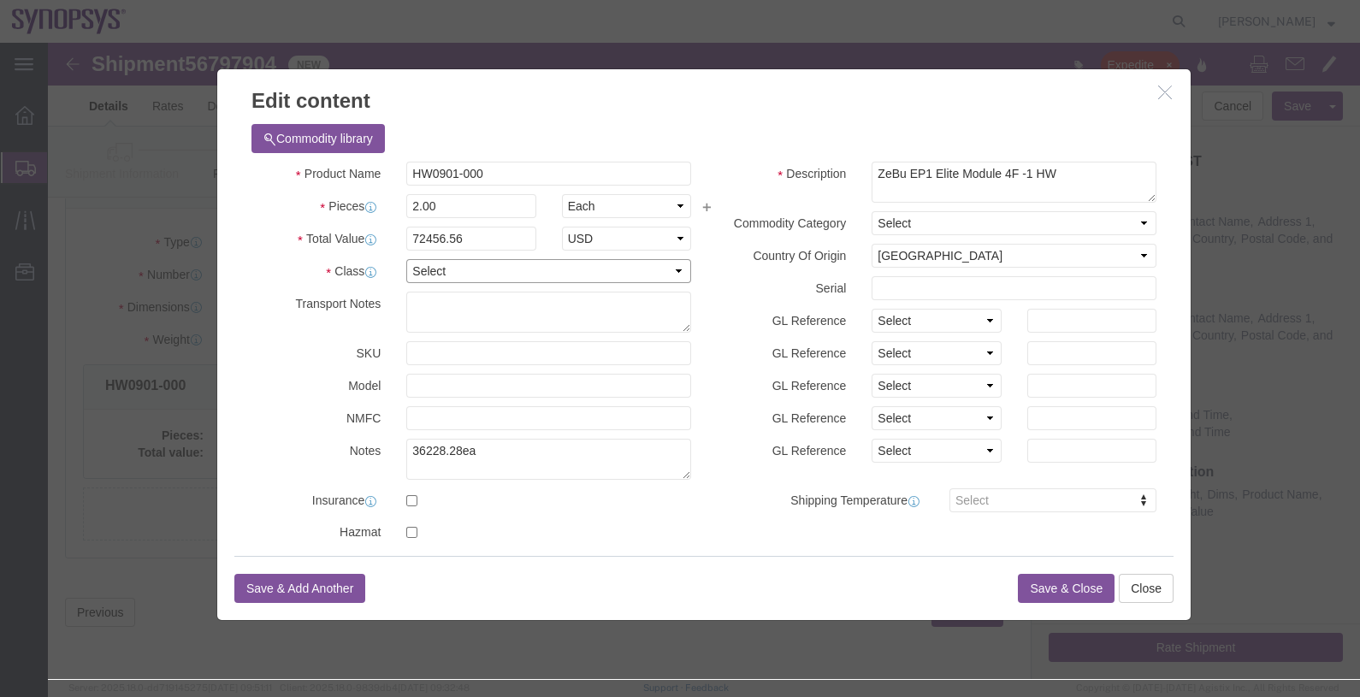
click select "Select 50 55 60 65 70 85 92.5 100 125 175 250 300 400"
select select "50"
click select "Select 50 55 60 65 70 85 92.5 100 125 175 250 300 400"
click button "Save & Close"
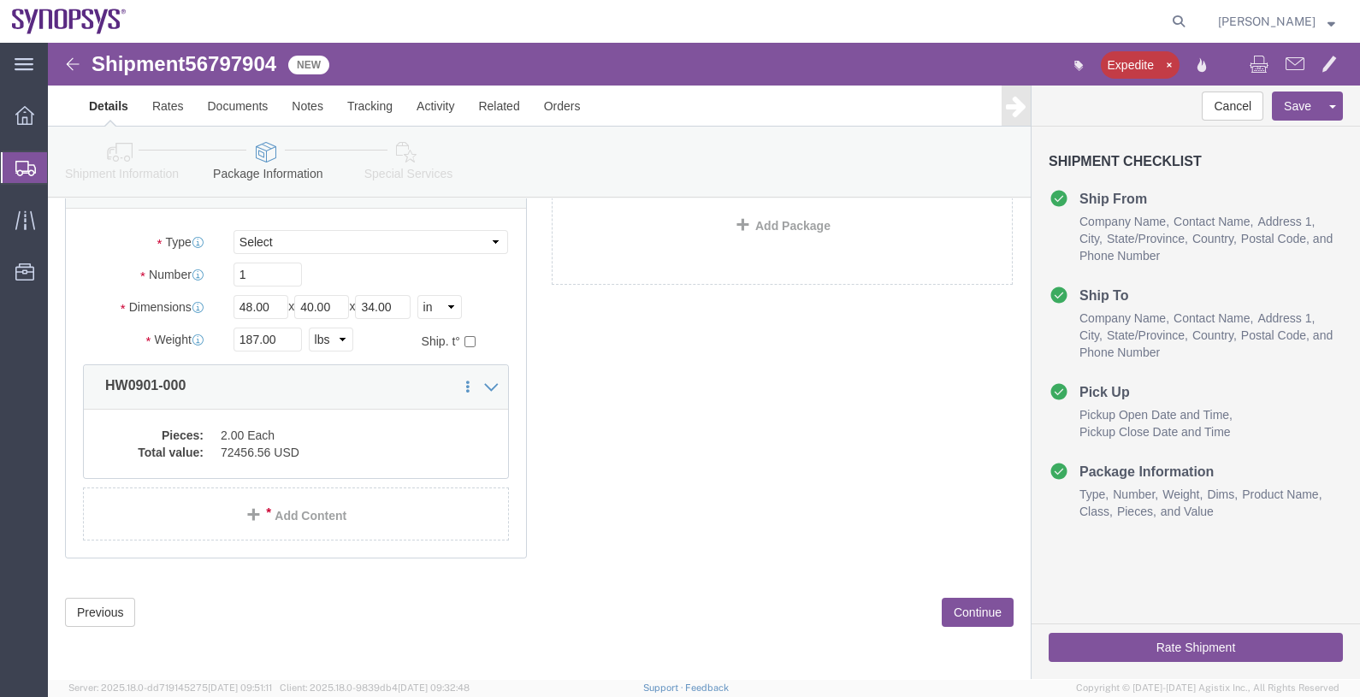
click button "Rate Shipment"
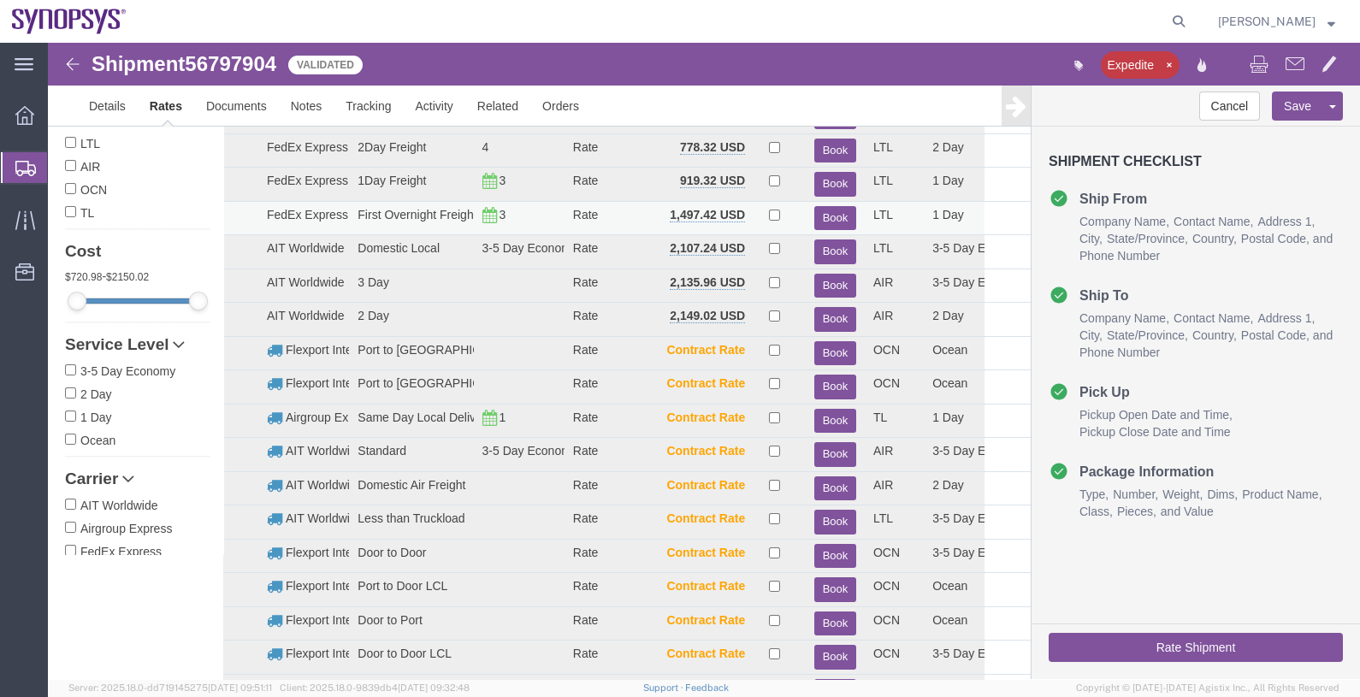
scroll to position [0, 0]
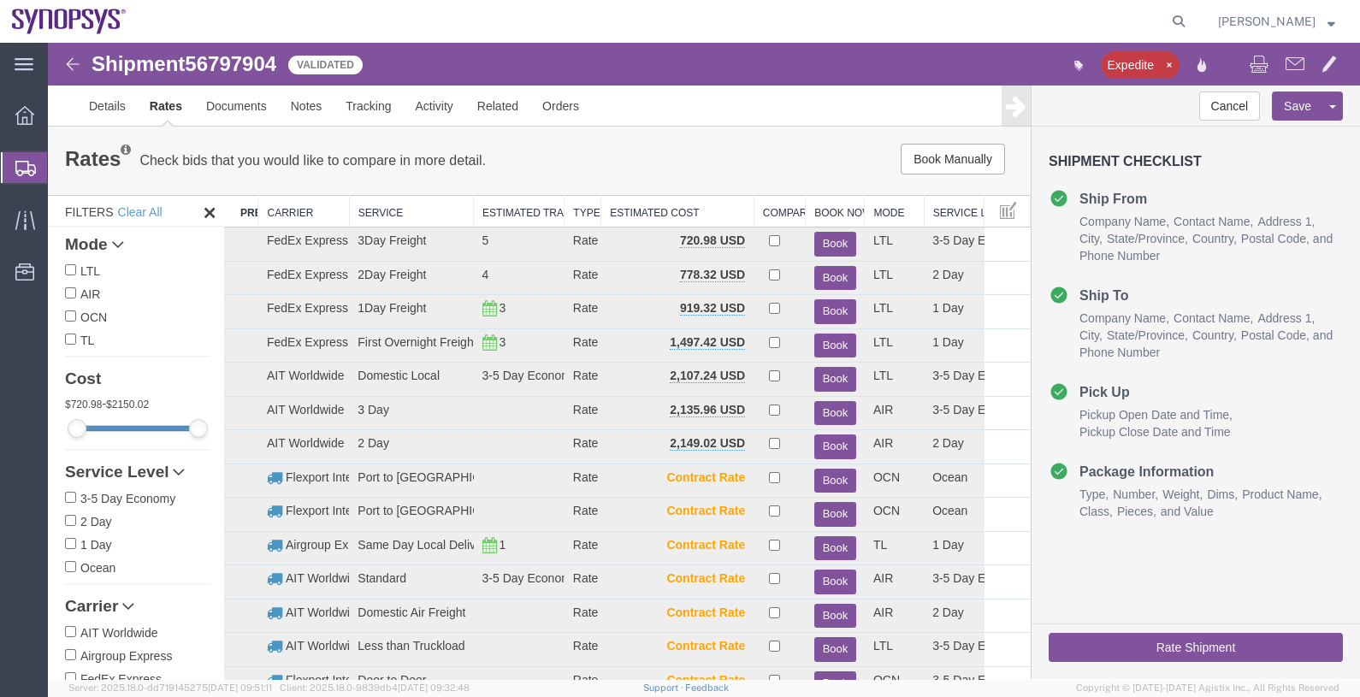
click at [275, 210] on th "Carrier" at bounding box center [303, 212] width 91 height 32
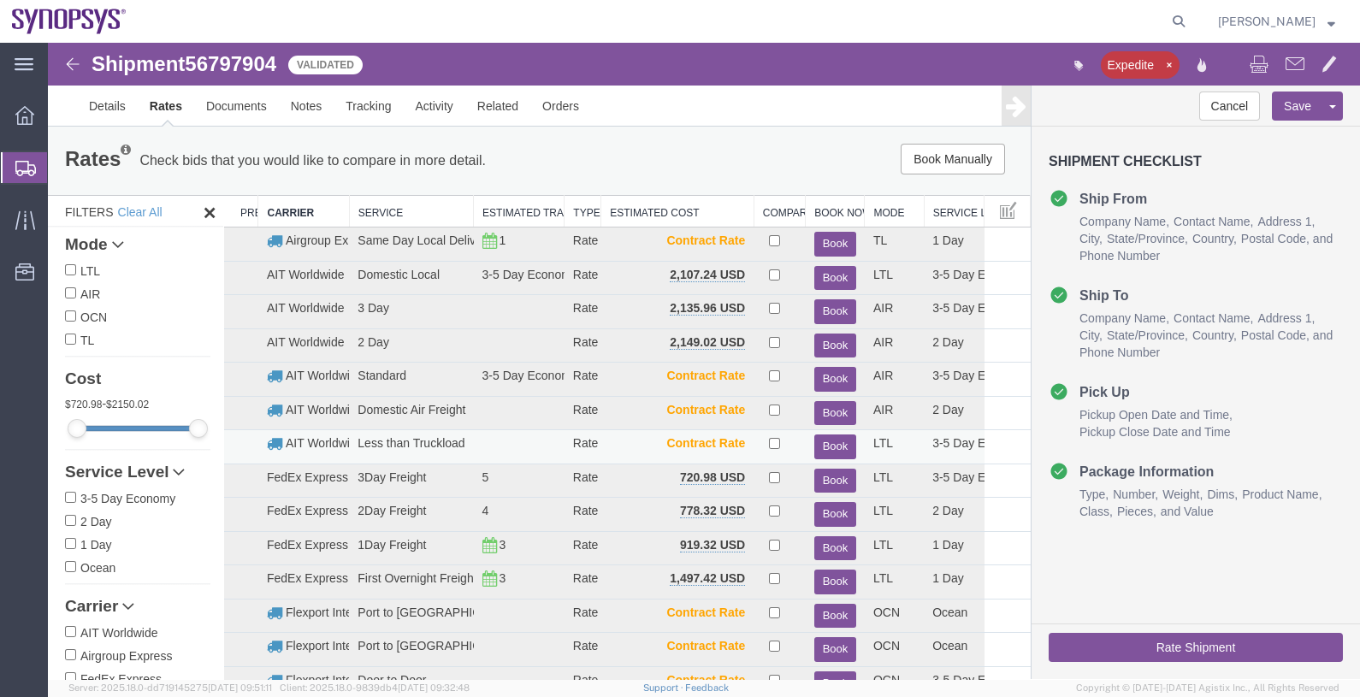
click at [832, 441] on button "Book" at bounding box center [835, 447] width 42 height 25
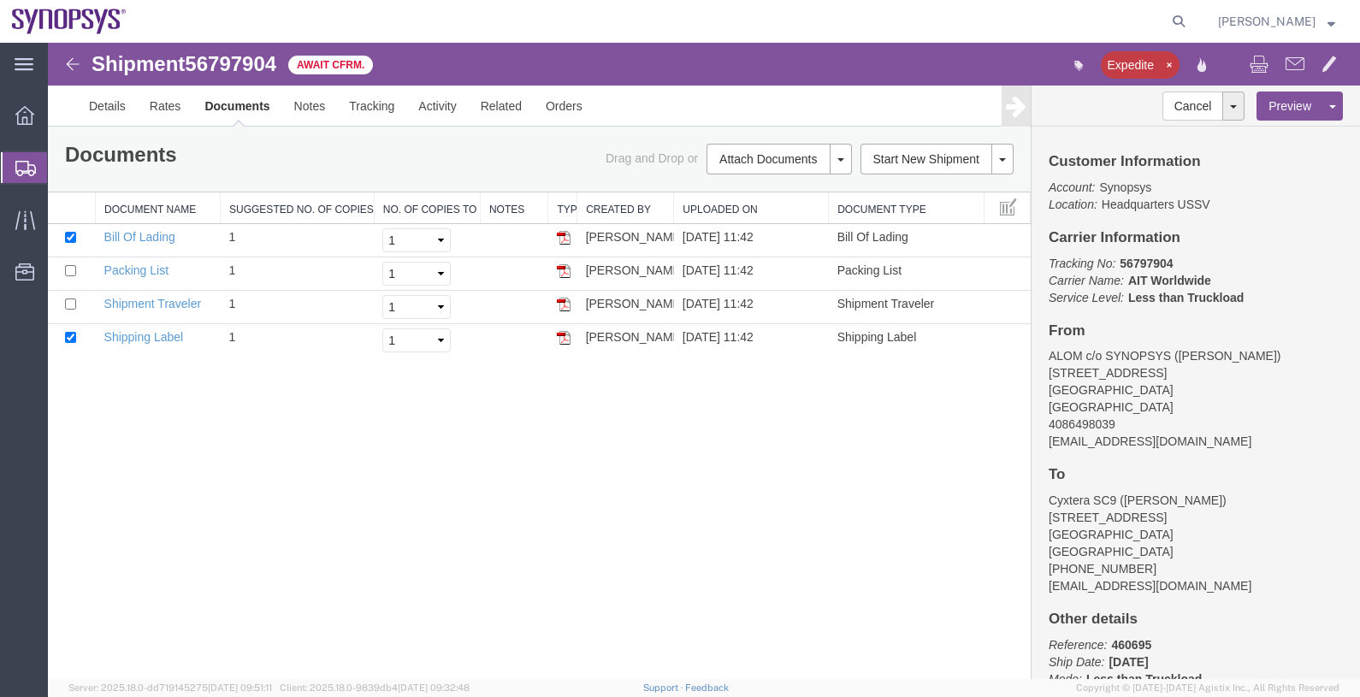
click at [1303, 202] on p "Account: Synopsys Location: Headquarters USSV" at bounding box center [1196, 196] width 294 height 34
click at [418, 112] on link "Activity" at bounding box center [437, 106] width 62 height 41
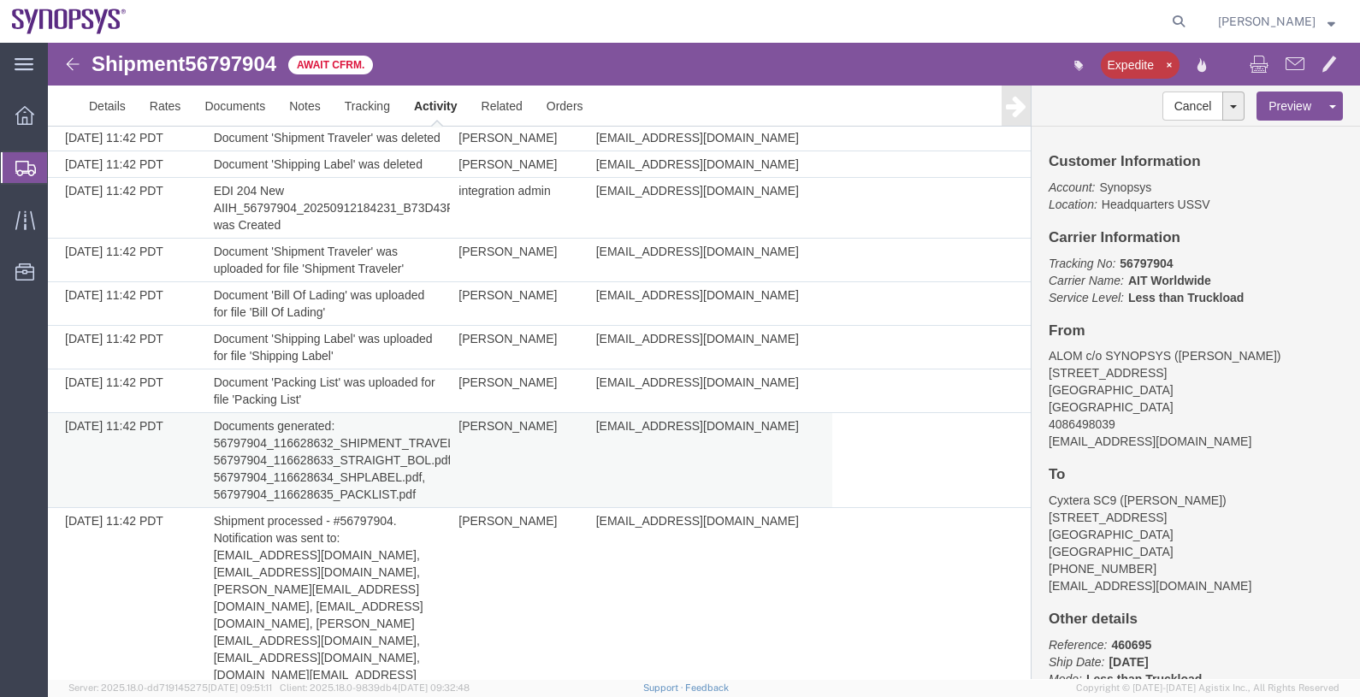
scroll to position [2344, 0]
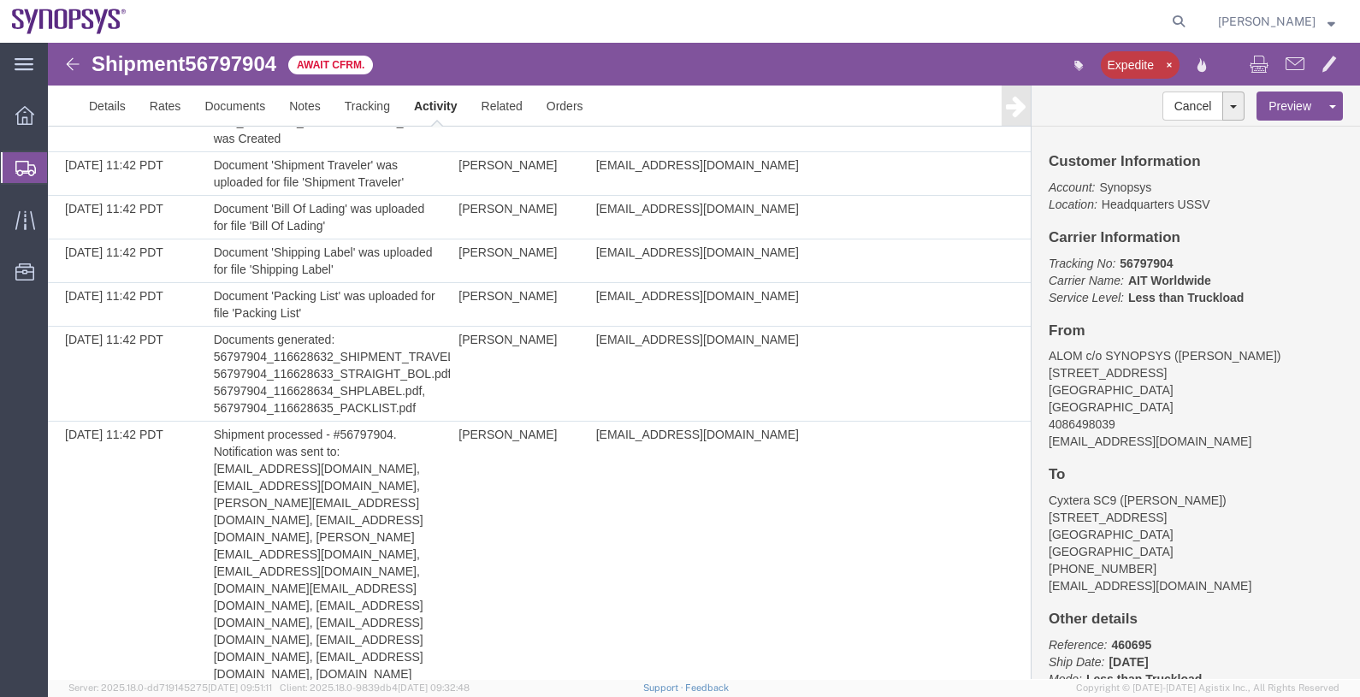
click at [52, 162] on span "Shipments" at bounding box center [54, 168] width 14 height 34
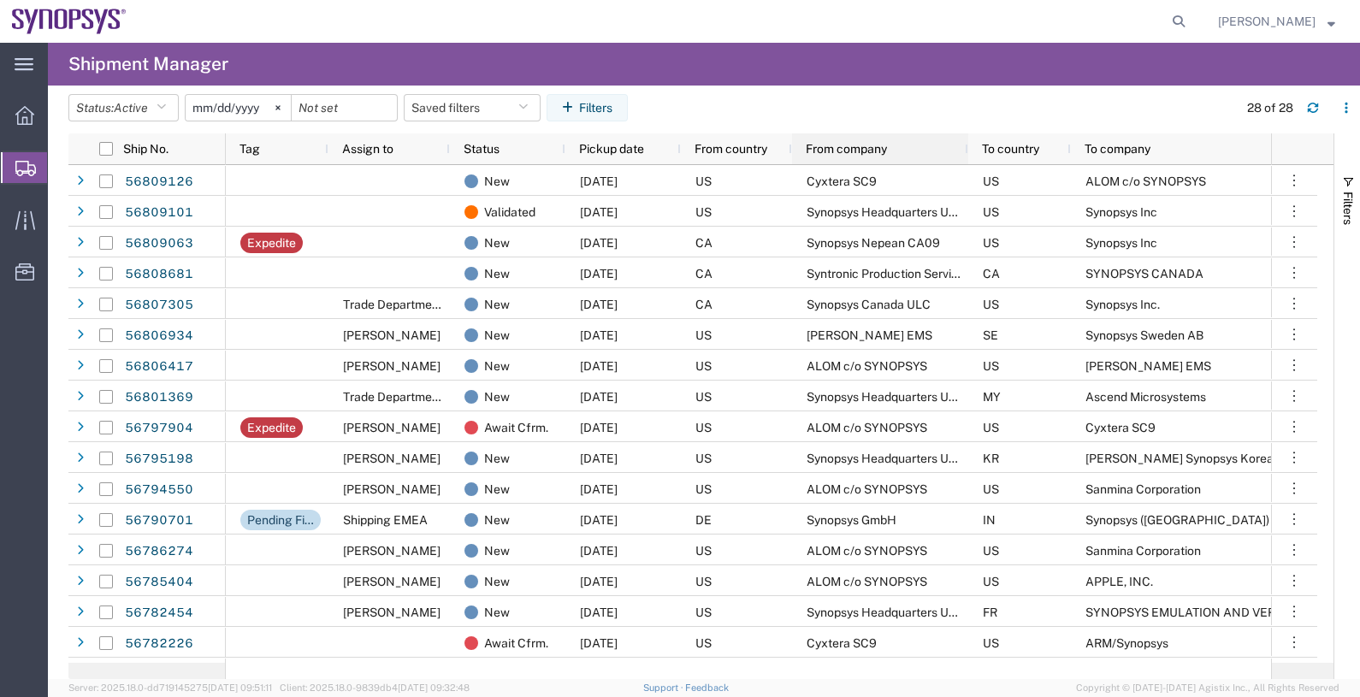
click at [826, 154] on span "From company" at bounding box center [846, 149] width 81 height 14
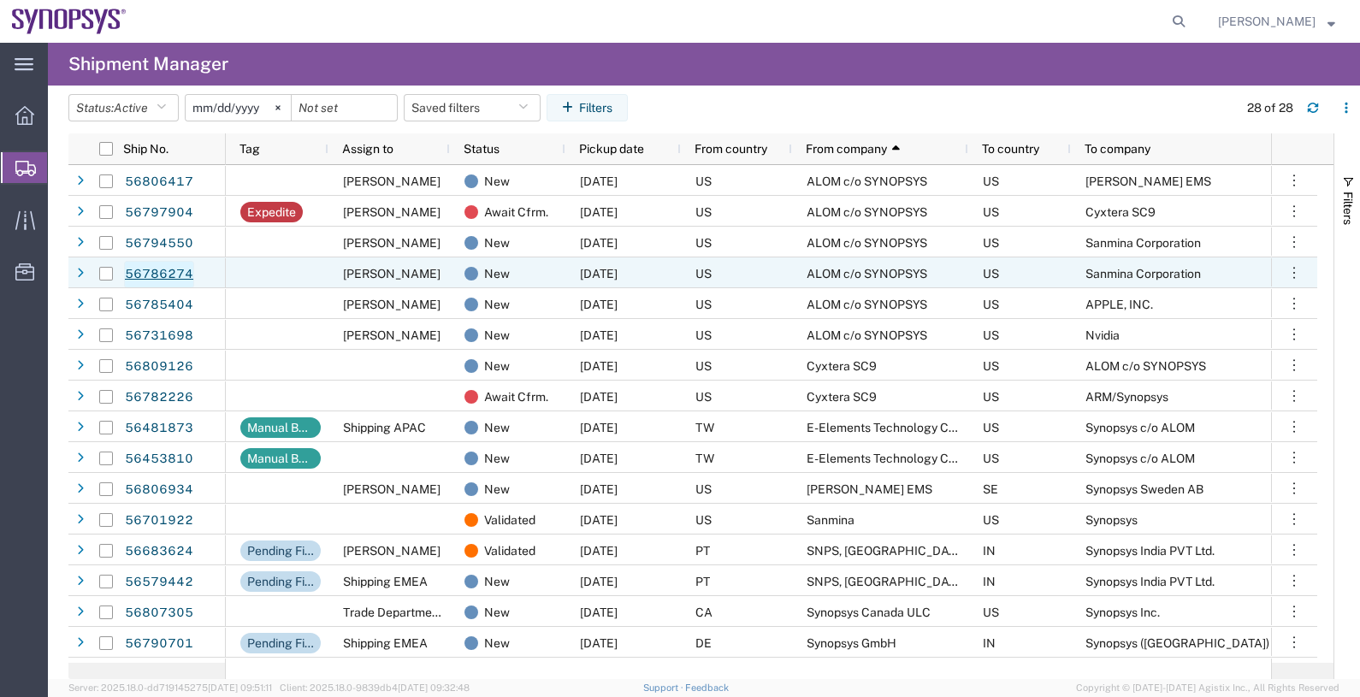
click at [163, 274] on link "56786274" at bounding box center [159, 274] width 70 height 27
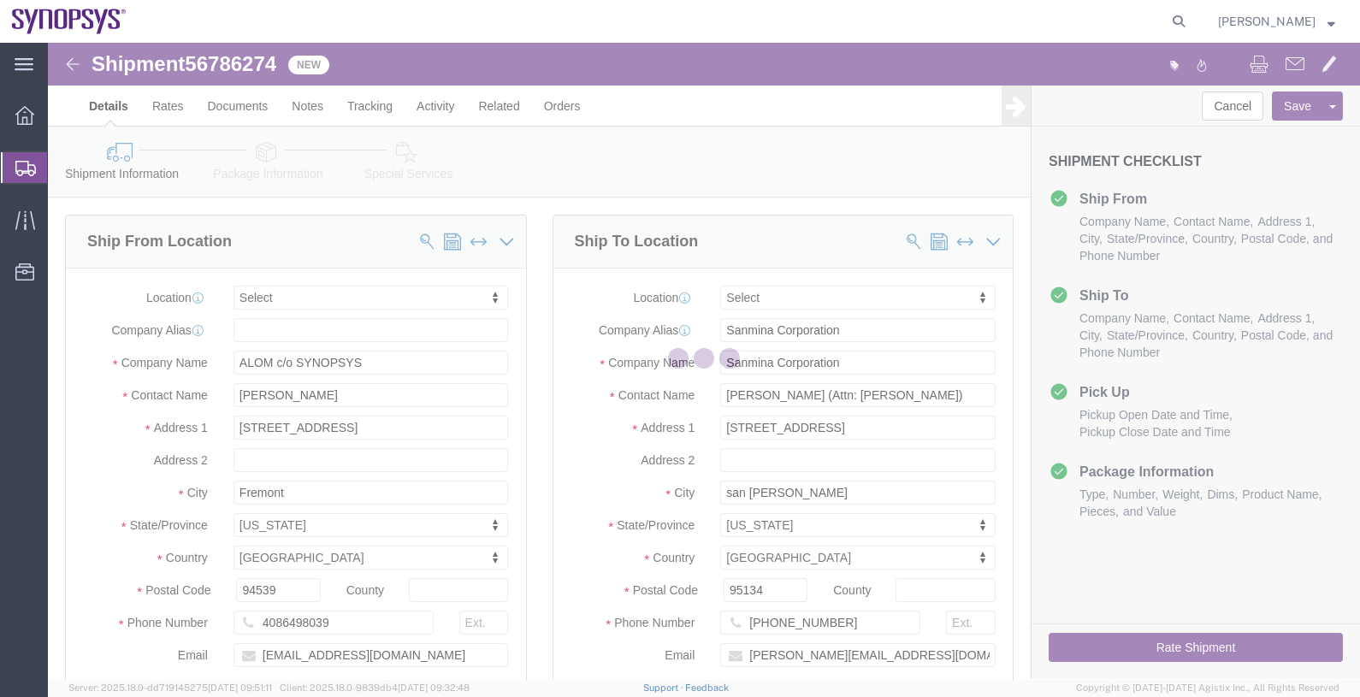
select select
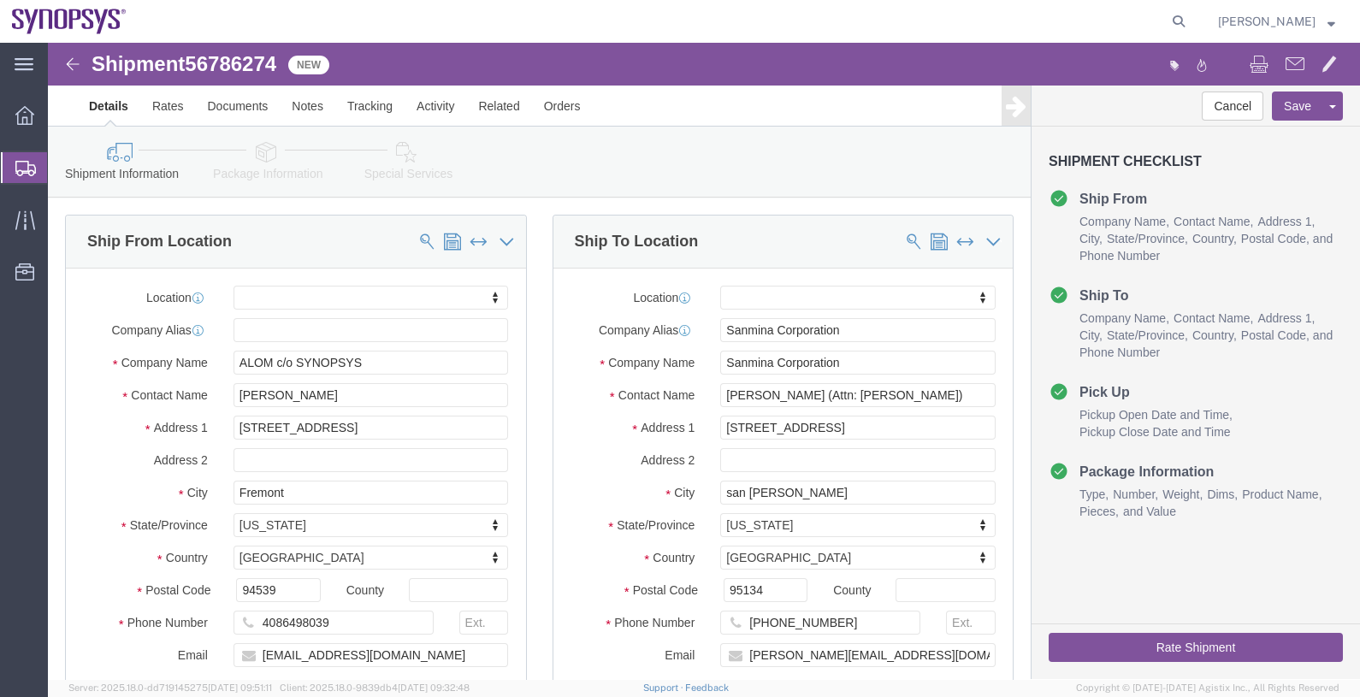
click icon
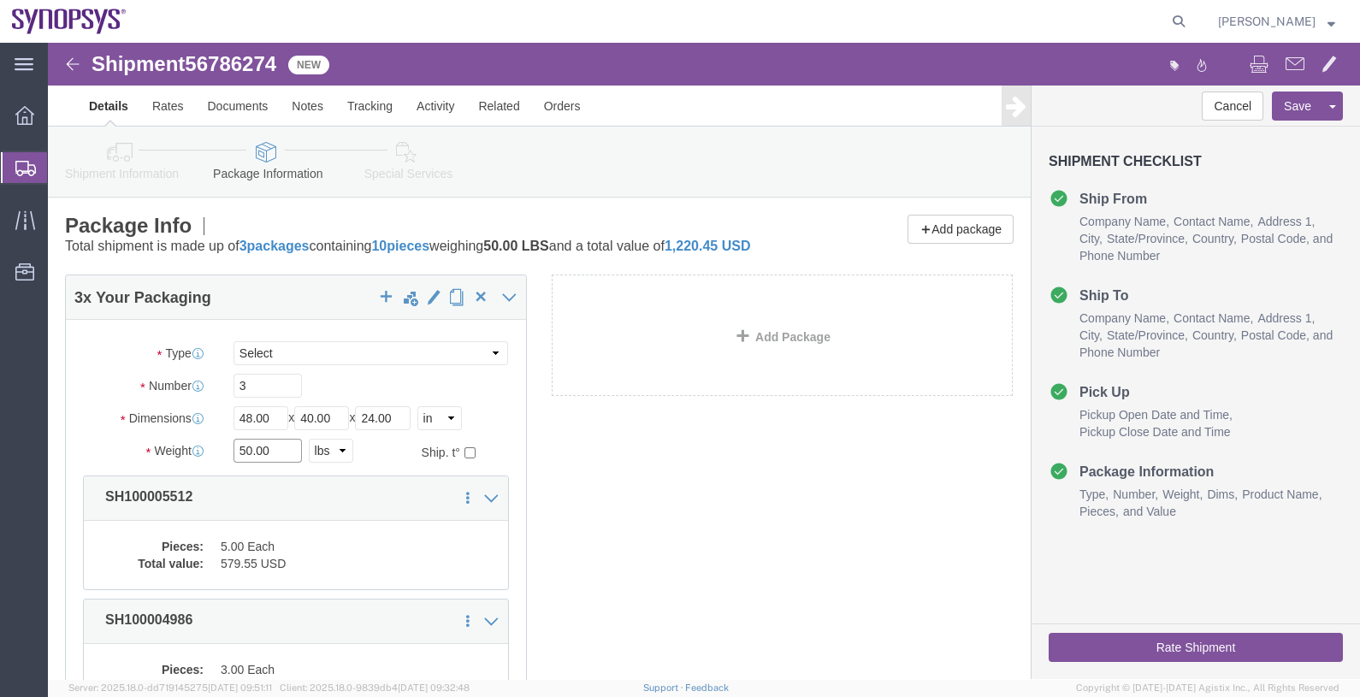
drag, startPoint x: 237, startPoint y: 423, endPoint x: 179, endPoint y: 419, distance: 58.3
click div "50.00 Select kgs lbs"
type input "4"
drag, startPoint x: 221, startPoint y: 394, endPoint x: 133, endPoint y: 400, distance: 87.5
click div "Dimensions Length 48.00 x Width 40.00 x Height 24.00 Select cm ft in"
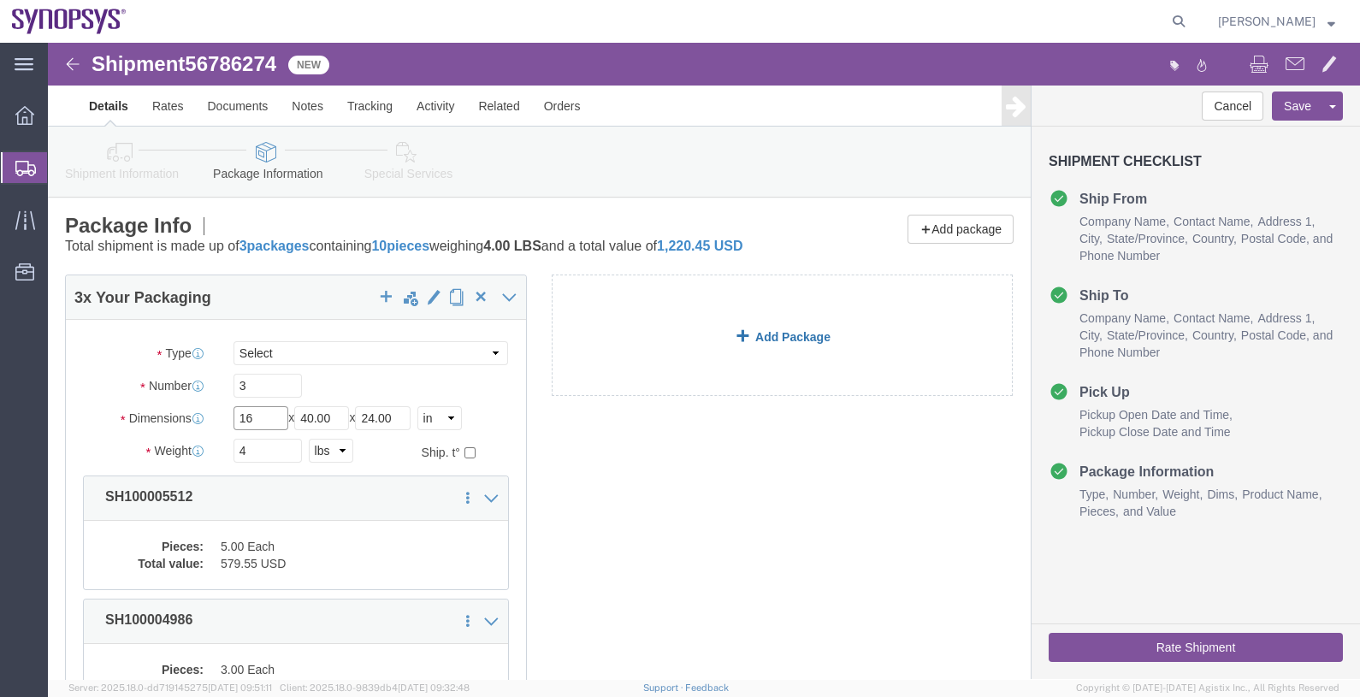
type input "16"
type input "11"
drag, startPoint x: 181, startPoint y: 363, endPoint x: 163, endPoint y: 364, distance: 18.0
click div "Number 3"
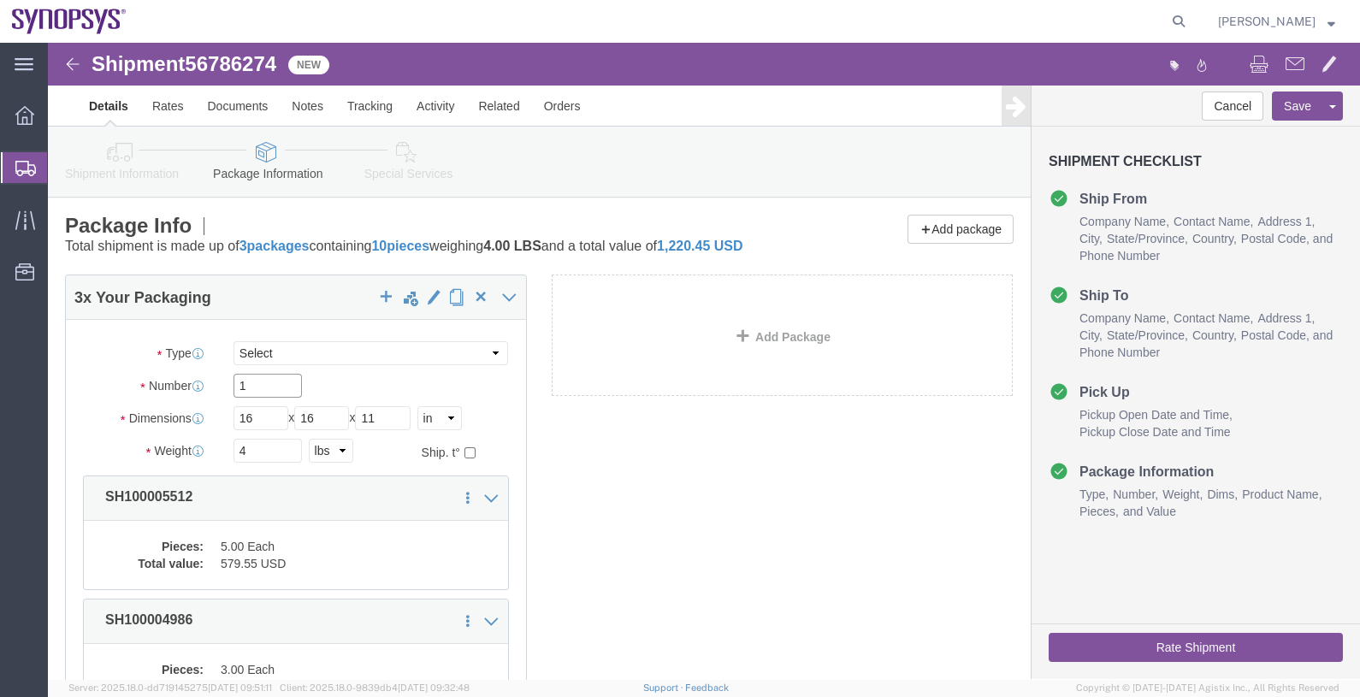
type input "1"
click div "3 x Your Packaging Package Type Select Bale(s) Basket(s) Bolt(s) Bottle(s) Buck…"
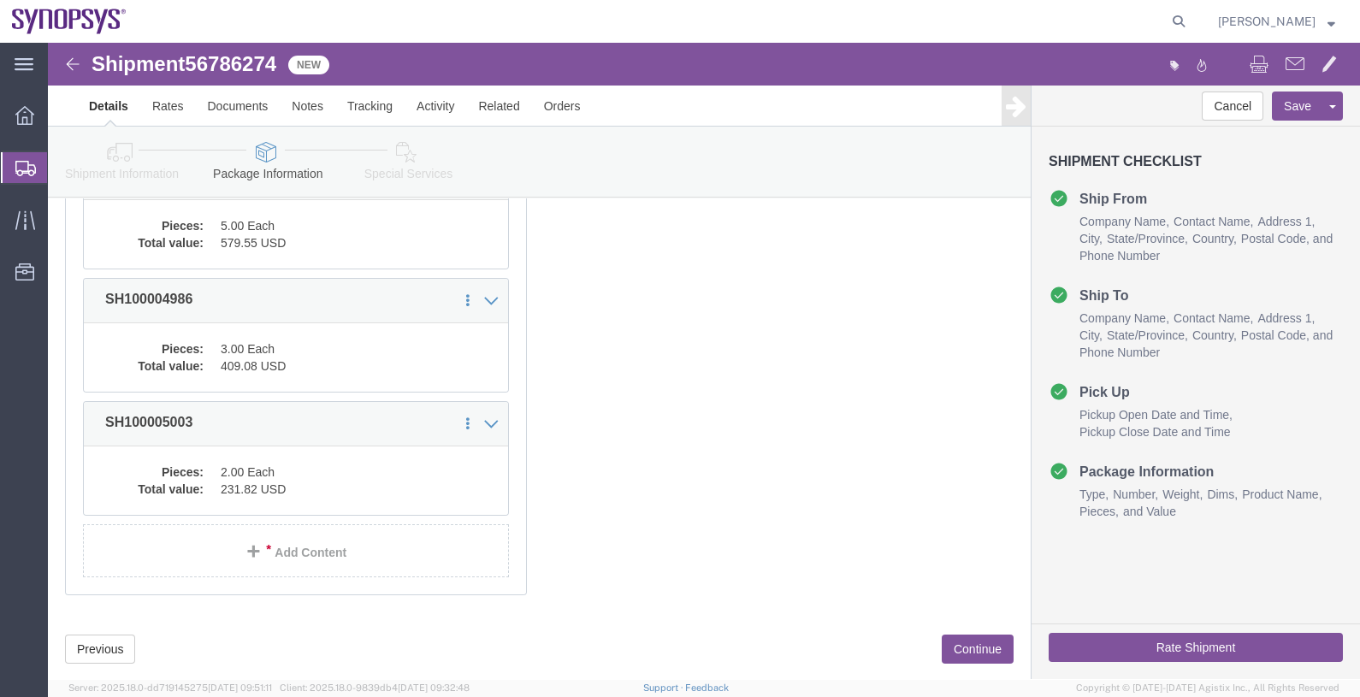
scroll to position [213, 0]
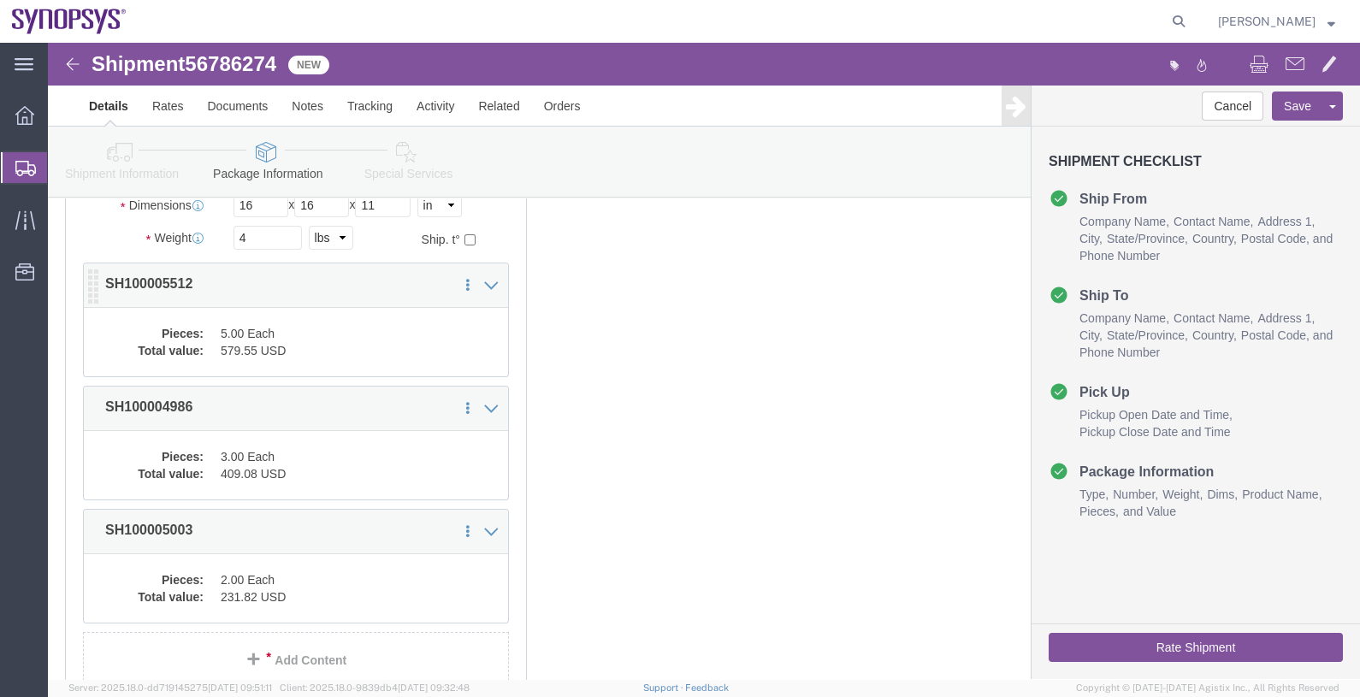
click dd "5.00 Each"
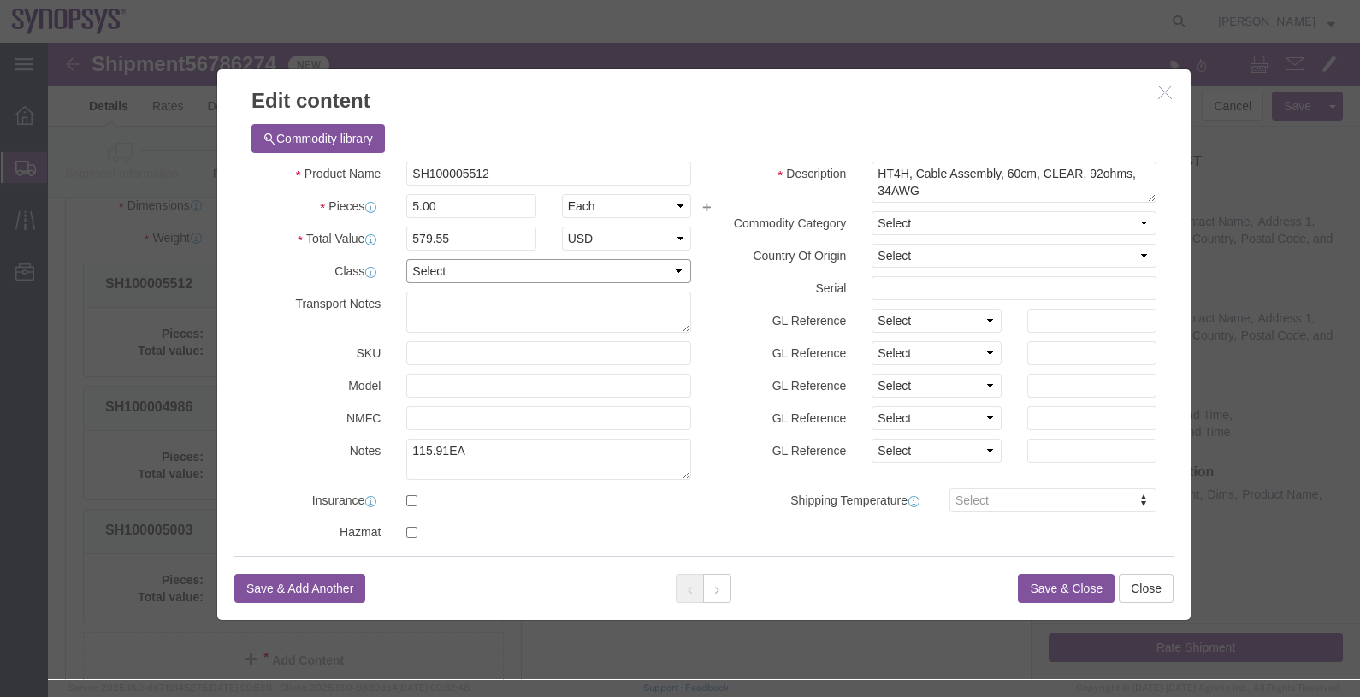
click select "Select 50 55 60 65 70 85 92.5 100 125 175 250 300 400"
select select "50"
click select "Select 50 55 60 65 70 85 92.5 100 125 175 250 300 400"
click button "Save & Close"
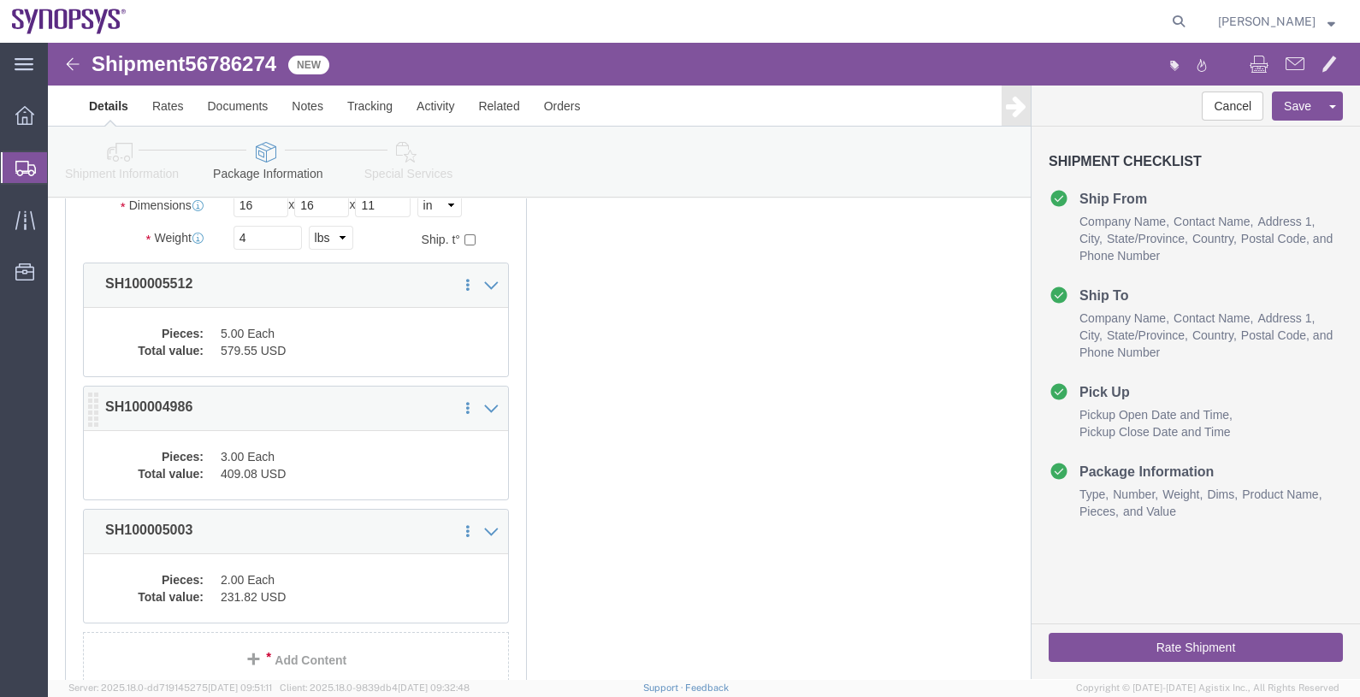
click dl "Pieces: 3.00 Each Total value: 409.08 USD"
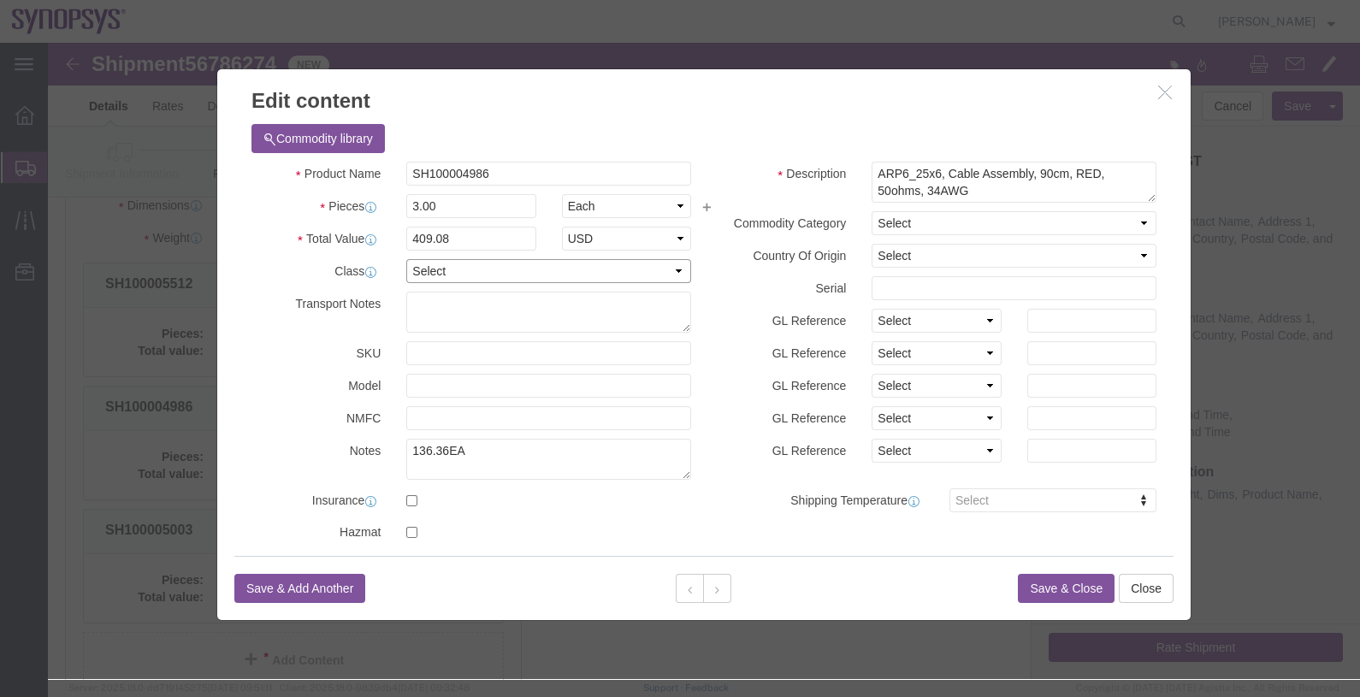
drag, startPoint x: 469, startPoint y: 231, endPoint x: 458, endPoint y: 241, distance: 15.1
click select "Select 50 55 60 65 70 85 92.5 100 125 175 250 300 400"
select select "50"
click select "Select 50 55 60 65 70 85 92.5 100 125 175 250 300 400"
click button "Save & Close"
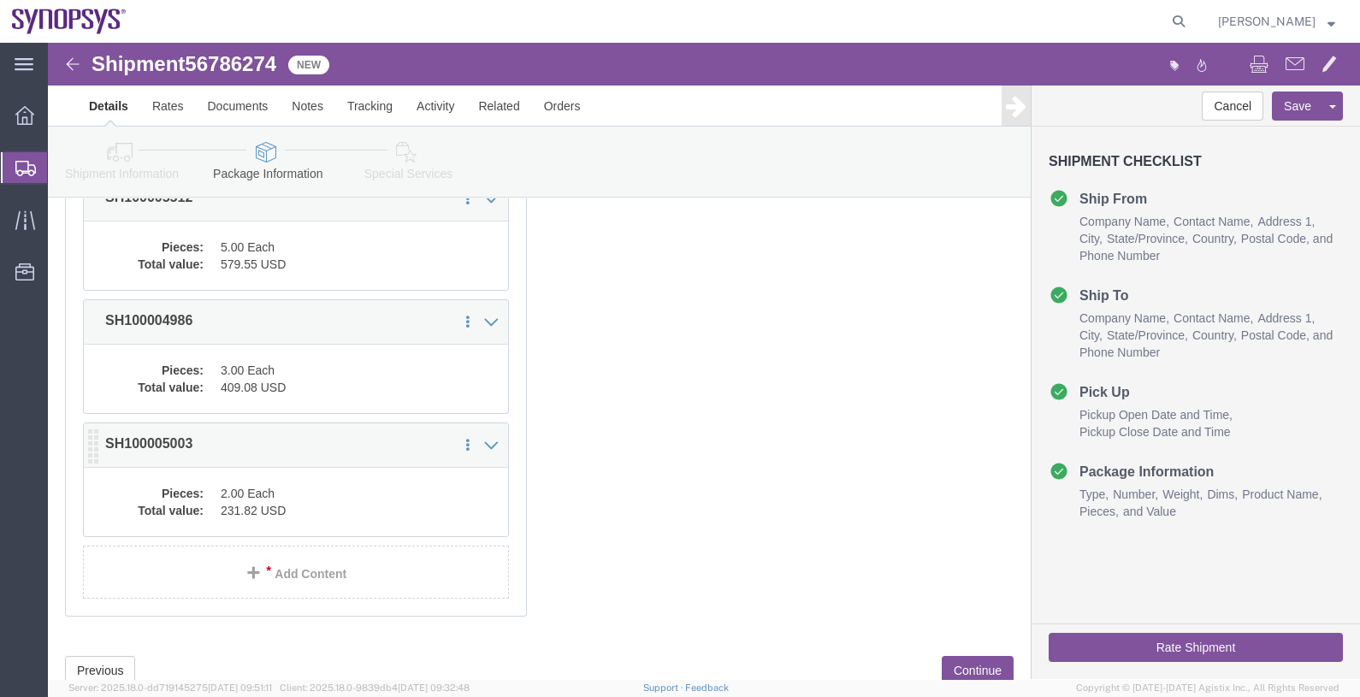
scroll to position [374, 0]
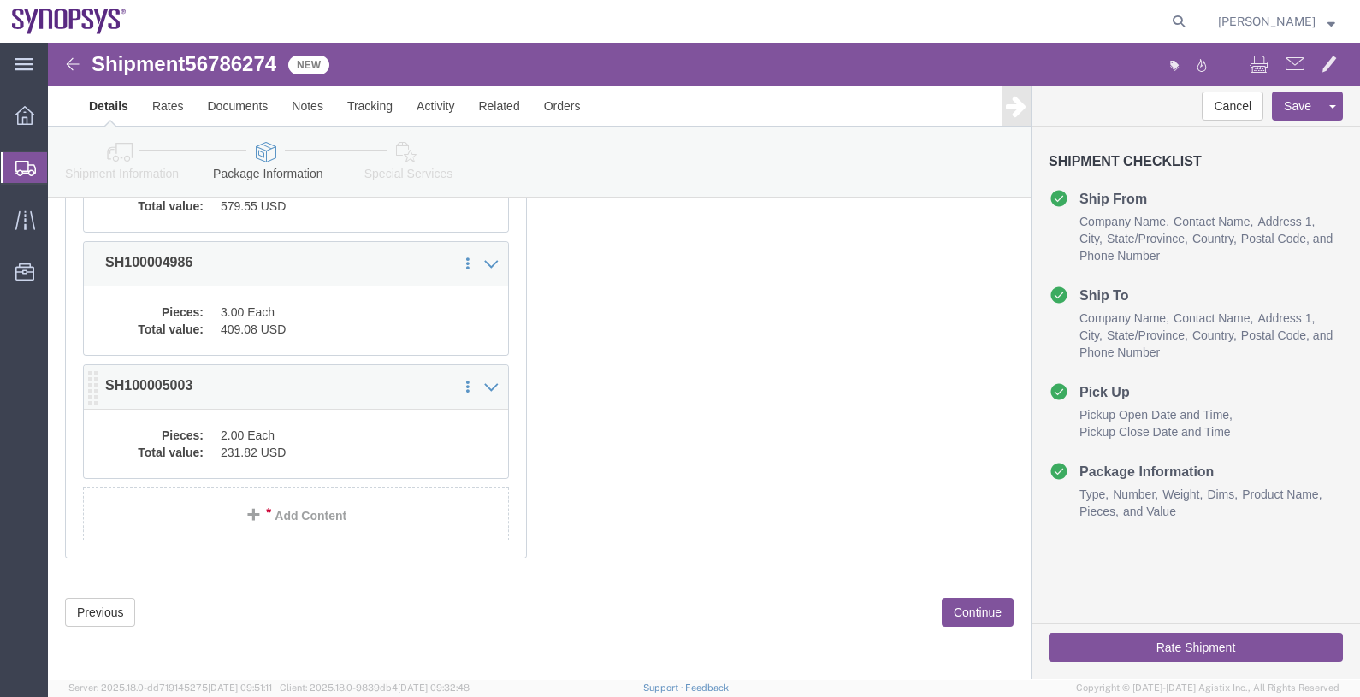
click div "1 x Your Packaging Package Type Select Bale(s) Basket(s) Bolt(s) Bottle(s) Buck…"
click dl "Pieces: 2.00 Each Total value: 231.82 USD"
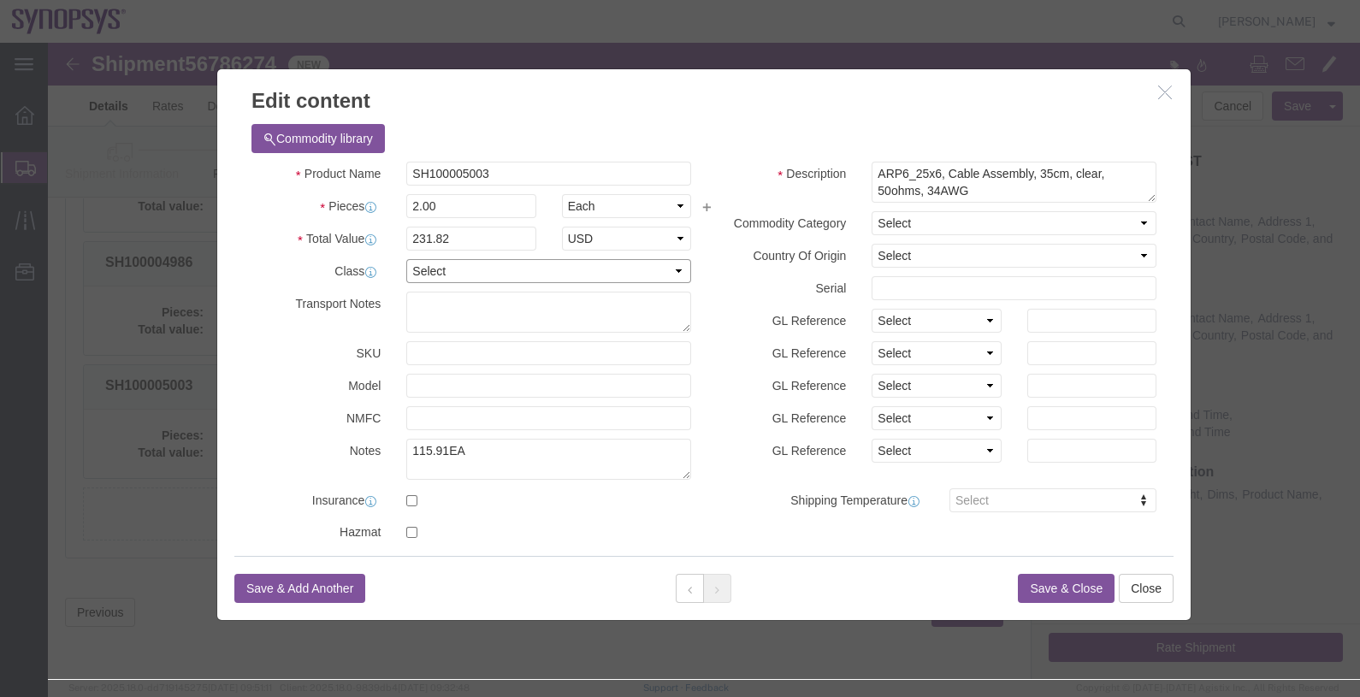
click select "Select 50 55 60 65 70 85 92.5 100 125 175 250 300 400"
select select "50"
click select "Select 50 55 60 65 70 85 92.5 100 125 175 250 300 400"
click button "Save & Close"
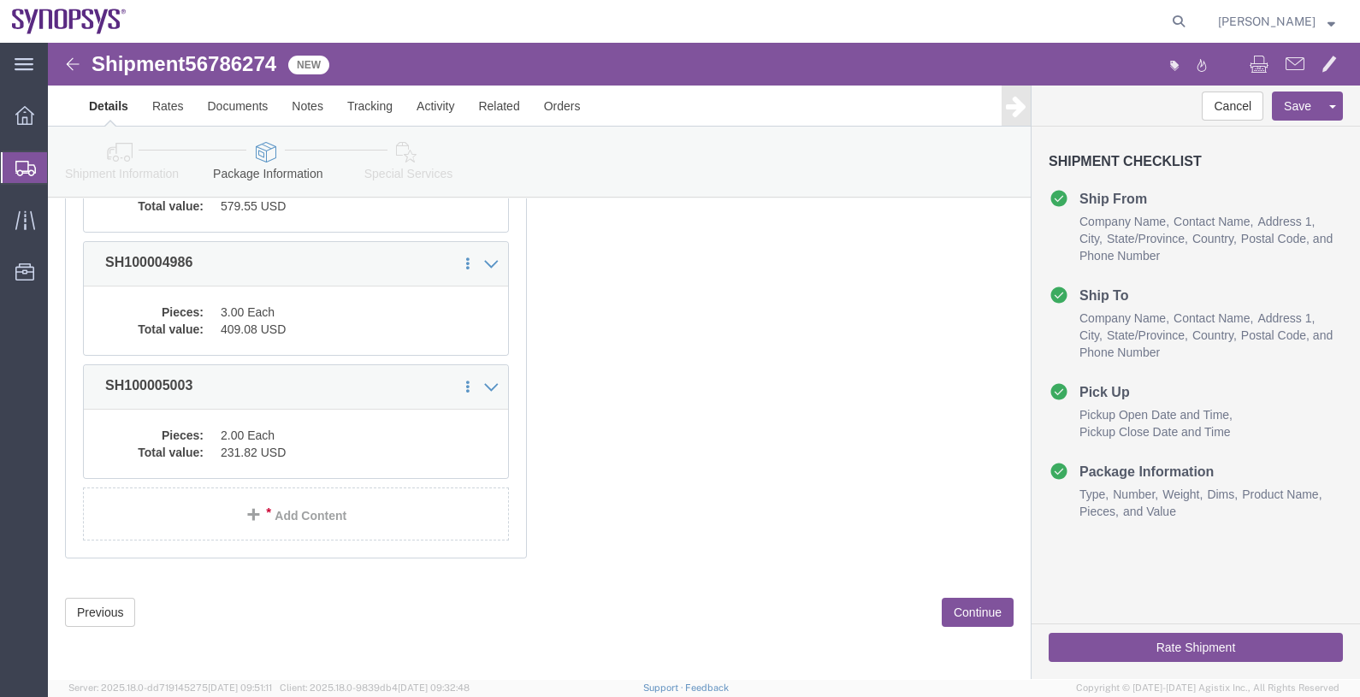
click button "Continue"
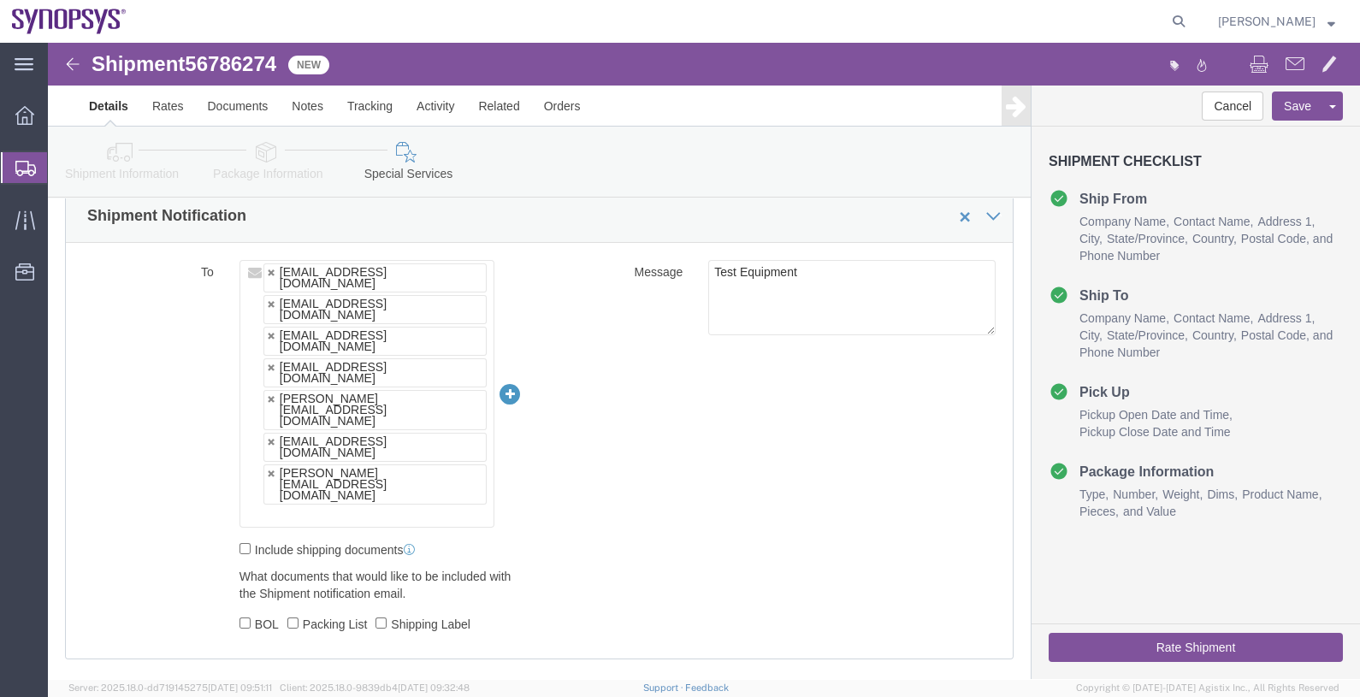
scroll to position [0, 0]
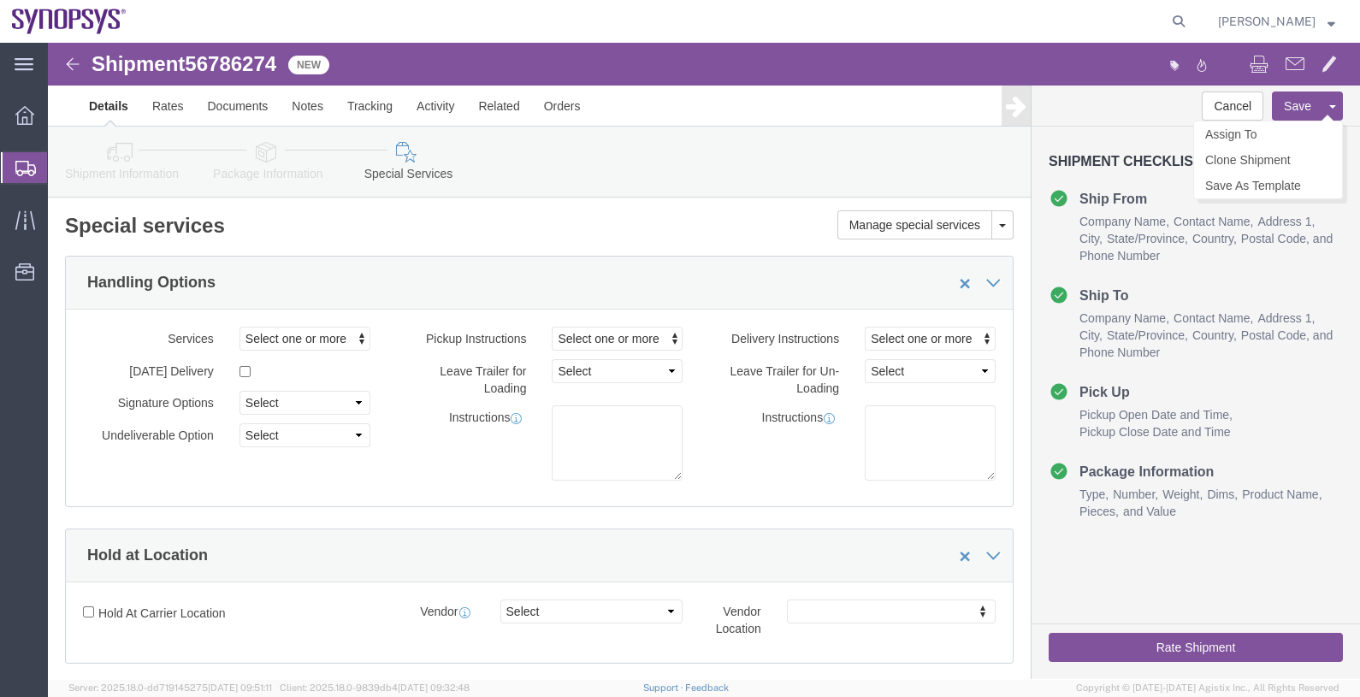
click button "Save"
click button "Rate Shipment"
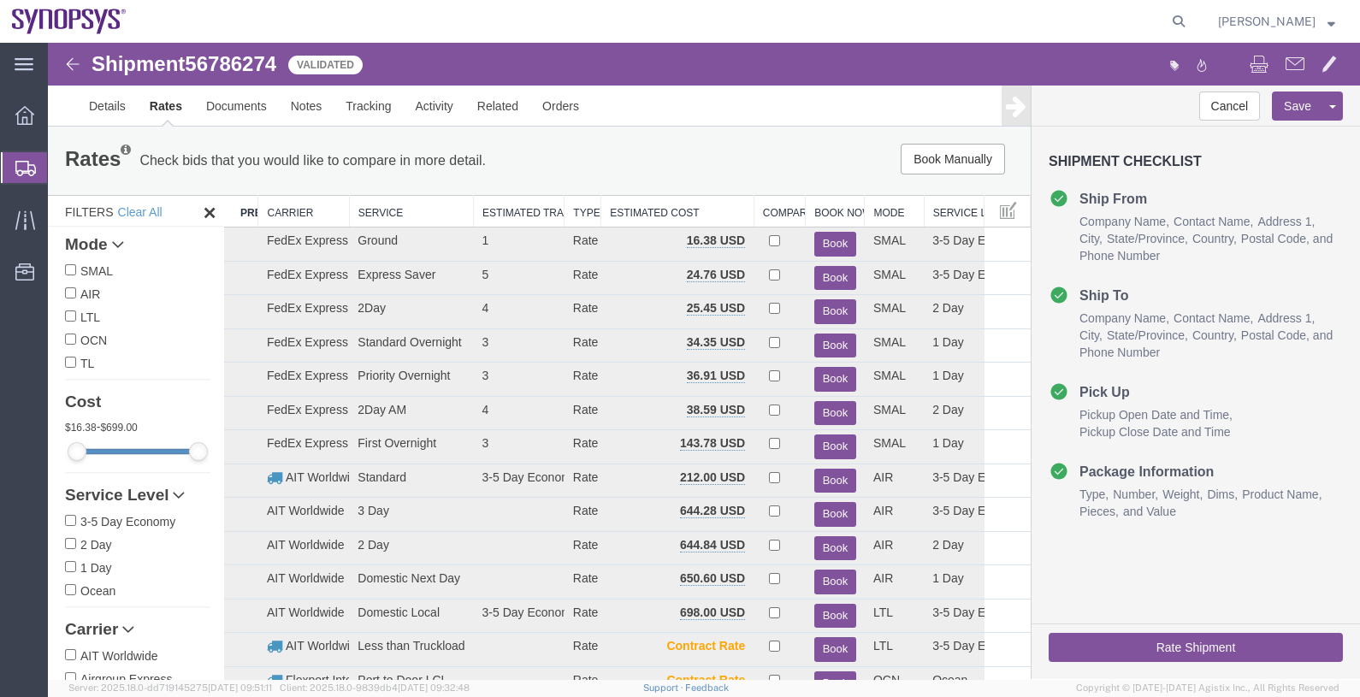
click at [293, 221] on th "Carrier" at bounding box center [303, 212] width 91 height 32
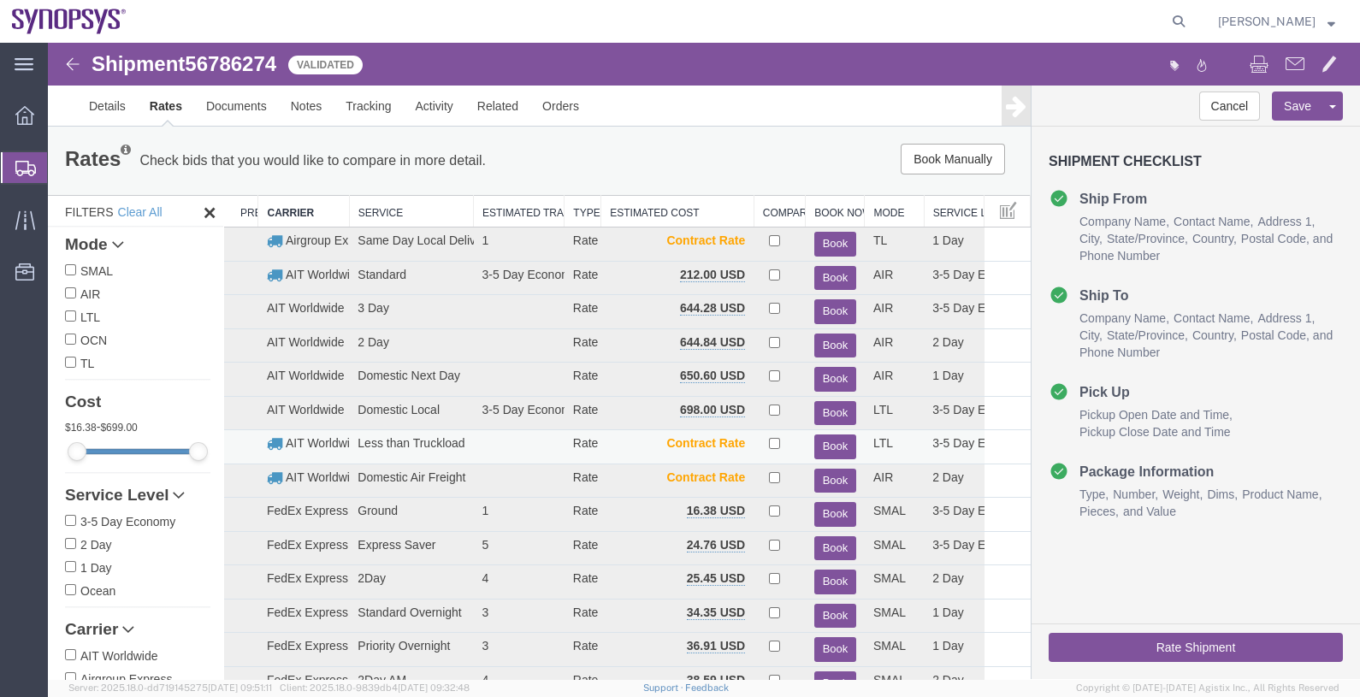
click at [826, 445] on button "Book" at bounding box center [835, 447] width 42 height 25
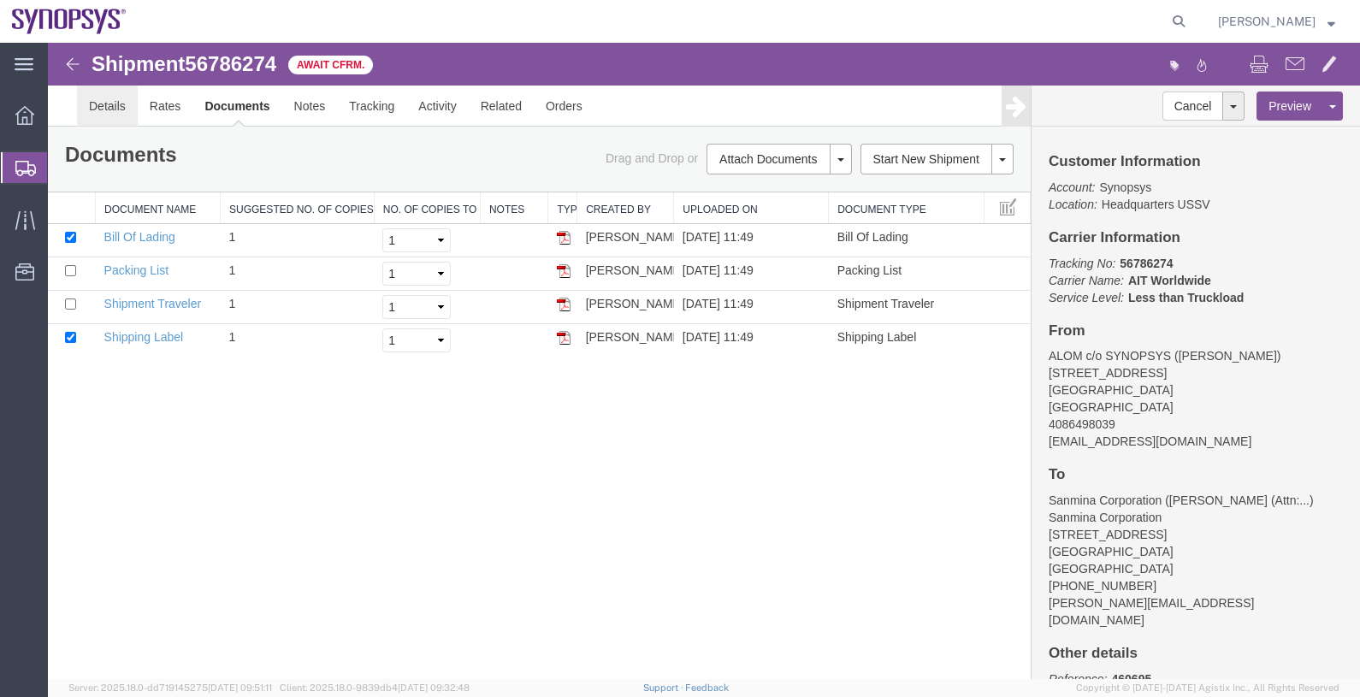
click at [117, 104] on link "Details" at bounding box center [107, 106] width 61 height 41
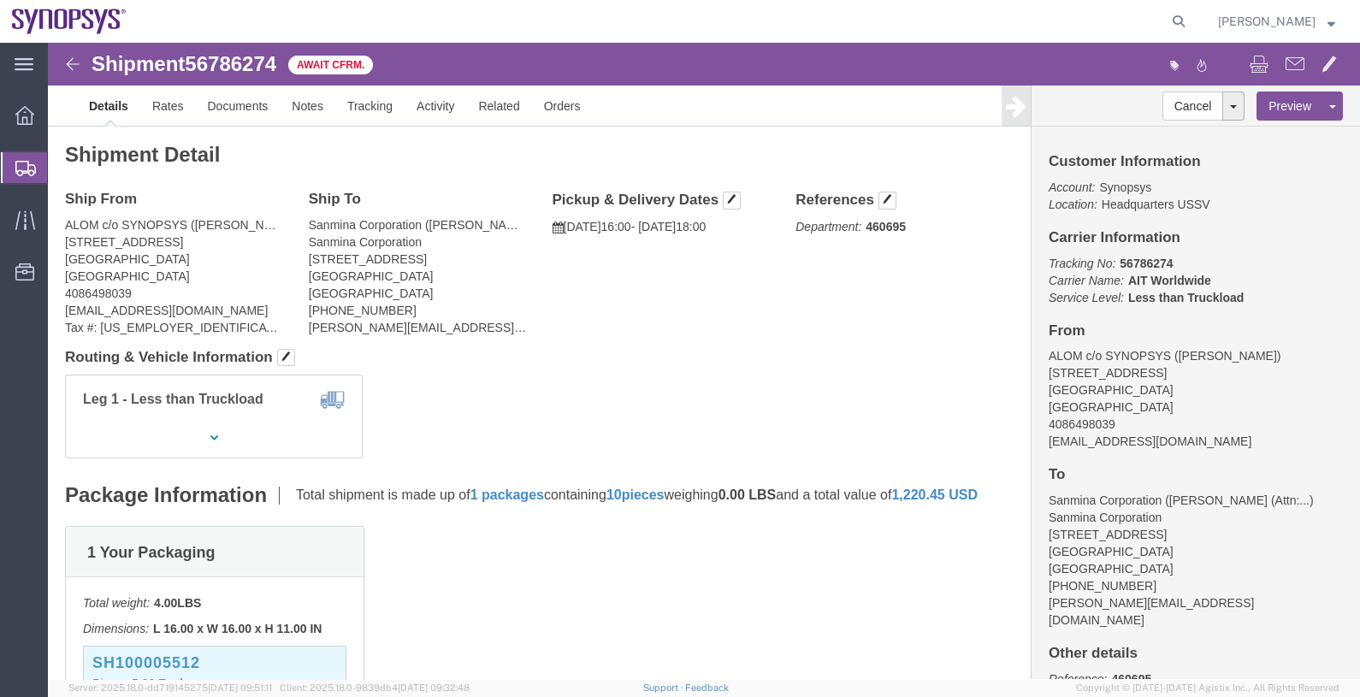
click at [61, 168] on span "Shipments" at bounding box center [54, 168] width 14 height 34
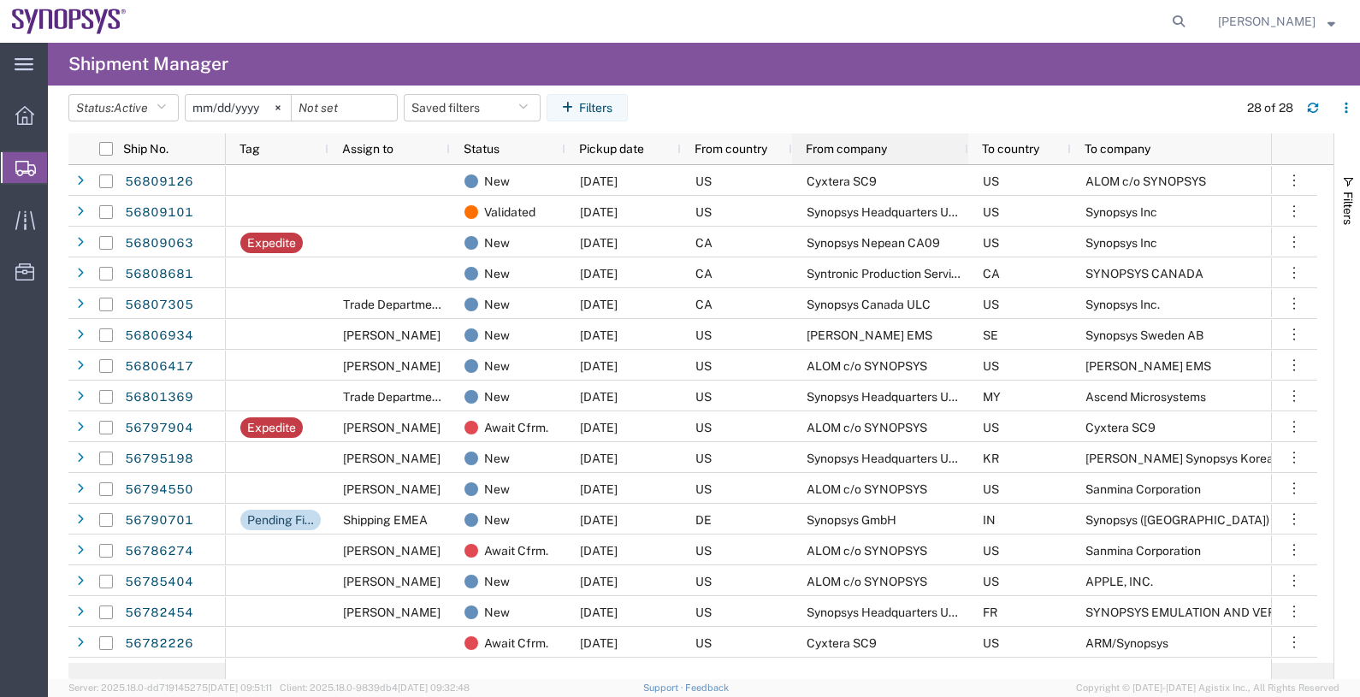
click at [906, 141] on div "From company" at bounding box center [884, 149] width 156 height 22
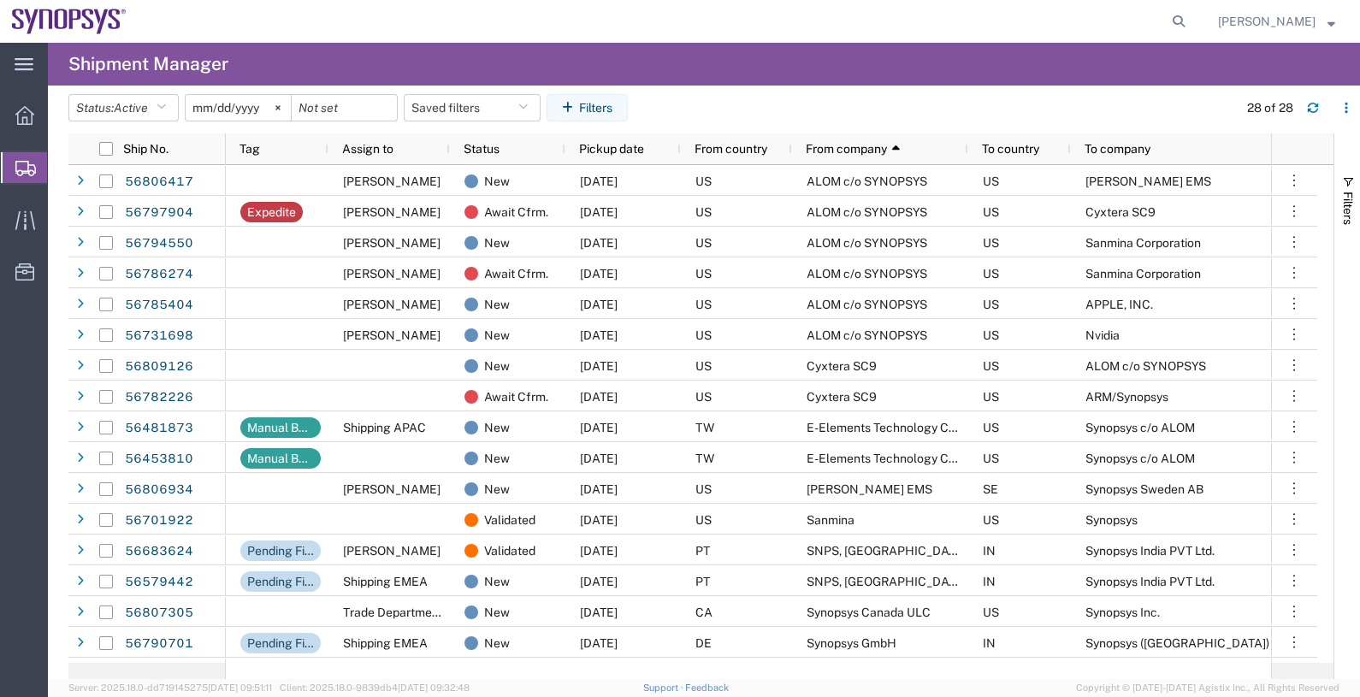
click at [884, 55] on agx-page-header "Shipment Manager" at bounding box center [704, 64] width 1312 height 43
